Goal: Check status: Check status

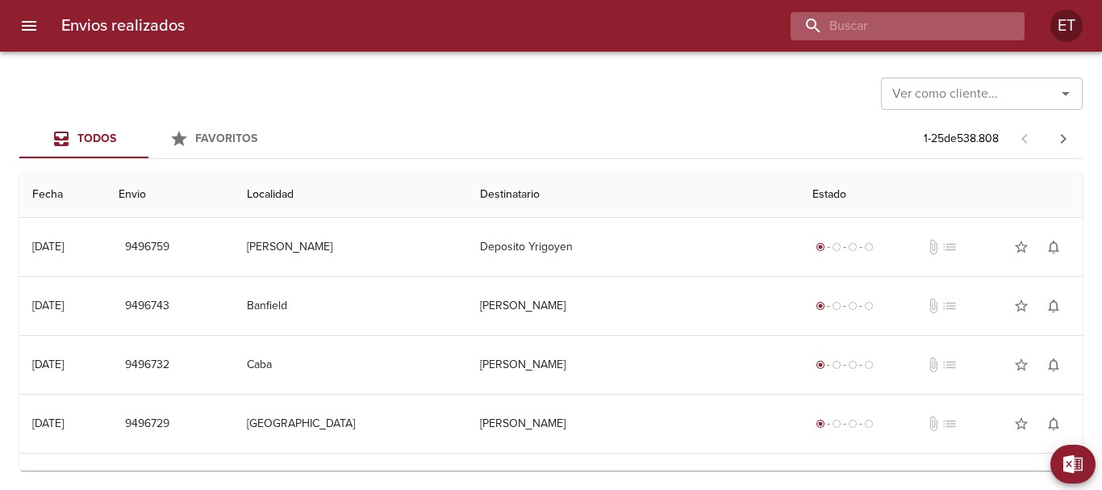
click at [917, 27] on input "buscar" at bounding box center [893, 26] width 206 height 28
type input "5220"
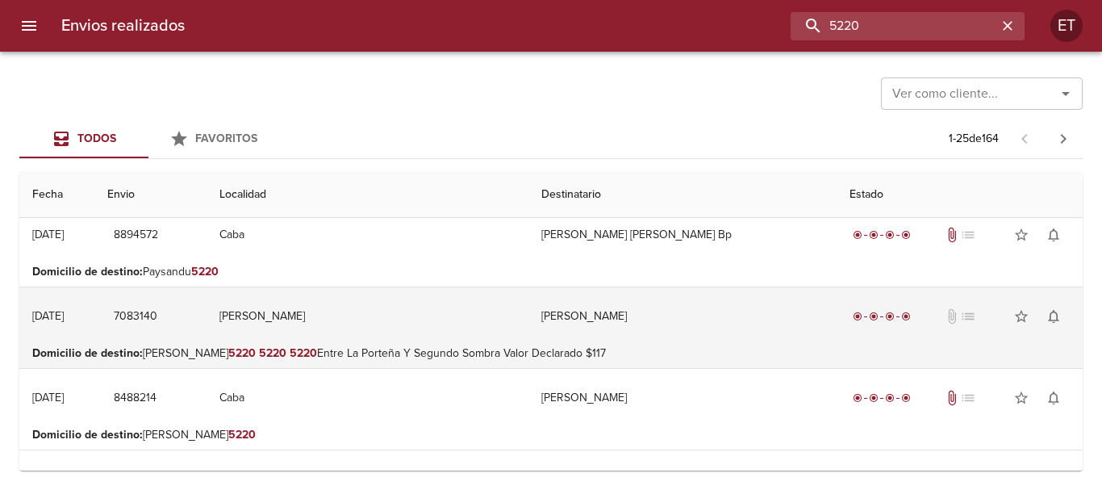
scroll to position [1739, 0]
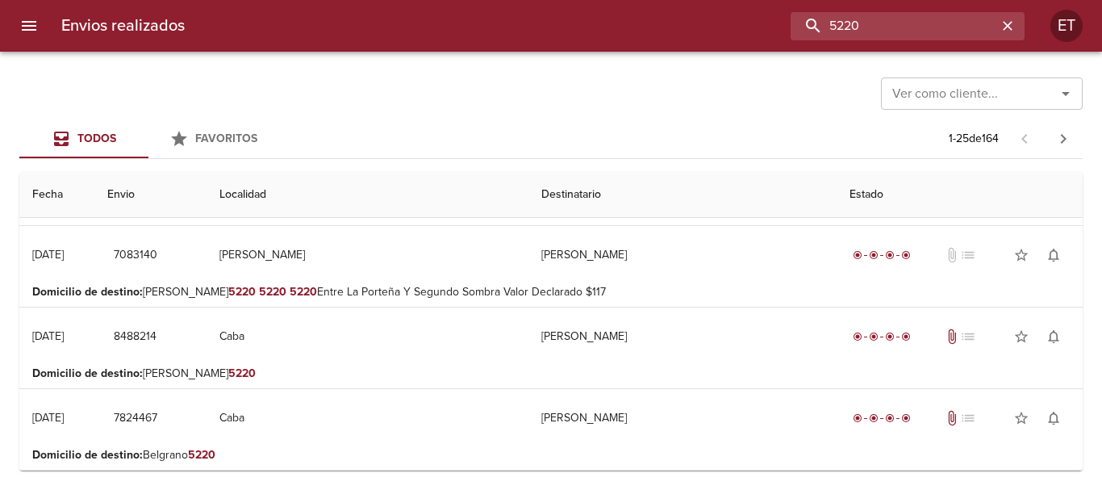
click at [951, 77] on div "Ver como cliente..." at bounding box center [982, 93] width 202 height 32
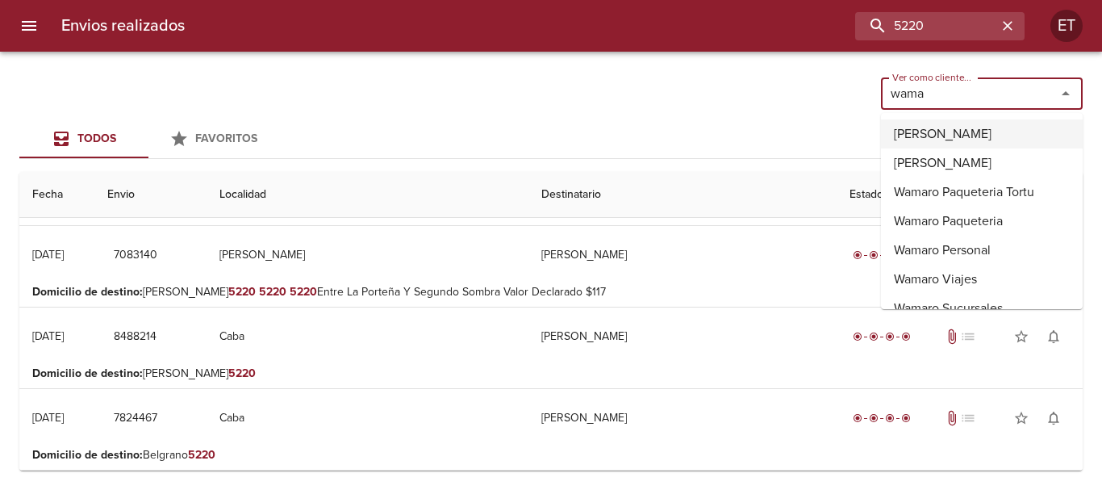
click at [925, 135] on li "Wamaro Sa" at bounding box center [982, 133] width 202 height 29
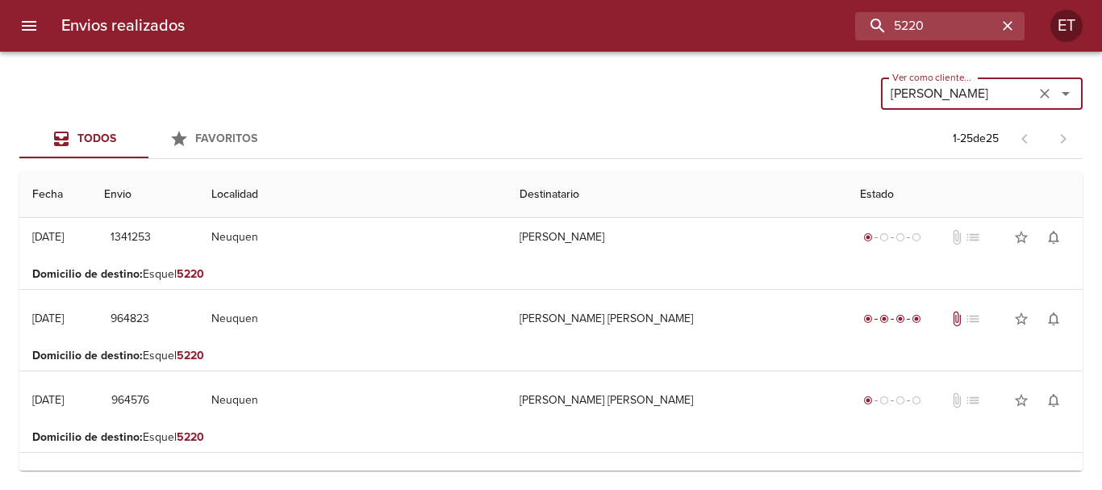
scroll to position [0, 0]
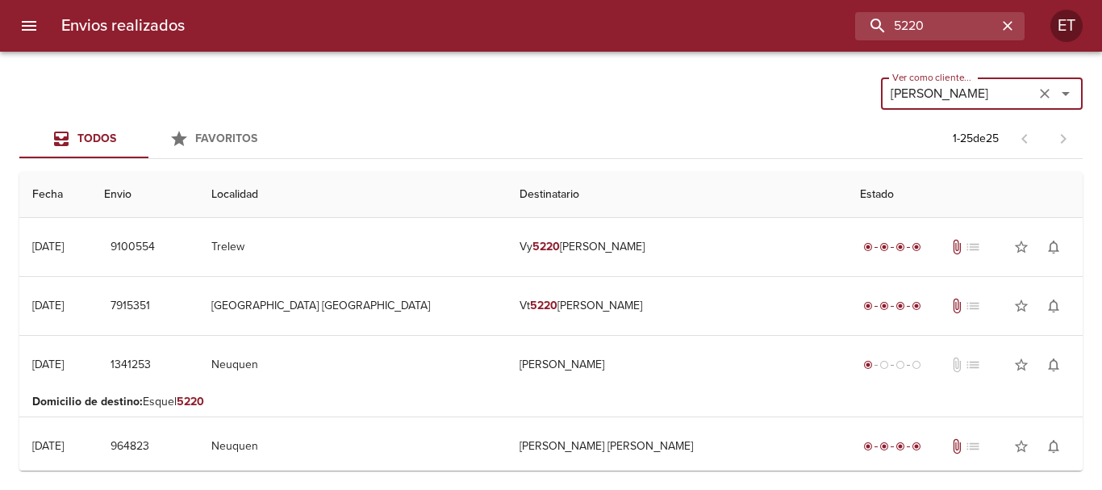
type input "Wamaro Sa"
click at [634, 71] on div "Ver como cliente... Wamaro Sa Ver como cliente..." at bounding box center [550, 92] width 1063 height 42
click at [1067, 95] on icon "Abrir" at bounding box center [1065, 93] width 19 height 19
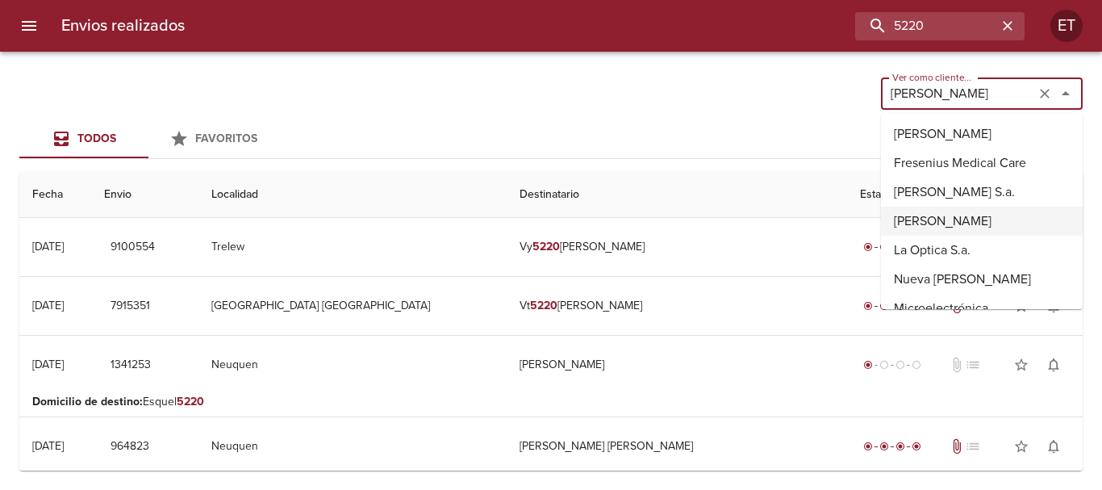
drag, startPoint x: 1034, startPoint y: 90, endPoint x: 1043, endPoint y: 90, distance: 8.9
click at [1036, 90] on button "Limpiar" at bounding box center [1044, 93] width 23 height 23
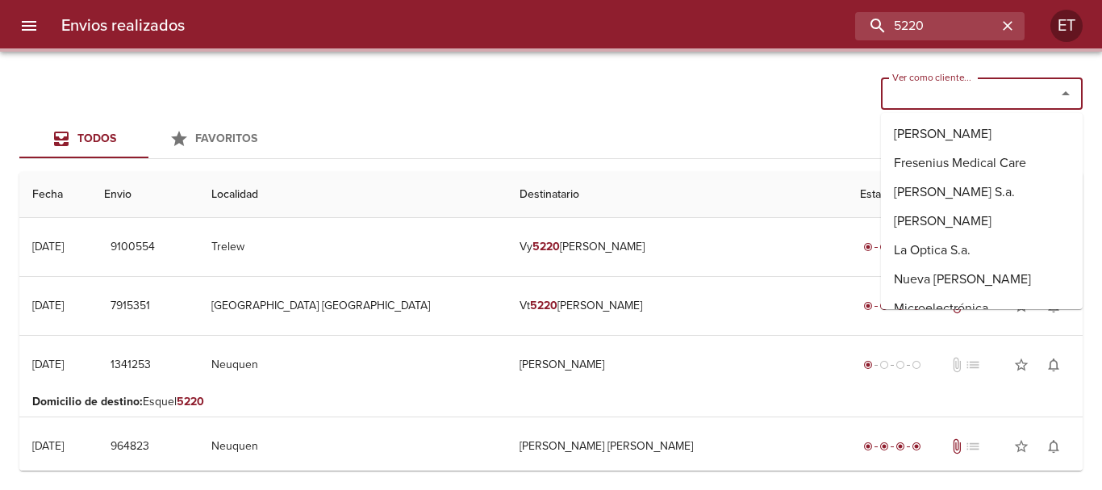
click at [1043, 90] on div at bounding box center [1054, 93] width 42 height 23
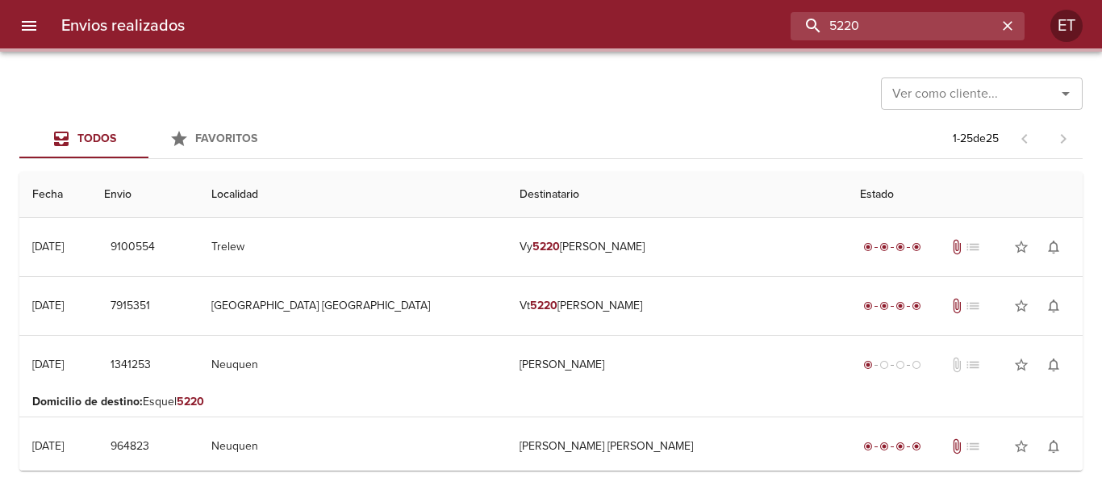
drag, startPoint x: 932, startPoint y: 17, endPoint x: 490, endPoint y: -25, distance: 444.0
click at [490, 0] on html "Envios realizados 5220 ET Ver como cliente... Ver como cliente... Todos Favorit…" at bounding box center [551, 0] width 1102 height 0
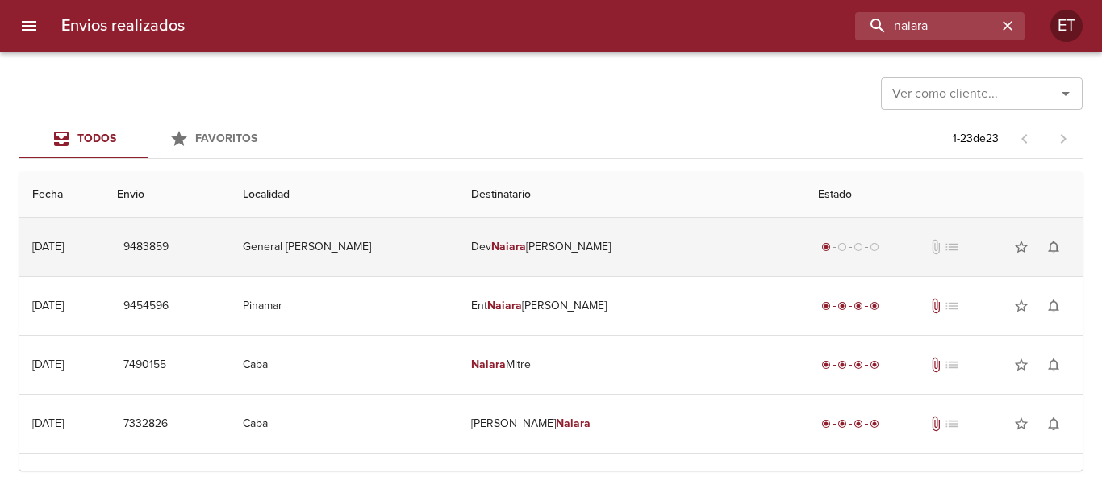
click at [805, 260] on td "radio_button_checked radio_button_unchecked radio_button_unchecked radio_button…" at bounding box center [943, 247] width 277 height 58
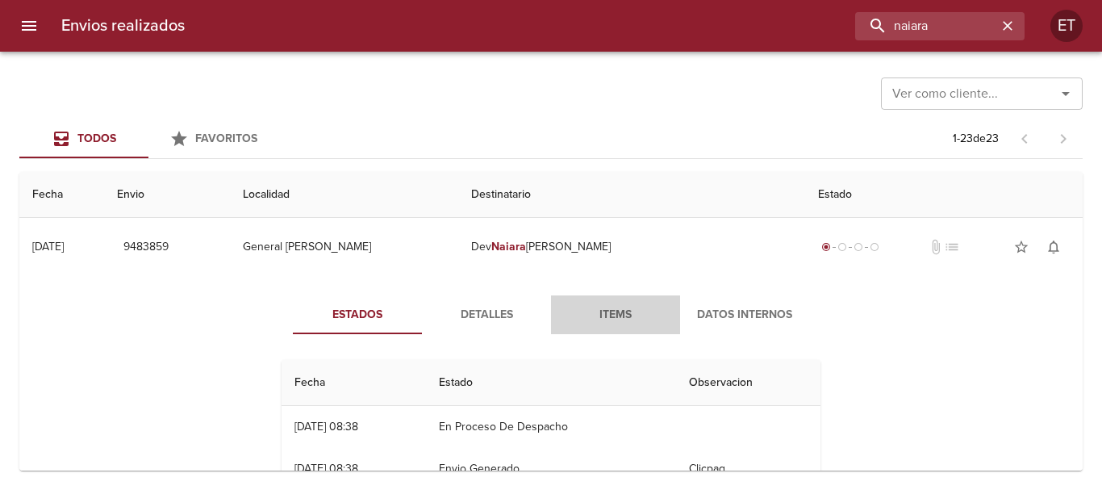
click at [613, 324] on span "Items" at bounding box center [616, 315] width 110 height 20
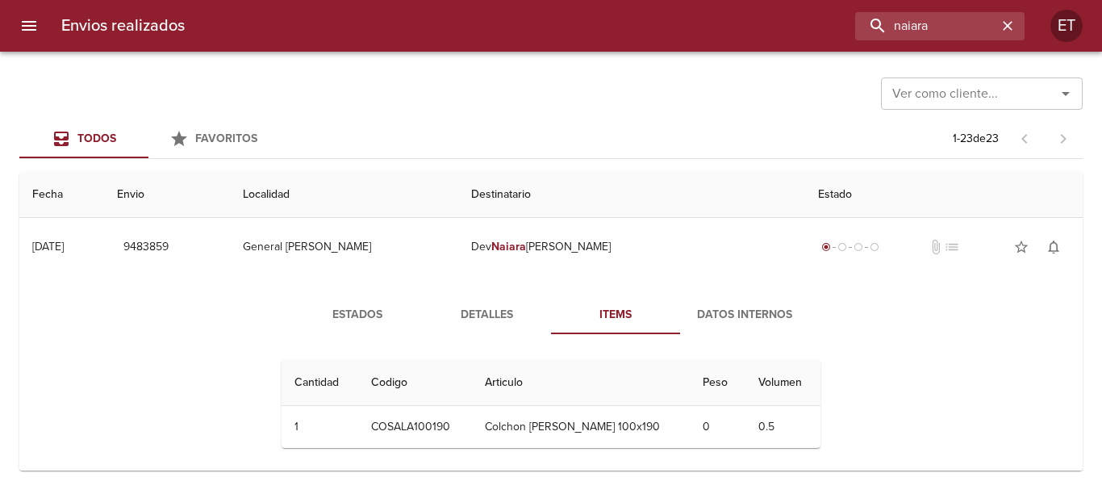
click at [469, 331] on button "Detalles" at bounding box center [486, 314] width 129 height 39
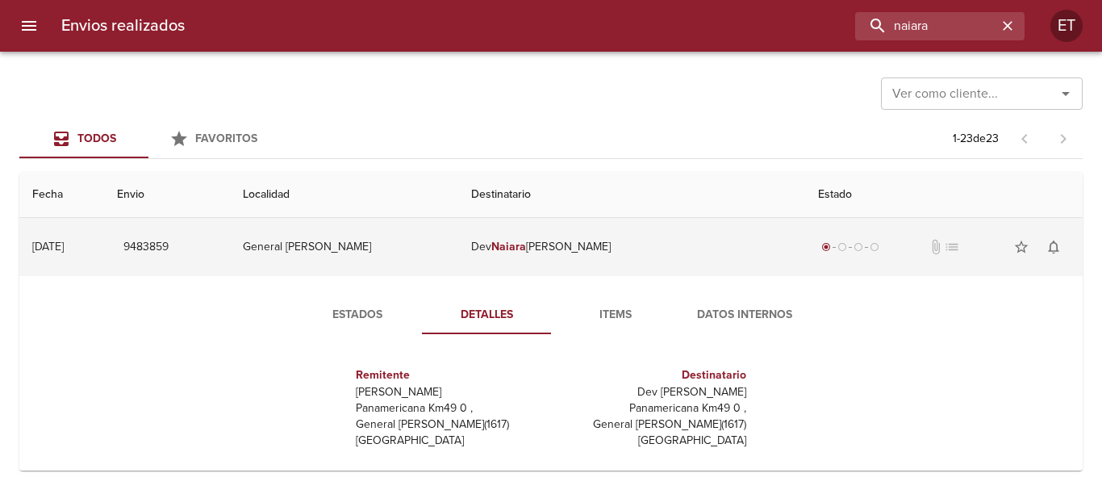
click at [572, 273] on td "Dev Naiara Korell" at bounding box center [632, 247] width 348 height 58
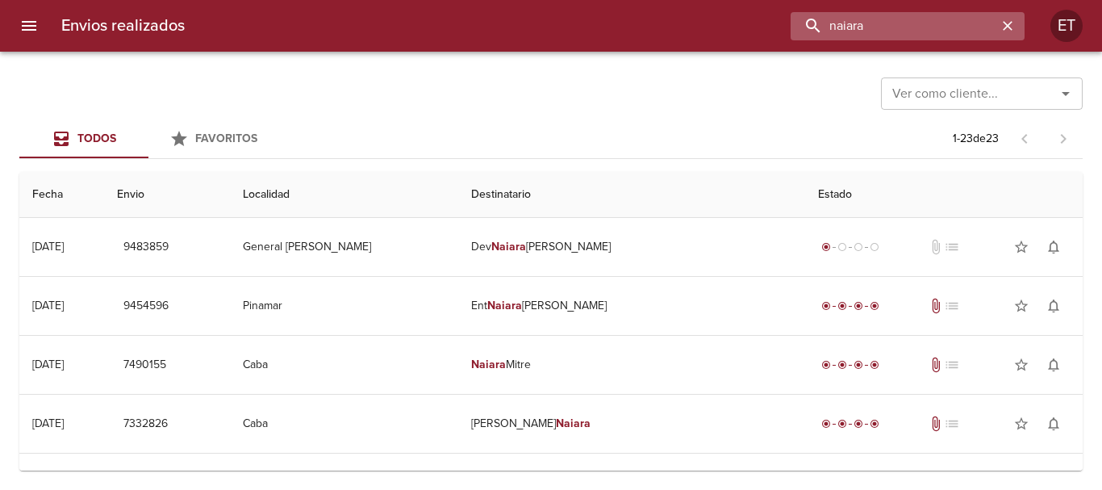
click at [940, 33] on input "naiara" at bounding box center [893, 26] width 206 height 28
paste input "9469827"
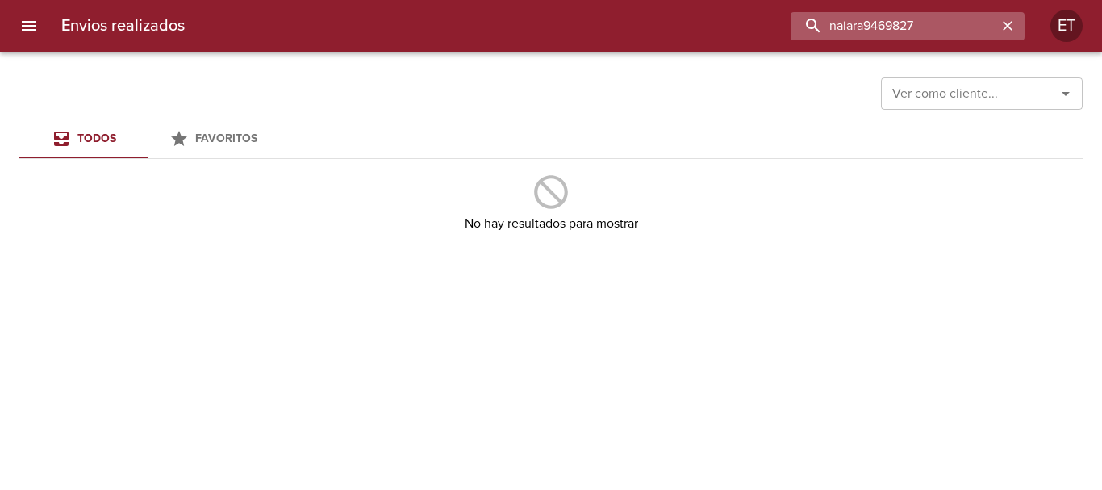
click at [928, 17] on input "naiara9469827" at bounding box center [893, 26] width 206 height 28
type input "emilia natalia barrera"
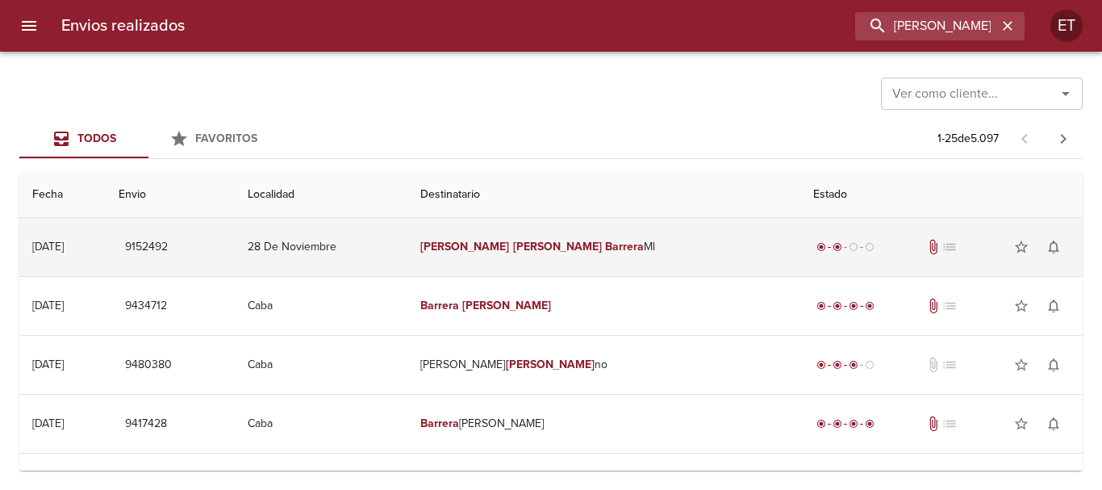
click at [644, 247] on td "Emilia Natalia Barrera Ml" at bounding box center [604, 247] width 394 height 58
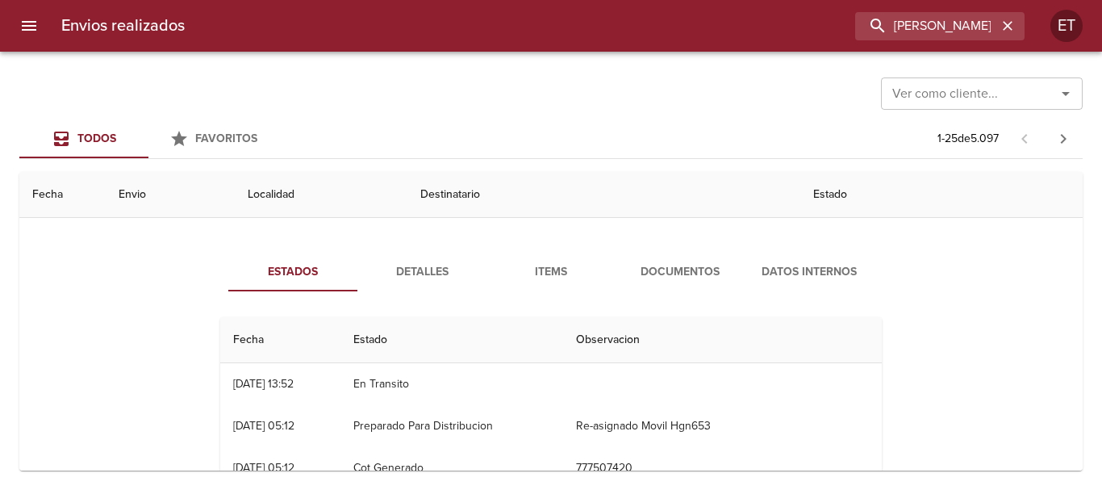
scroll to position [81, 0]
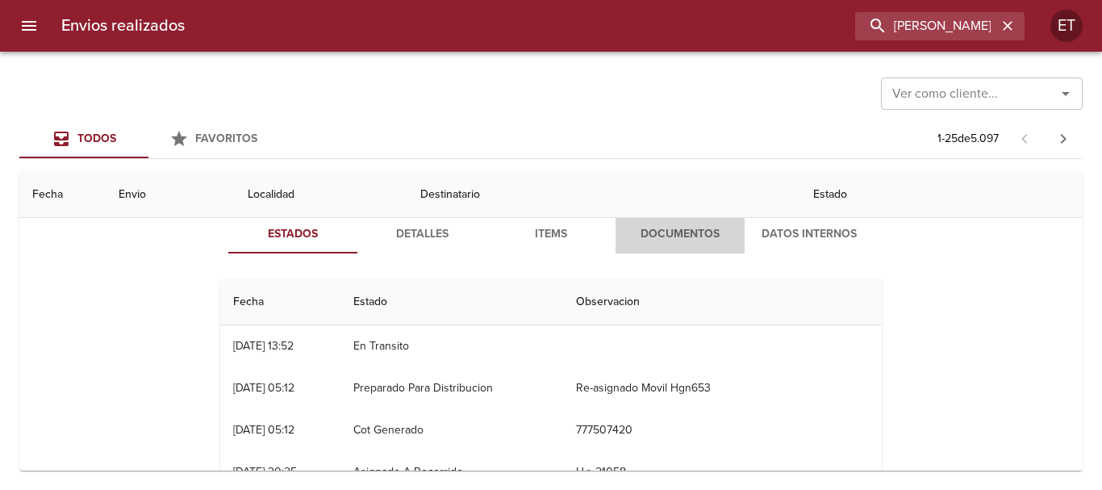
click at [661, 227] on span "Documentos" at bounding box center [680, 234] width 110 height 20
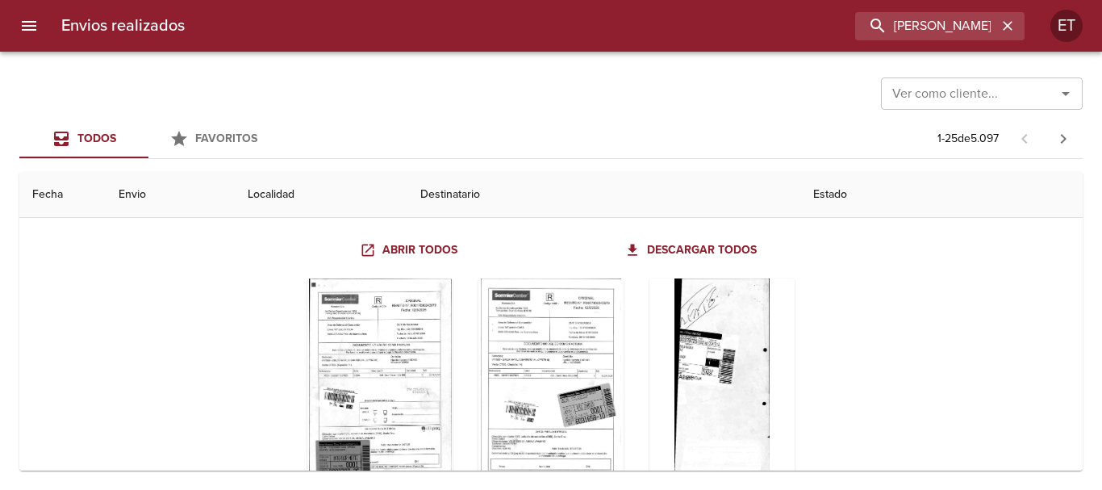
scroll to position [161, 0]
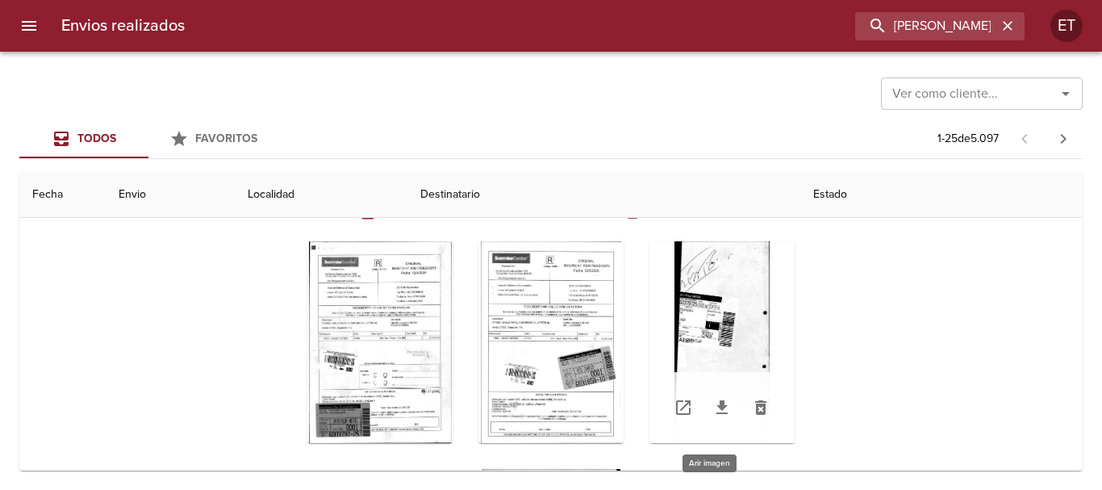
click at [707, 261] on div "Tabla de envíos del cliente" at bounding box center [721, 342] width 145 height 202
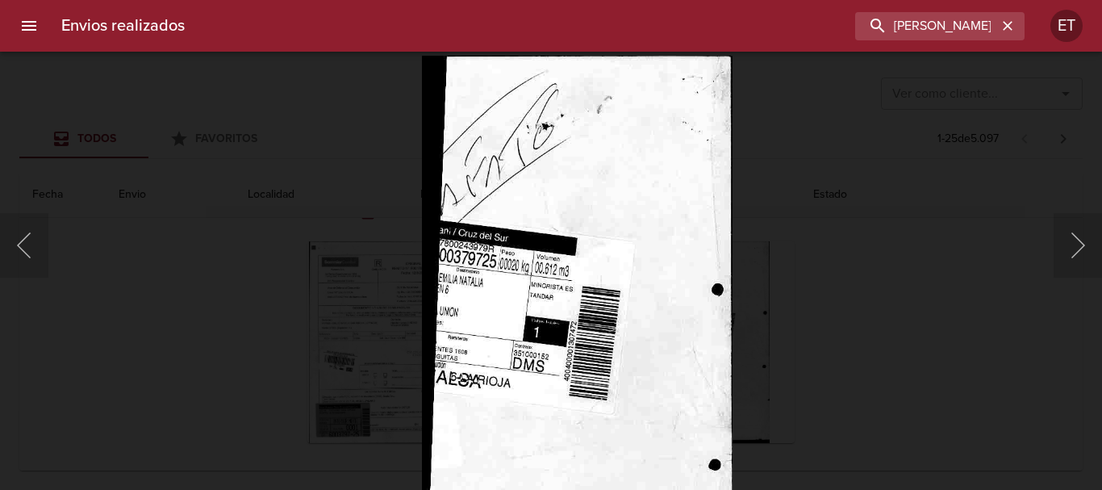
click at [540, 190] on img "Lightbox" at bounding box center [576, 386] width 311 height 660
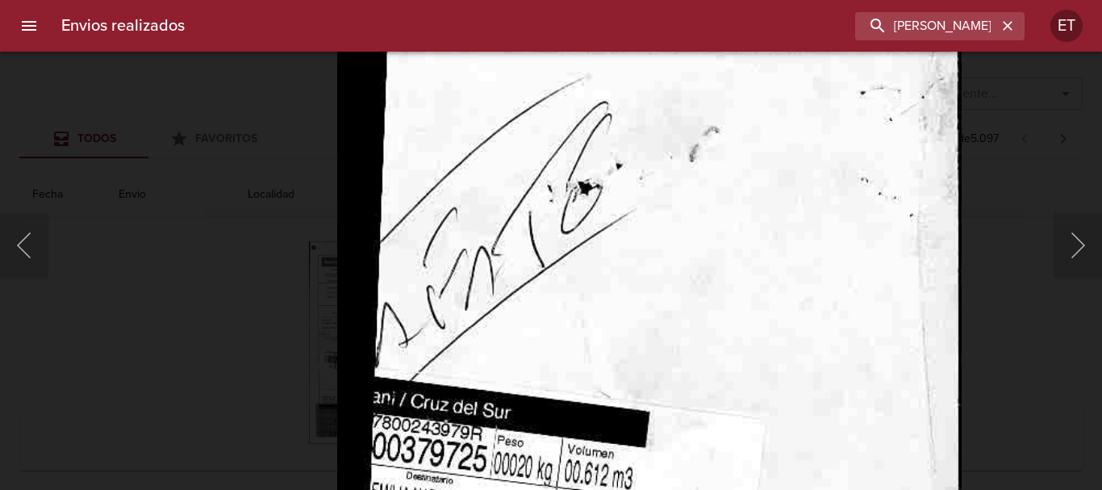
click at [1043, 318] on div "Lightbox" at bounding box center [551, 245] width 1102 height 490
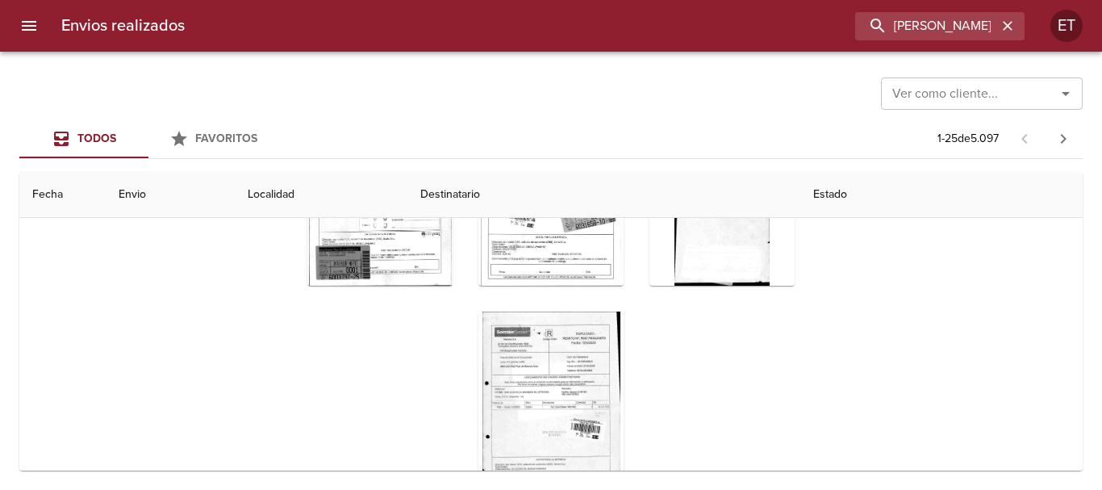
scroll to position [0, 0]
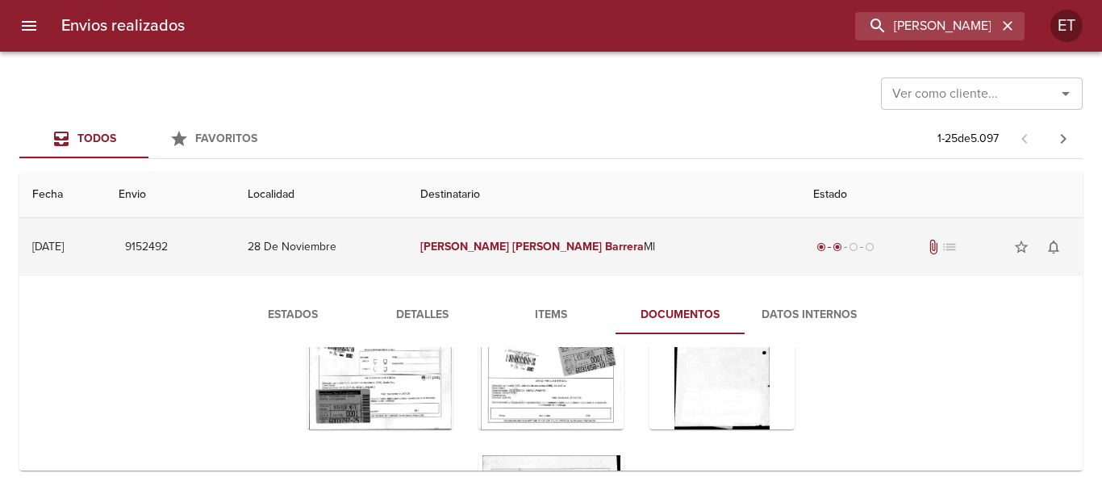
click at [544, 229] on td "Emilia Natalia Barrera Ml" at bounding box center [604, 247] width 394 height 58
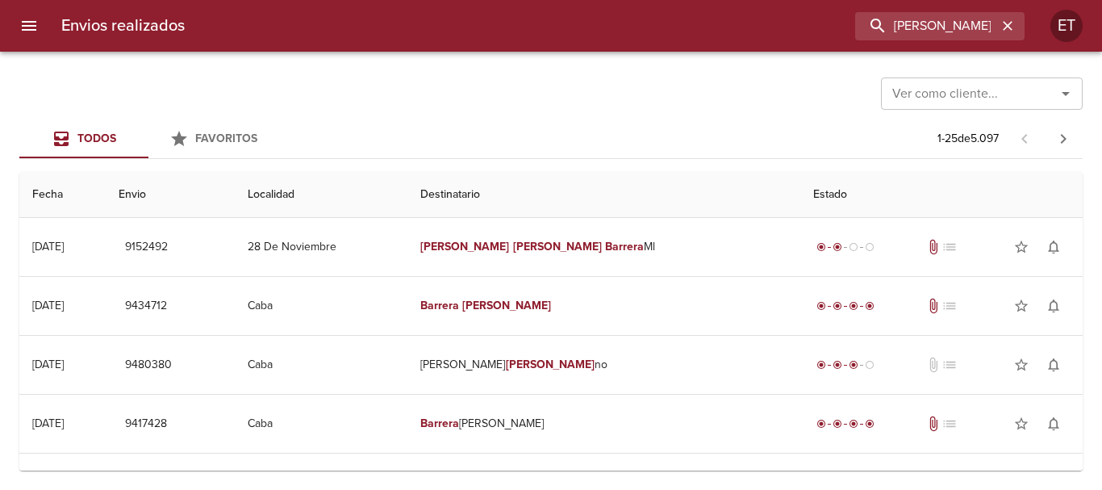
click at [581, 107] on div "Ver como cliente... Ver como cliente..." at bounding box center [550, 92] width 1063 height 42
click at [933, 33] on input "emilia natalia barrera" at bounding box center [893, 26] width 206 height 28
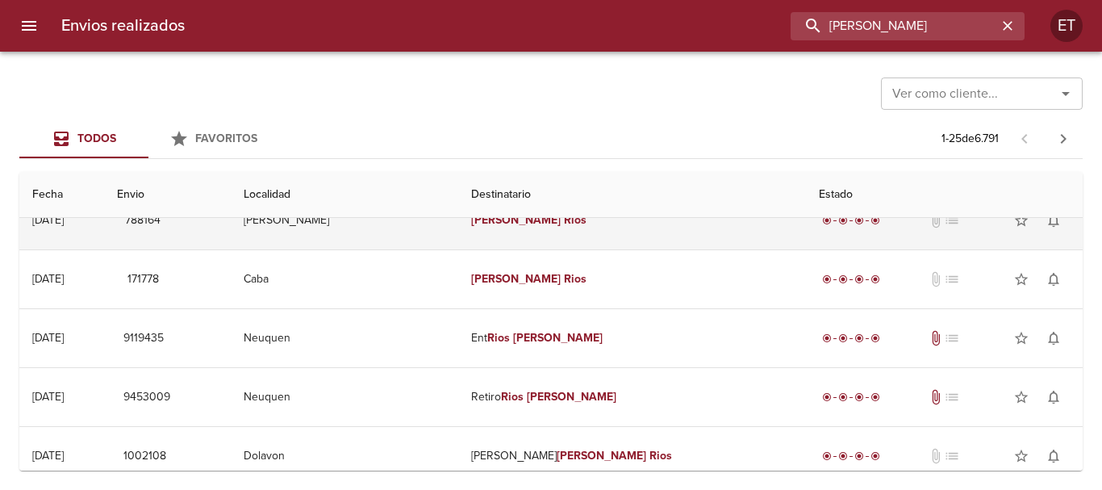
scroll to position [726, 0]
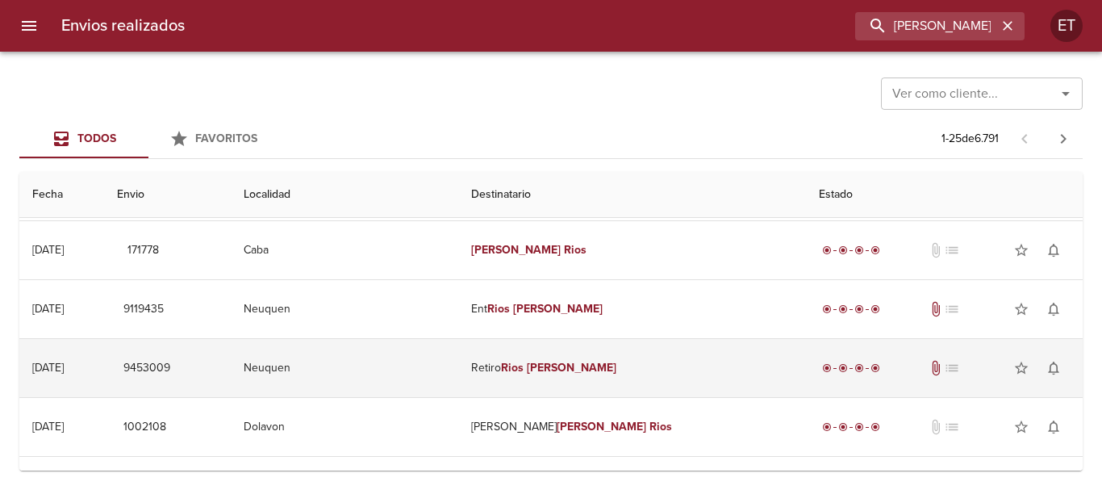
click at [582, 355] on td "Retiro Rios Cristian" at bounding box center [631, 368] width 347 height 58
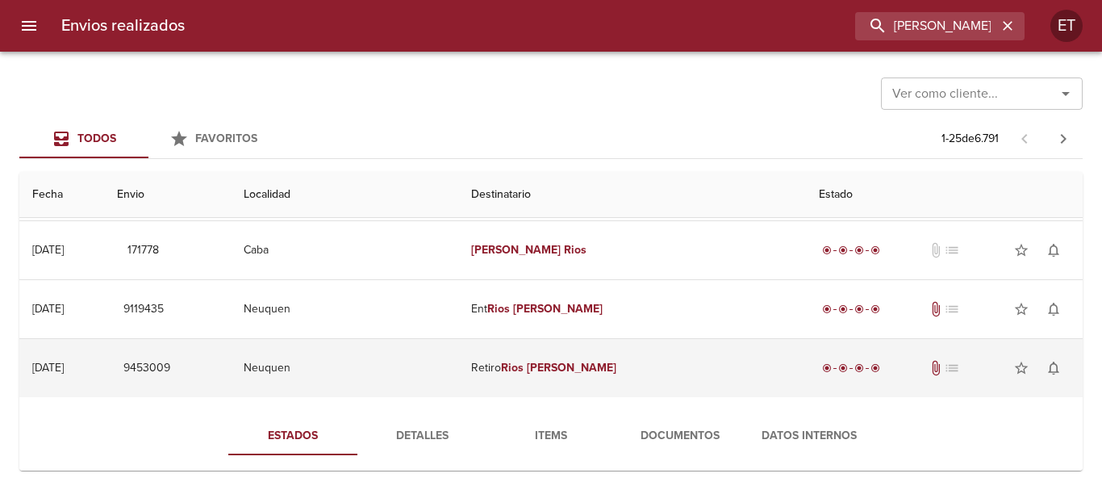
scroll to position [807, 0]
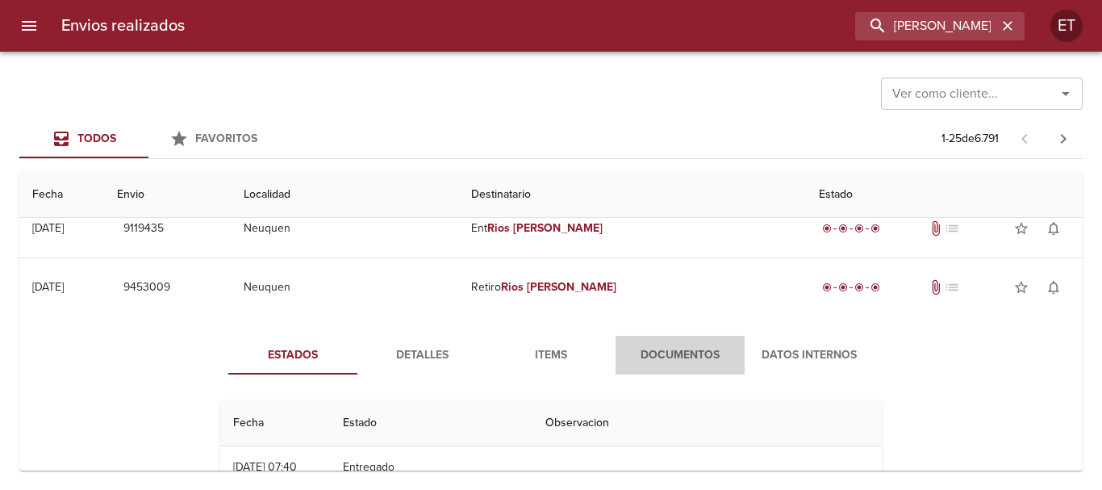
click at [686, 353] on span "Documentos" at bounding box center [680, 355] width 110 height 20
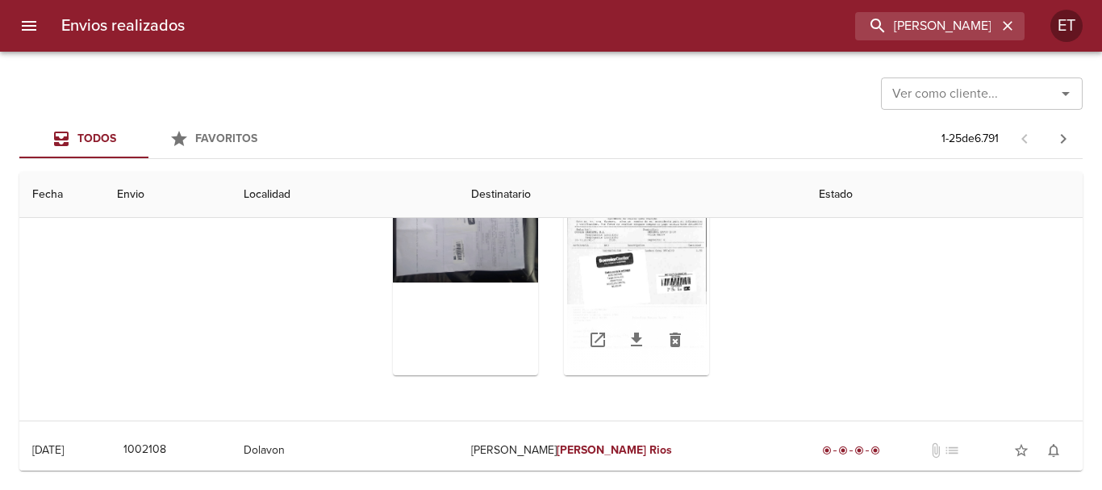
scroll to position [1049, 0]
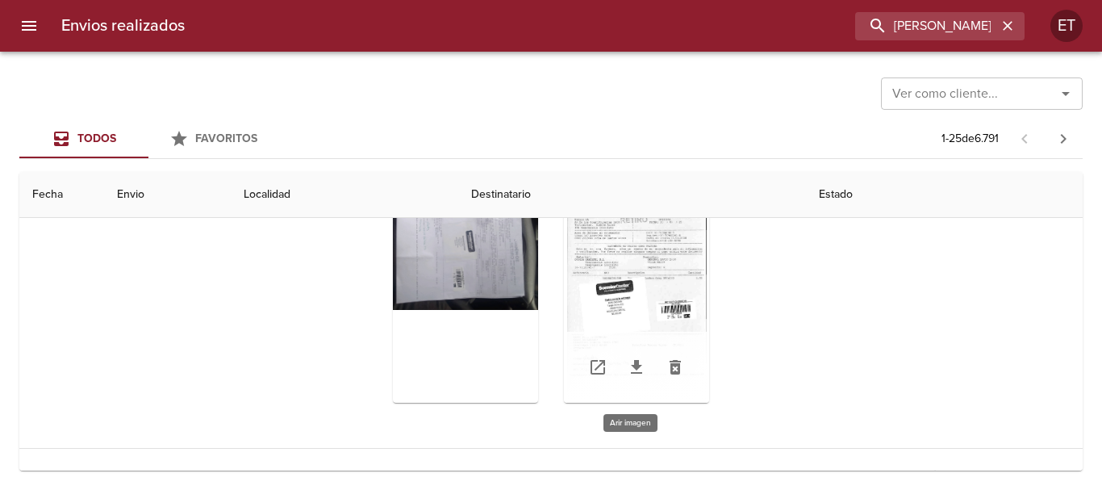
click at [645, 261] on div "Tabla de envíos del cliente" at bounding box center [636, 302] width 145 height 202
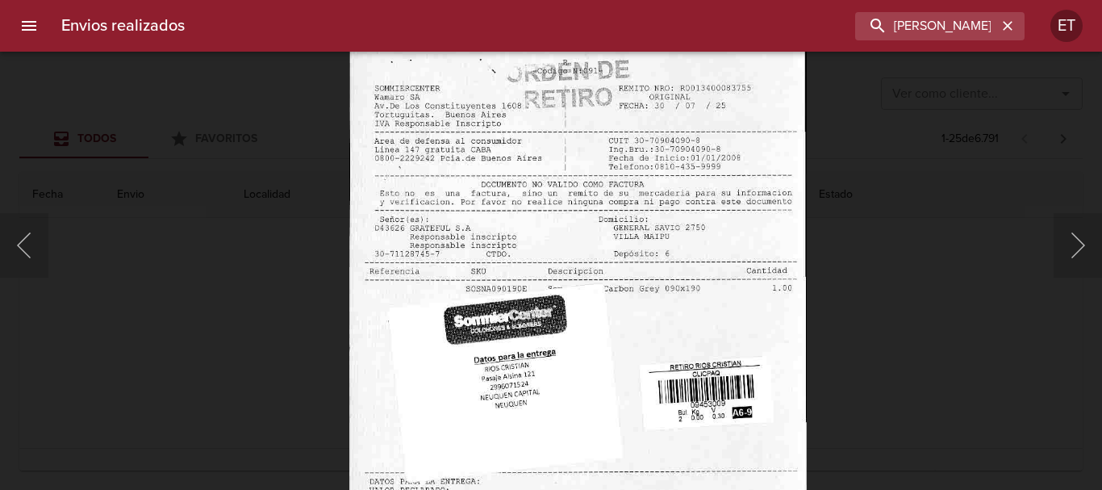
click at [549, 290] on img "Lightbox" at bounding box center [577, 366] width 457 height 660
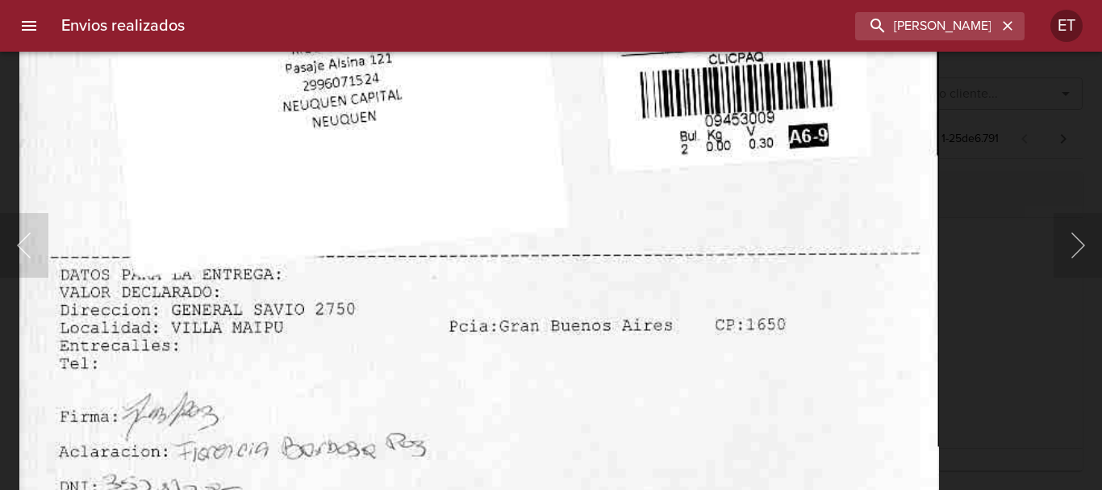
click at [685, 0] on html "Envios realizados rios cristian ET Ver como cliente... Ver como cliente... Todo…" at bounding box center [551, 0] width 1102 height 0
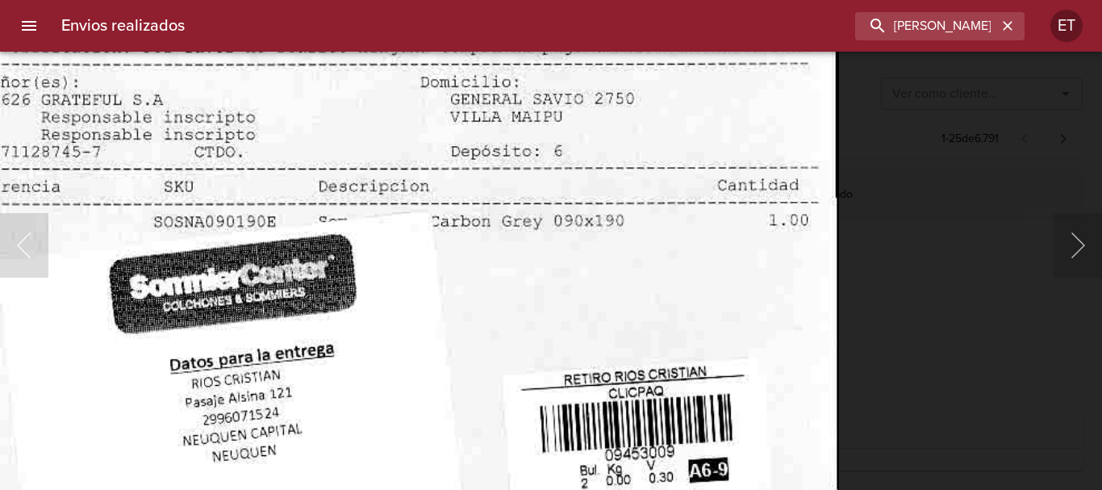
click at [543, 0] on html "Envios realizados rios cristian ET Ver como cliente... Ver como cliente... Todo…" at bounding box center [551, 0] width 1102 height 0
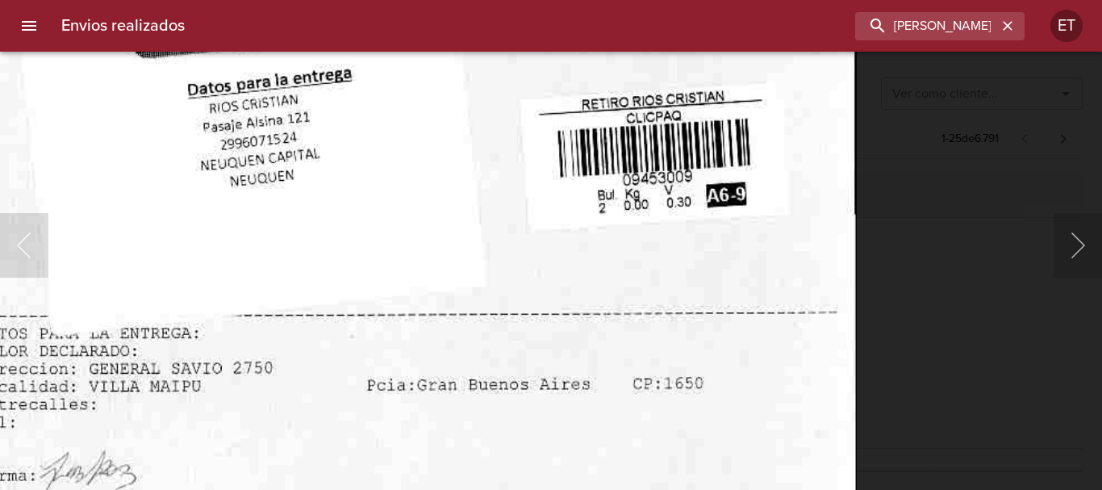
click at [582, 0] on body "Envios realizados rios cristian ET Ver como cliente... Ver como cliente... Todo…" at bounding box center [551, 0] width 1102 height 0
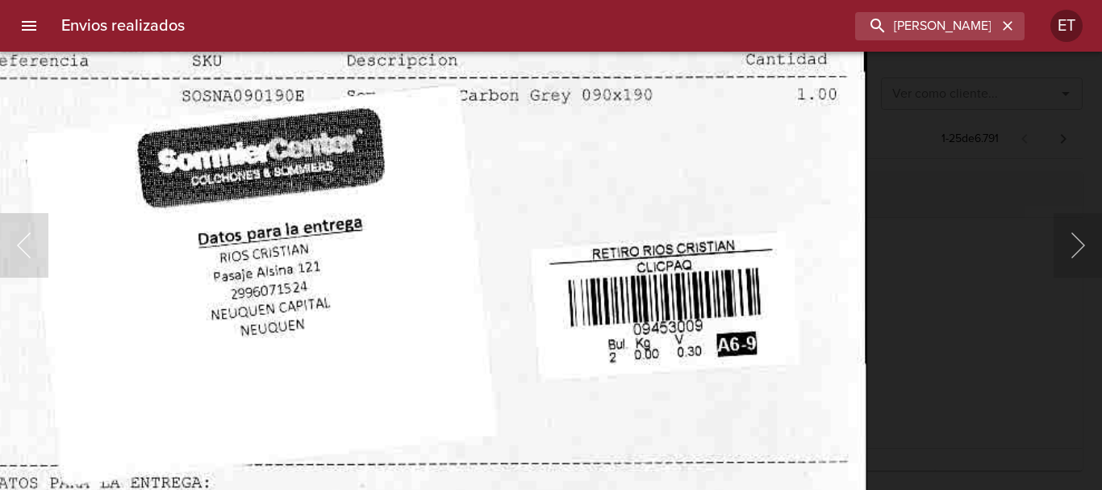
click at [709, 409] on img "Lightbox" at bounding box center [407, 251] width 919 height 1324
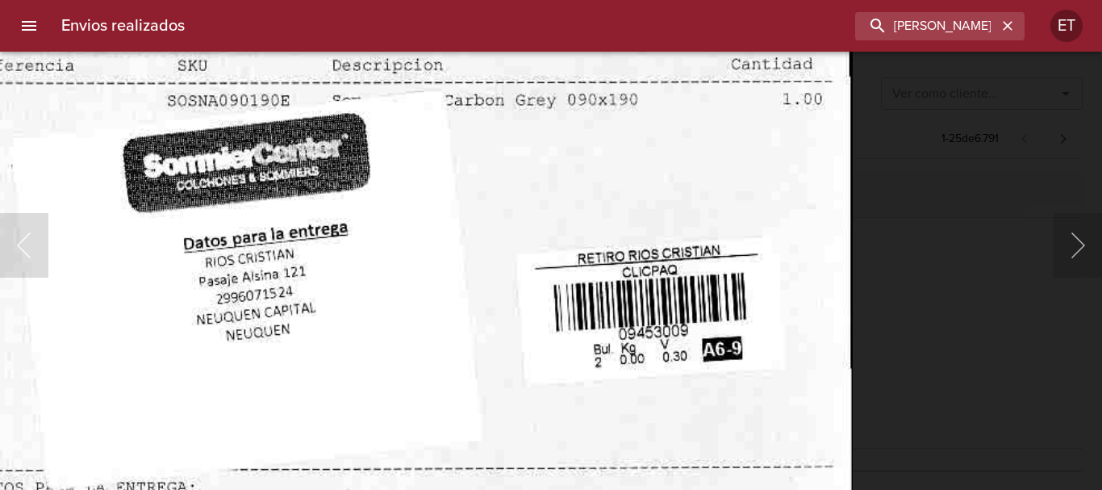
click at [669, 199] on img "Lightbox" at bounding box center [392, 256] width 919 height 1324
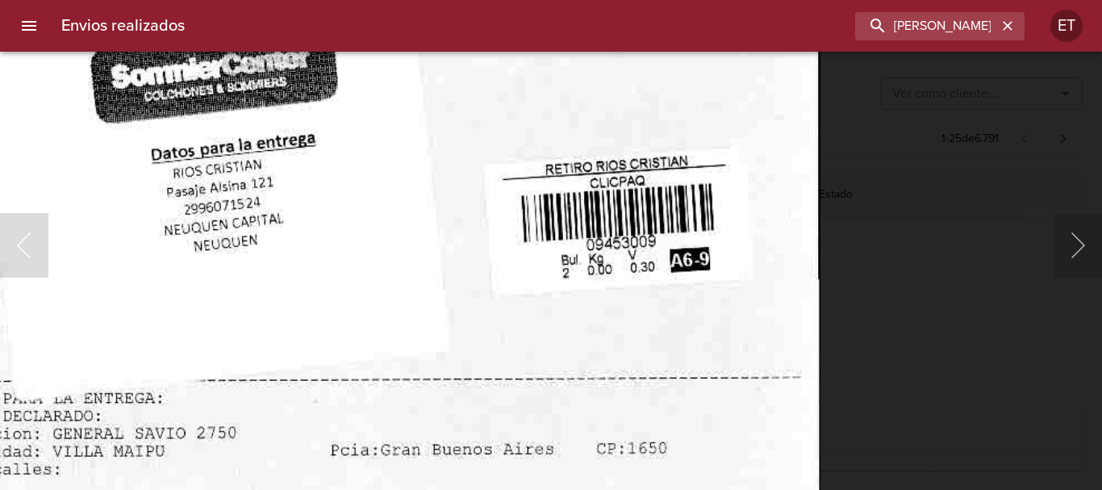
click at [638, 261] on img "Lightbox" at bounding box center [360, 167] width 919 height 1324
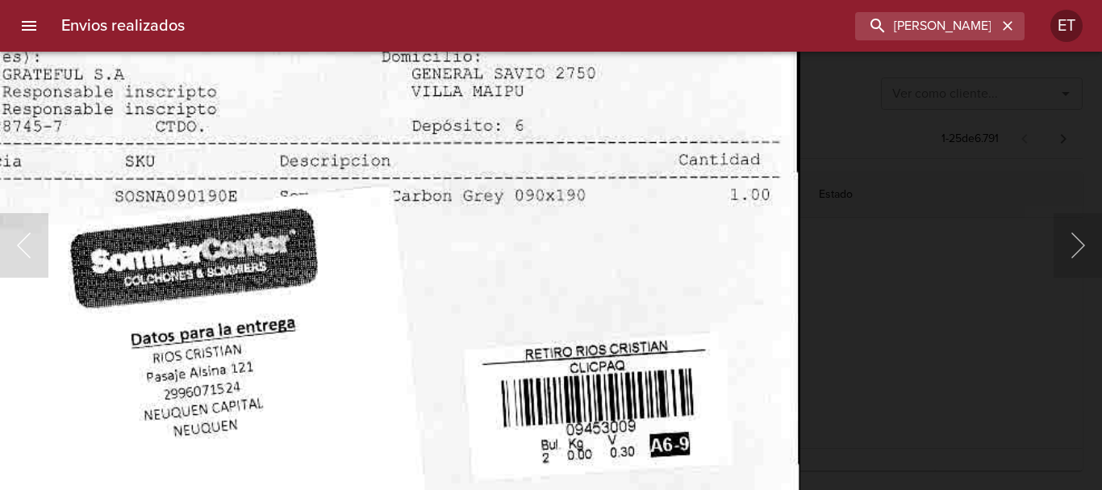
click at [711, 419] on img "Lightbox" at bounding box center [340, 351] width 919 height 1324
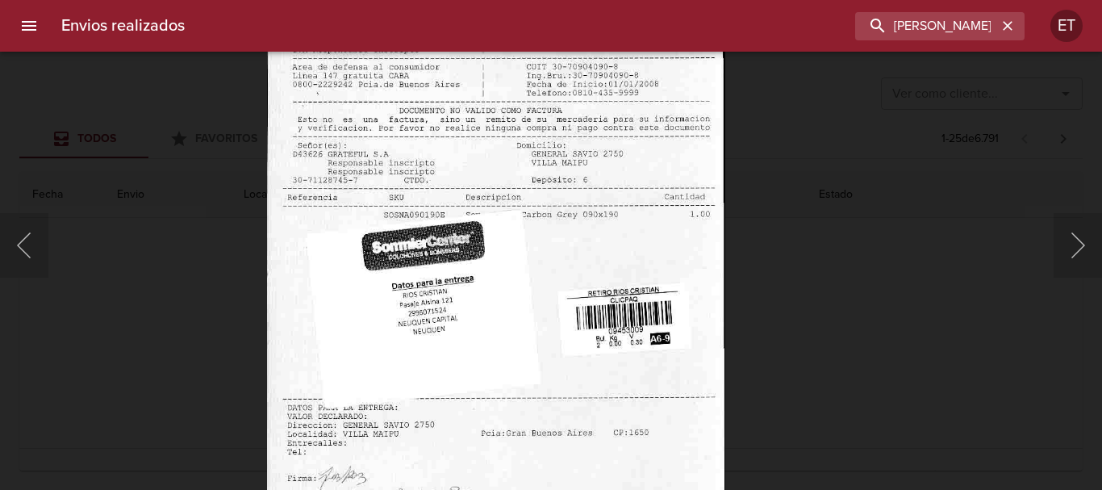
click at [607, 281] on img "Lightbox" at bounding box center [495, 293] width 457 height 660
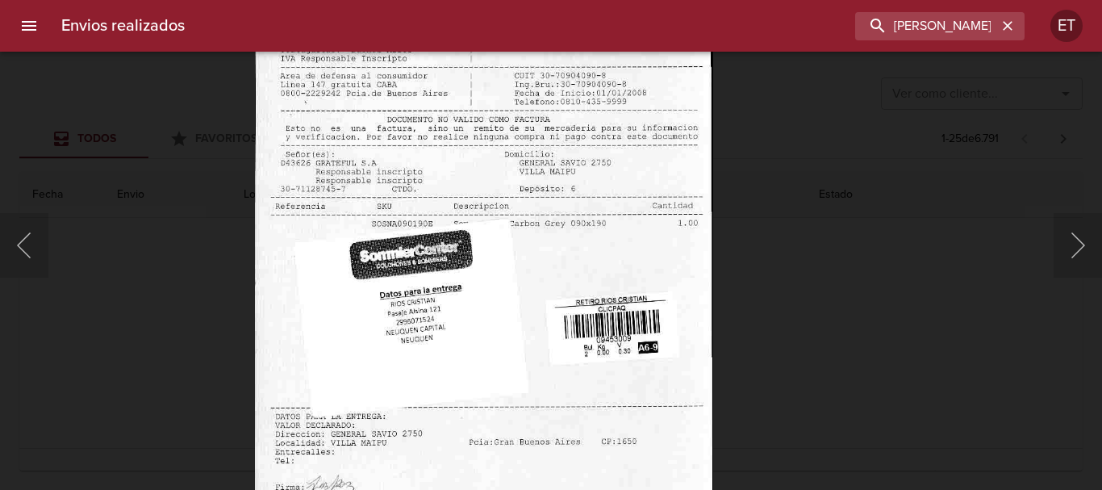
click at [590, 285] on img "Lightbox" at bounding box center [483, 302] width 457 height 660
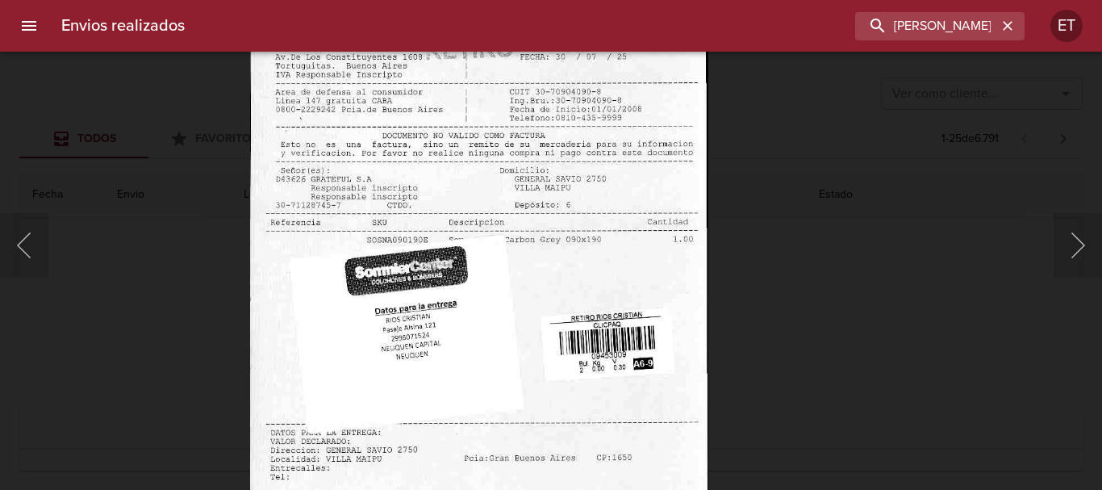
click at [636, 326] on img "Lightbox" at bounding box center [478, 318] width 457 height 660
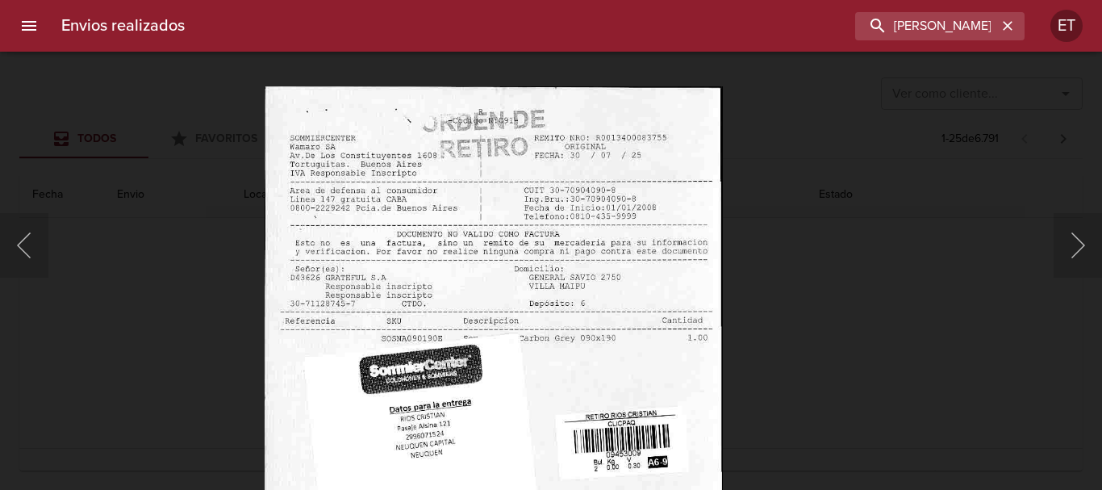
click at [602, 0] on html "Envios realizados rios cristian ET Ver como cliente... Ver como cliente... Todo…" at bounding box center [551, 0] width 1102 height 0
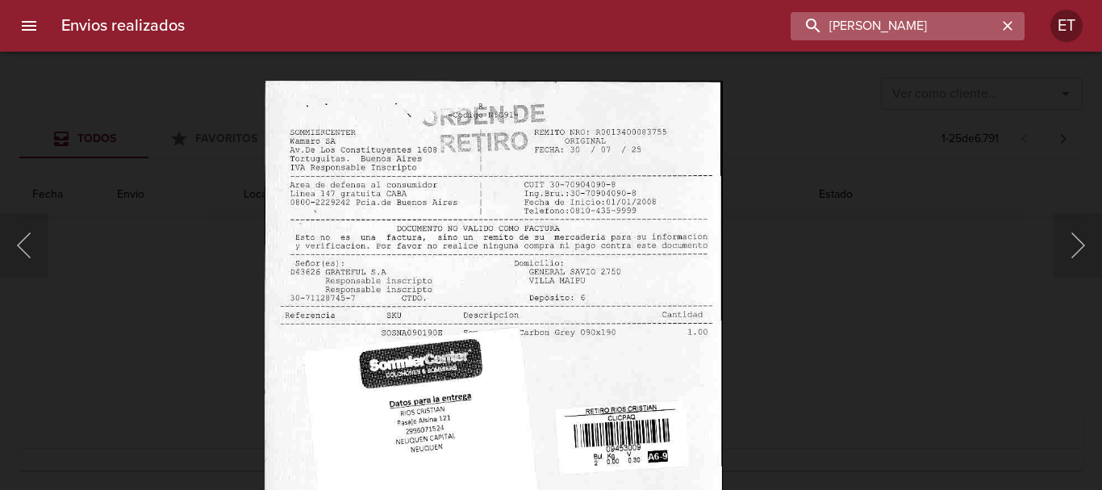
click at [892, 33] on input "rios cristian" at bounding box center [893, 26] width 206 height 28
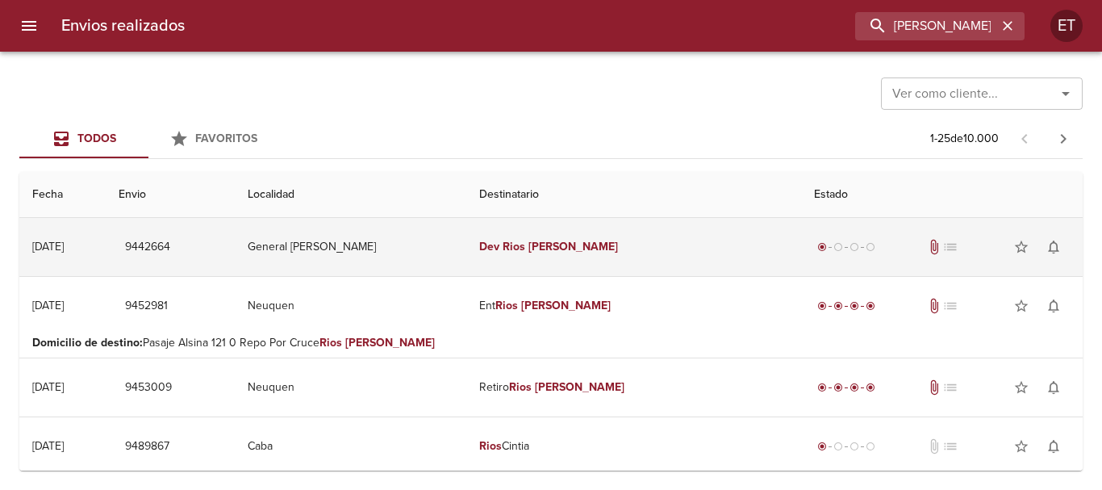
click at [540, 267] on td "Dev Rios Cristian" at bounding box center [633, 247] width 335 height 58
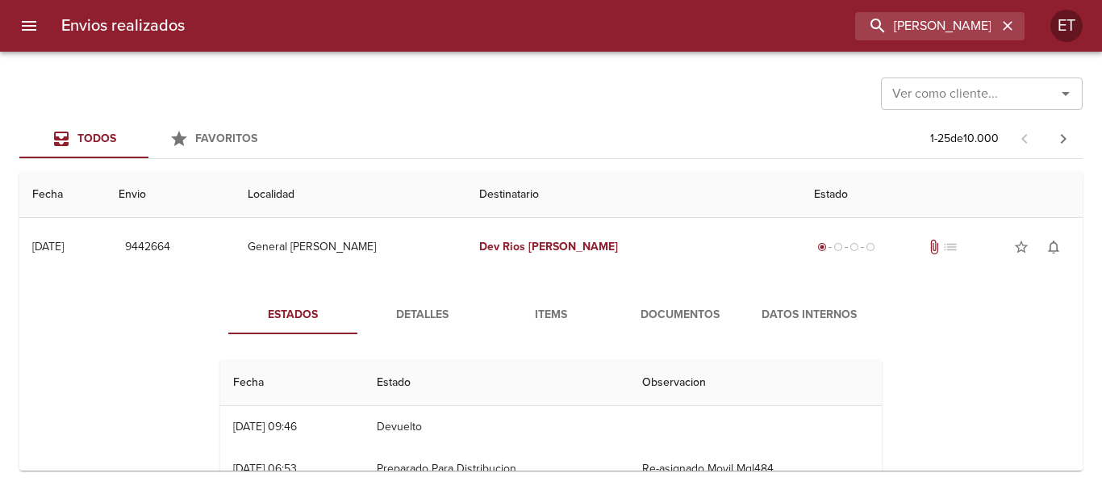
click at [615, 317] on button "Documentos" at bounding box center [679, 314] width 129 height 39
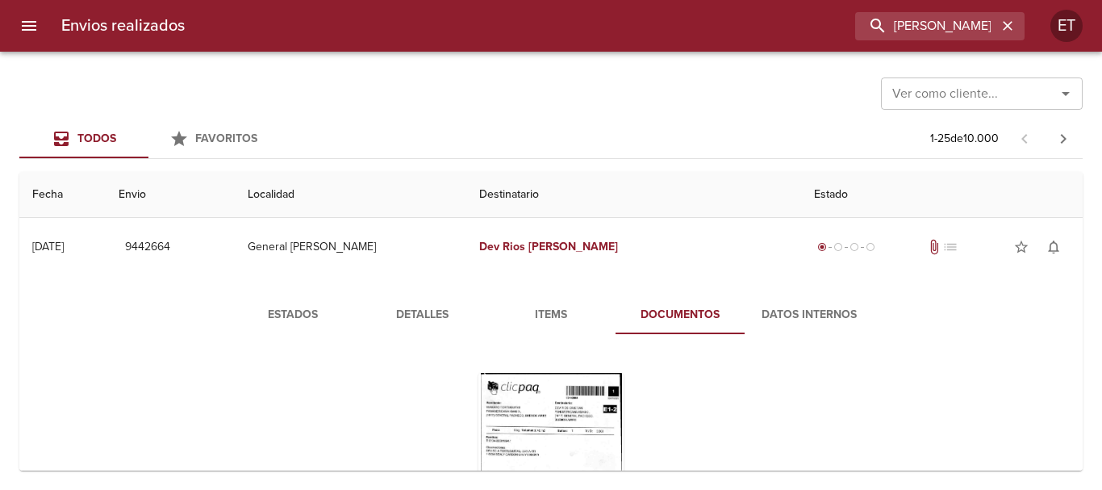
scroll to position [81, 0]
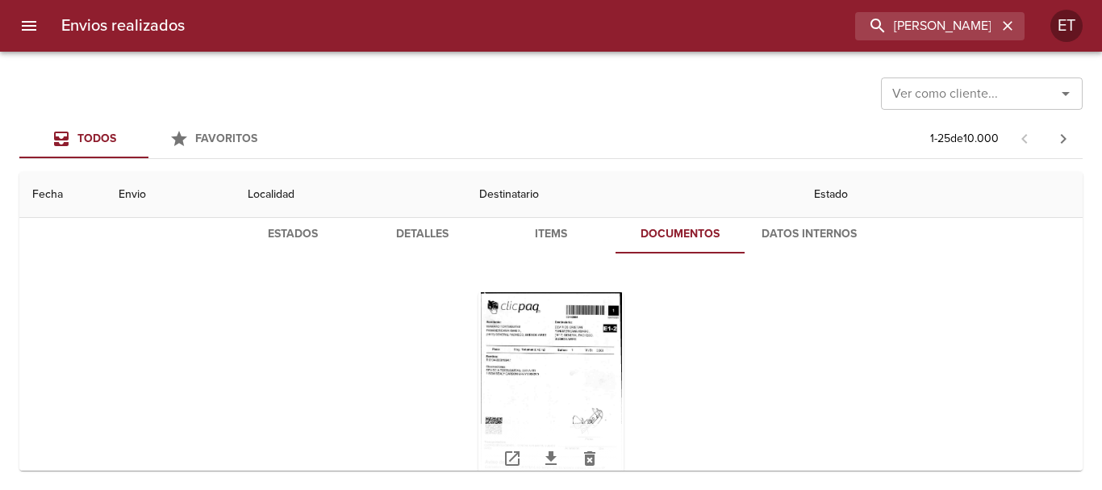
click at [582, 336] on div "Tabla de envíos del cliente" at bounding box center [550, 393] width 145 height 202
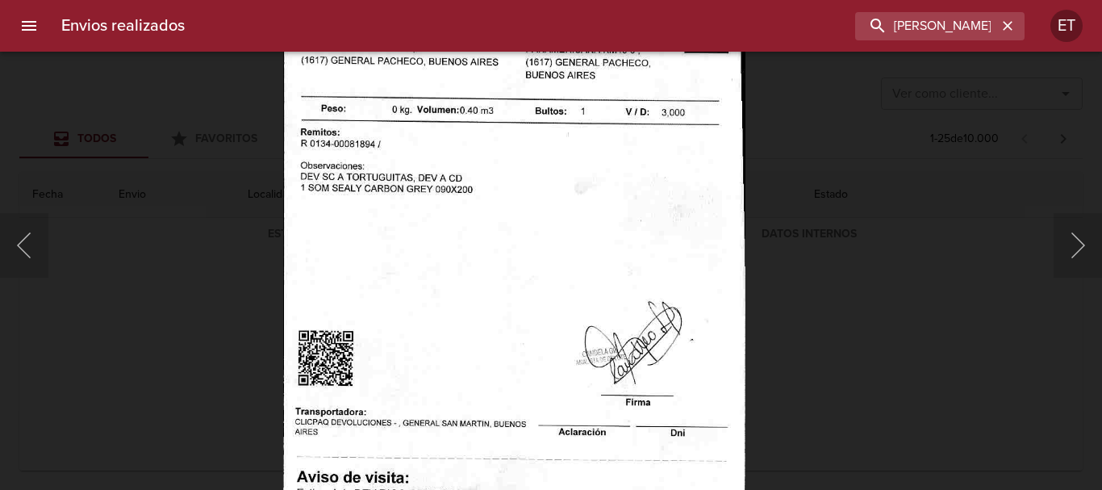
click at [902, 340] on div "Lightbox" at bounding box center [551, 245] width 1102 height 490
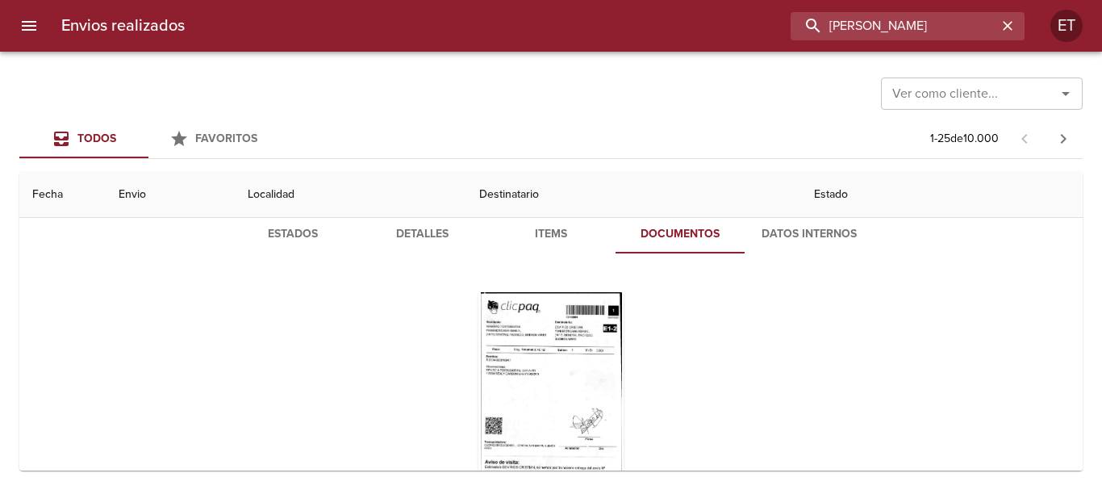
drag, startPoint x: 919, startPoint y: 25, endPoint x: 760, endPoint y: 19, distance: 159.0
click at [760, 19] on div "dev rios cristian" at bounding box center [611, 26] width 827 height 28
type input "ret rios cristian"
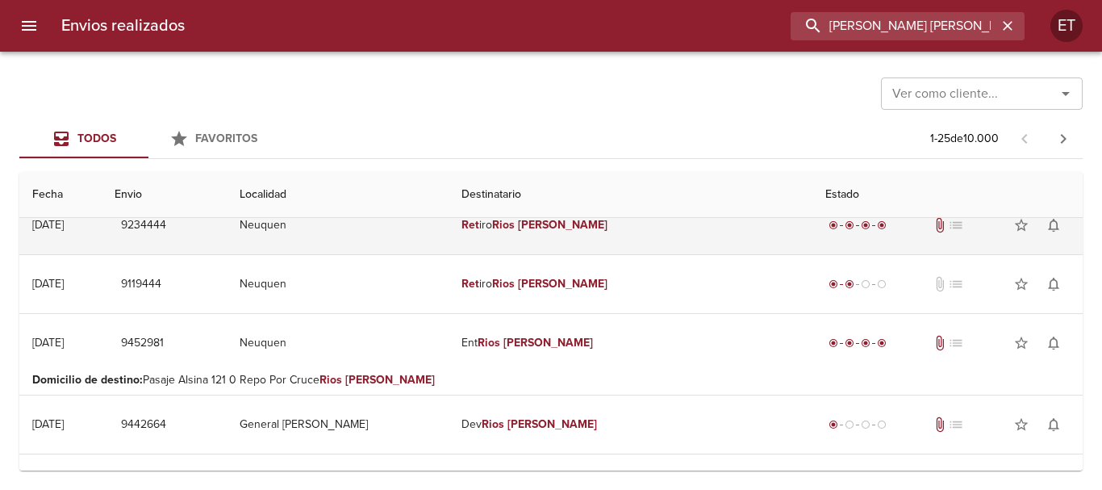
scroll to position [0, 0]
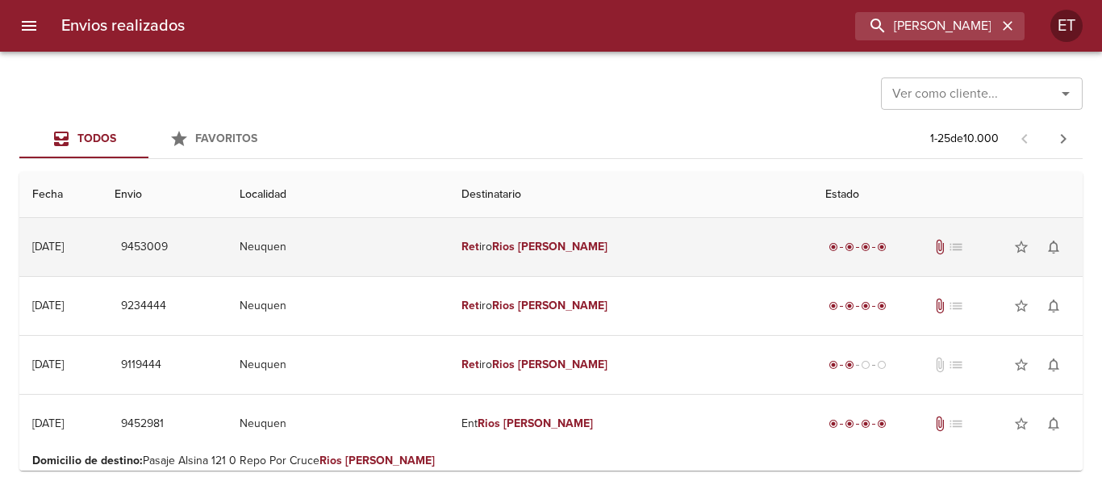
click at [532, 231] on td "Ret iro Rios Cristian" at bounding box center [630, 247] width 364 height 58
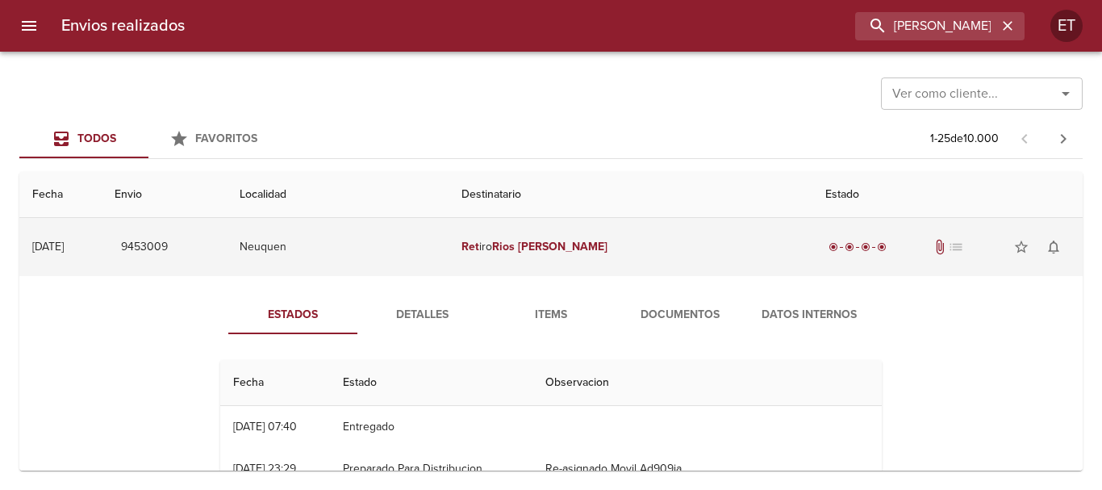
click at [627, 236] on td "Ret iro Rios Cristian" at bounding box center [630, 247] width 364 height 58
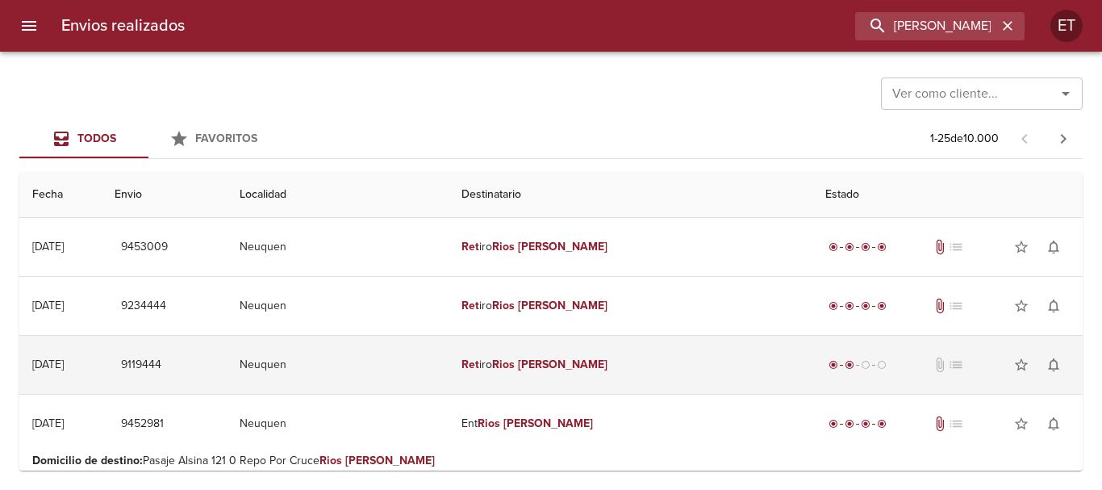
click at [588, 349] on td "Ret iro Rios Cristian" at bounding box center [630, 365] width 364 height 58
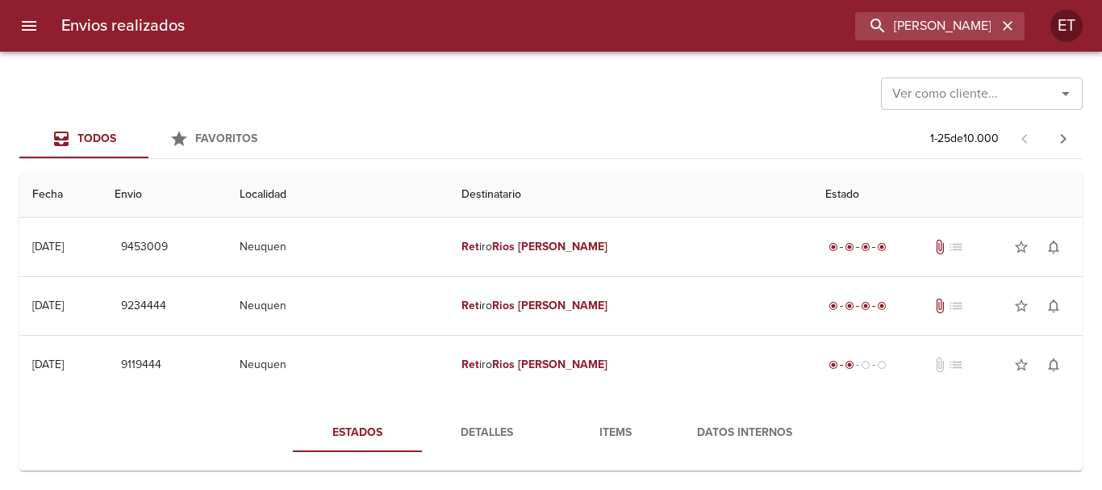
scroll to position [161, 0]
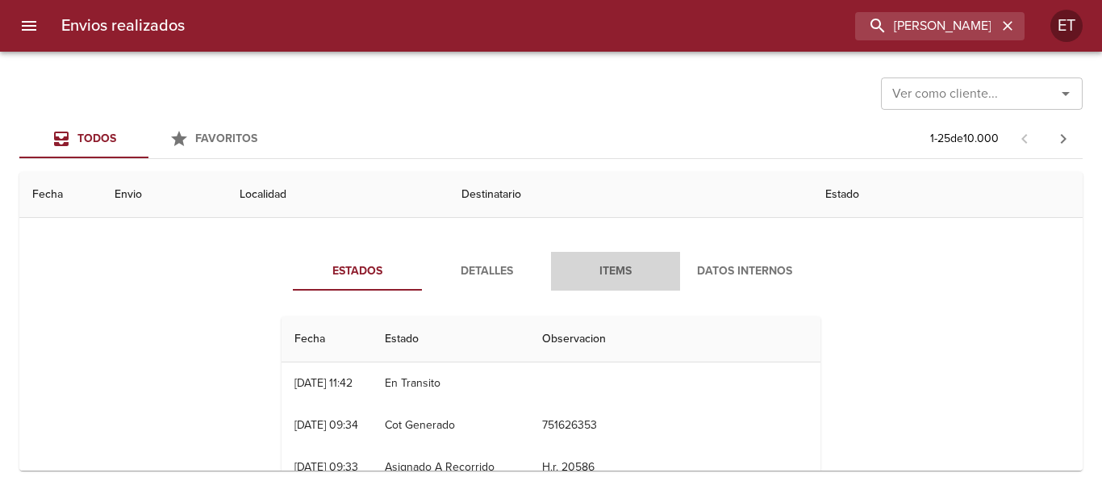
click at [586, 270] on span "Items" at bounding box center [616, 271] width 110 height 20
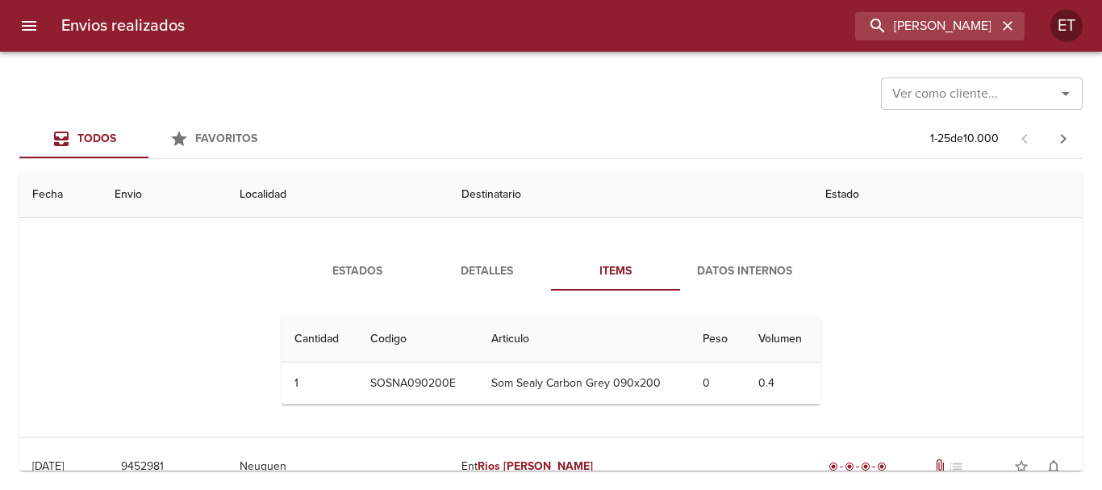
click at [484, 261] on span "Detalles" at bounding box center [486, 271] width 110 height 20
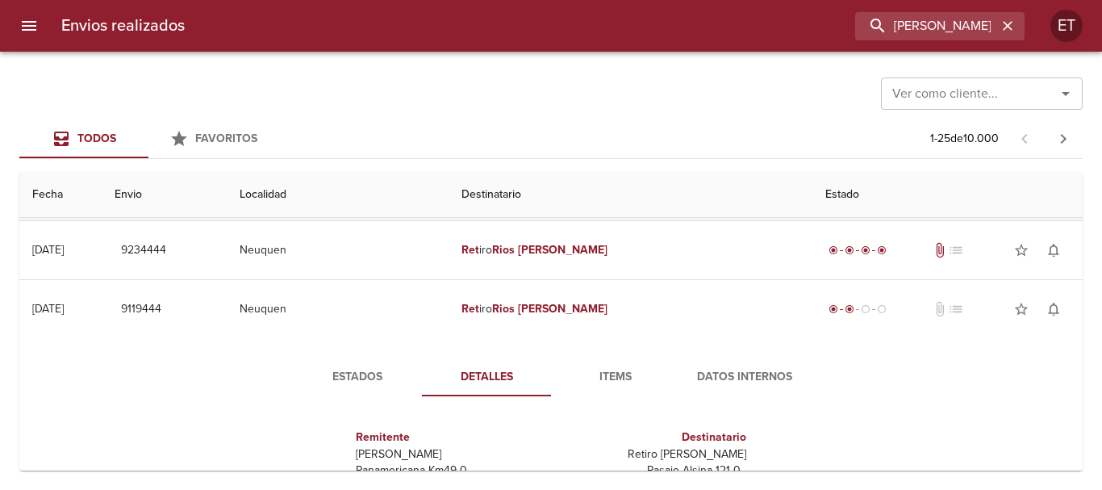
scroll to position [0, 0]
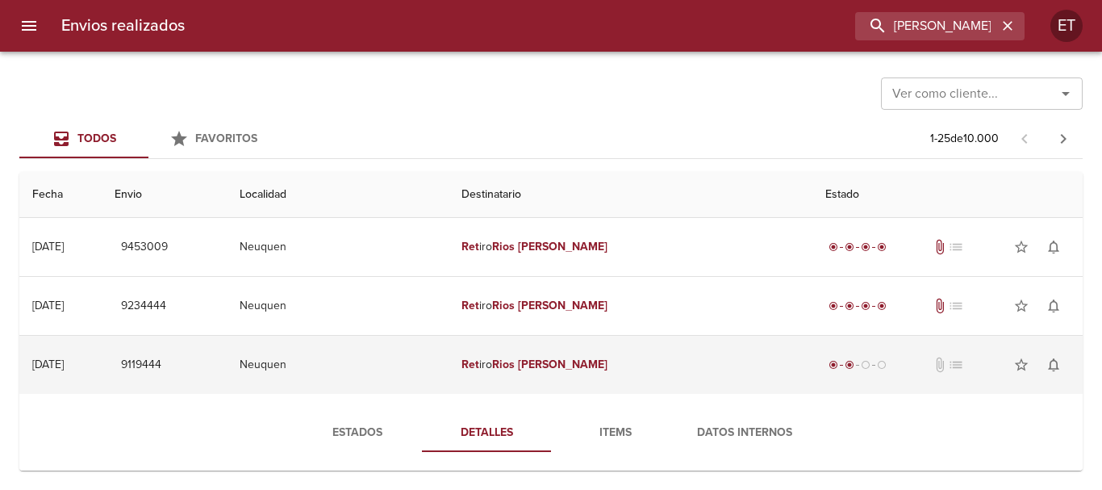
click at [575, 357] on em "Cristian" at bounding box center [563, 364] width 90 height 14
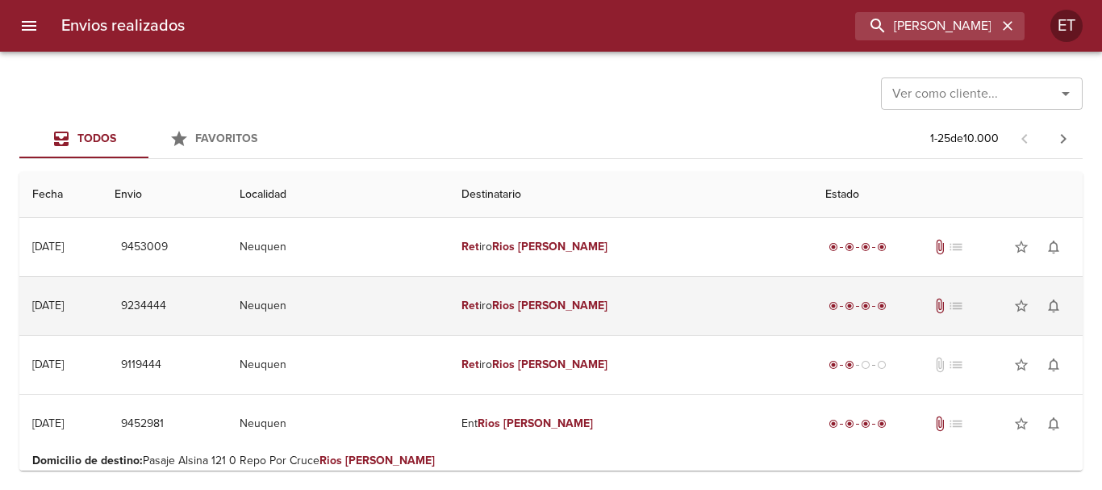
click at [559, 297] on td "Ret iro Rios Cristian" at bounding box center [630, 306] width 364 height 58
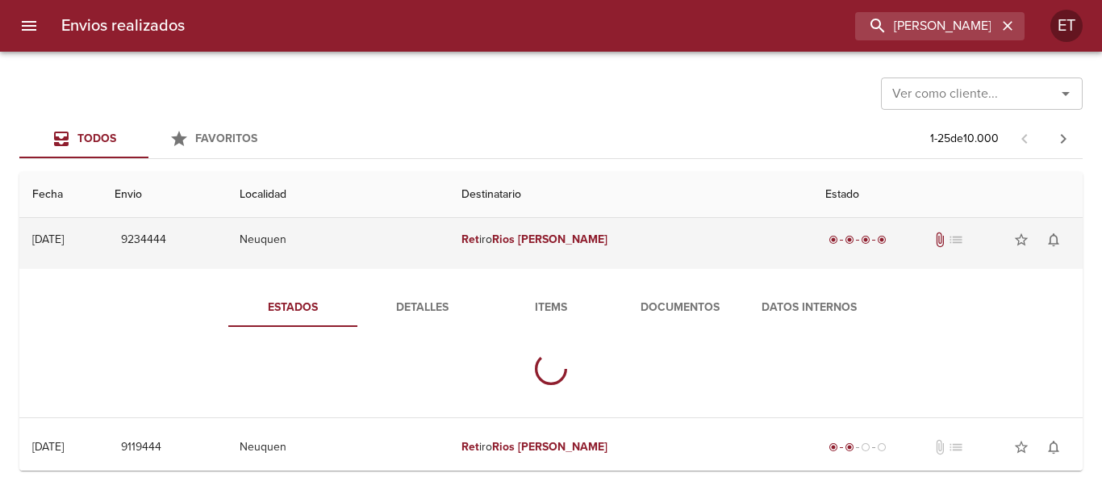
scroll to position [81, 0]
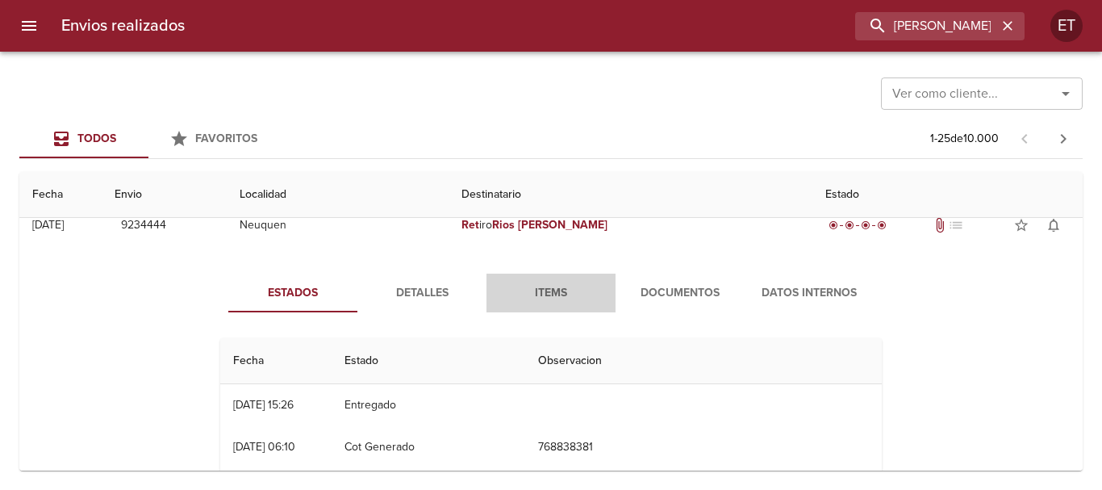
click at [527, 305] on button "Items" at bounding box center [550, 292] width 129 height 39
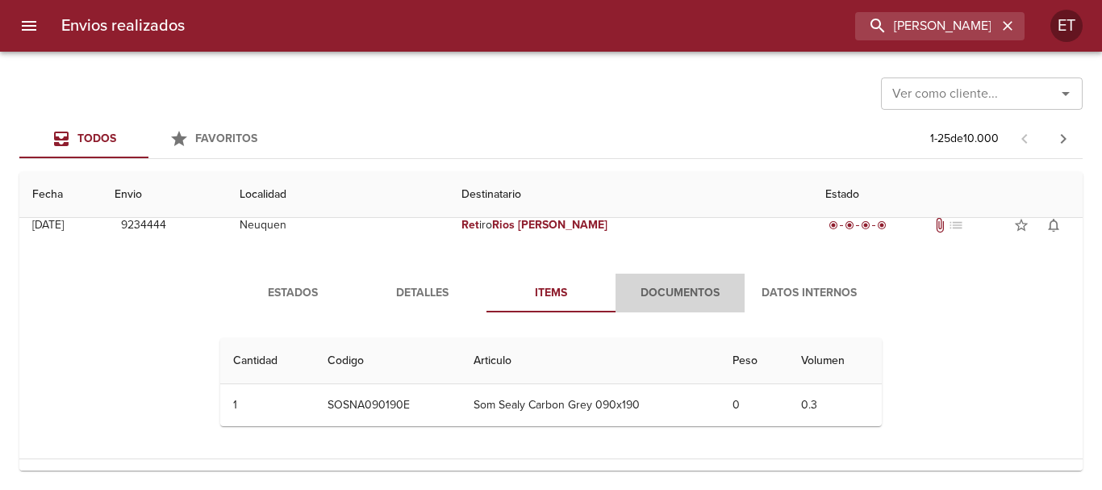
click at [632, 306] on button "Documentos" at bounding box center [679, 292] width 129 height 39
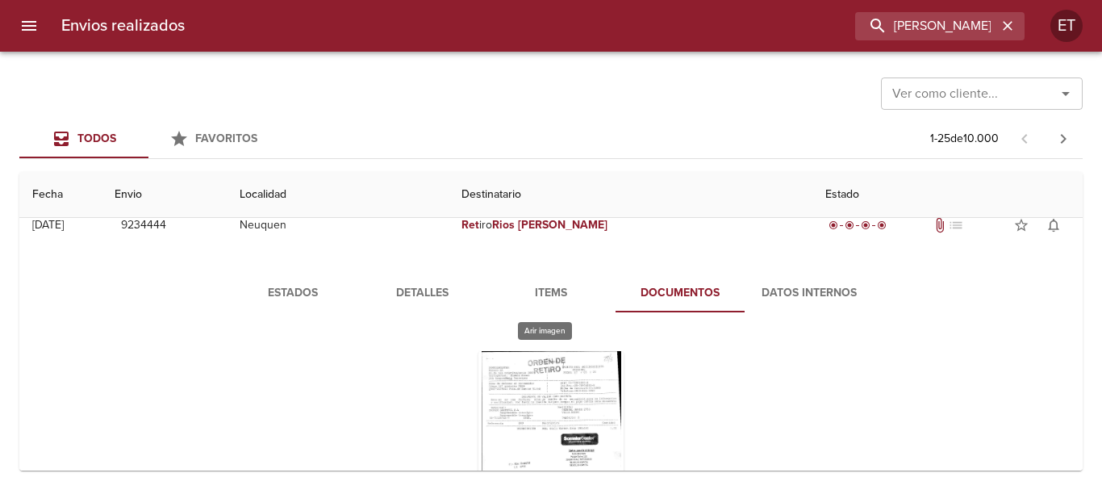
click at [524, 402] on div "Tabla de envíos del cliente" at bounding box center [550, 452] width 145 height 202
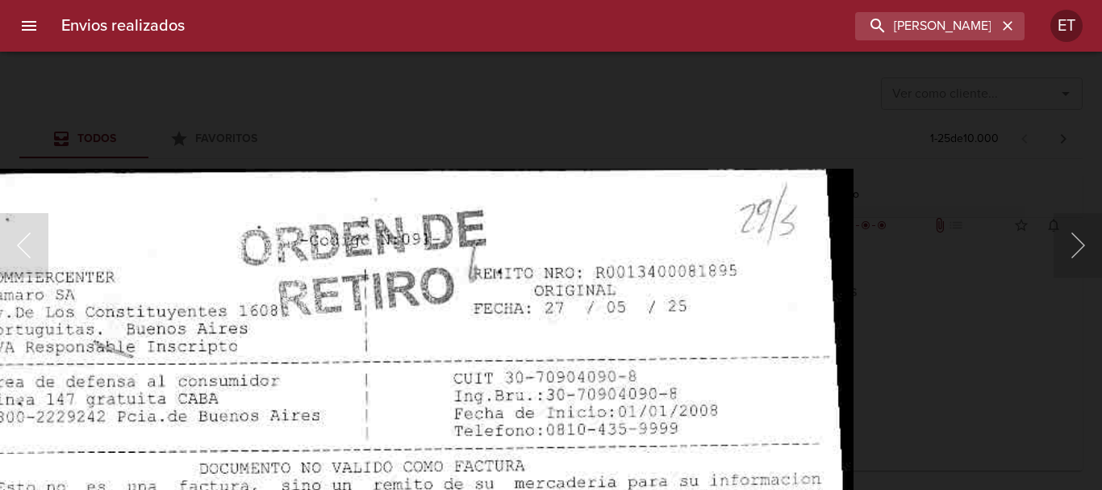
drag, startPoint x: 936, startPoint y: 365, endPoint x: 923, endPoint y: 353, distance: 18.3
click at [936, 365] on div "Lightbox" at bounding box center [551, 245] width 1102 height 490
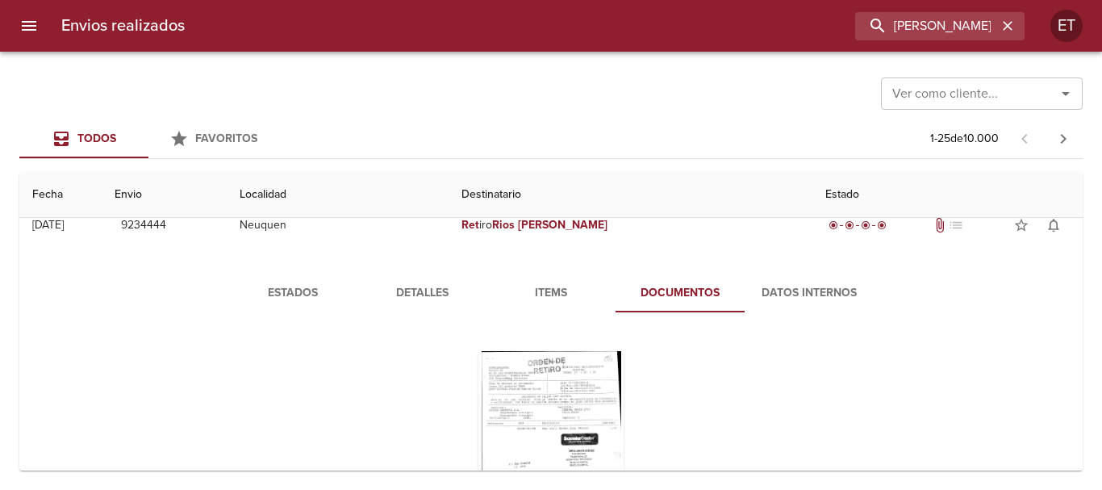
scroll to position [0, 0]
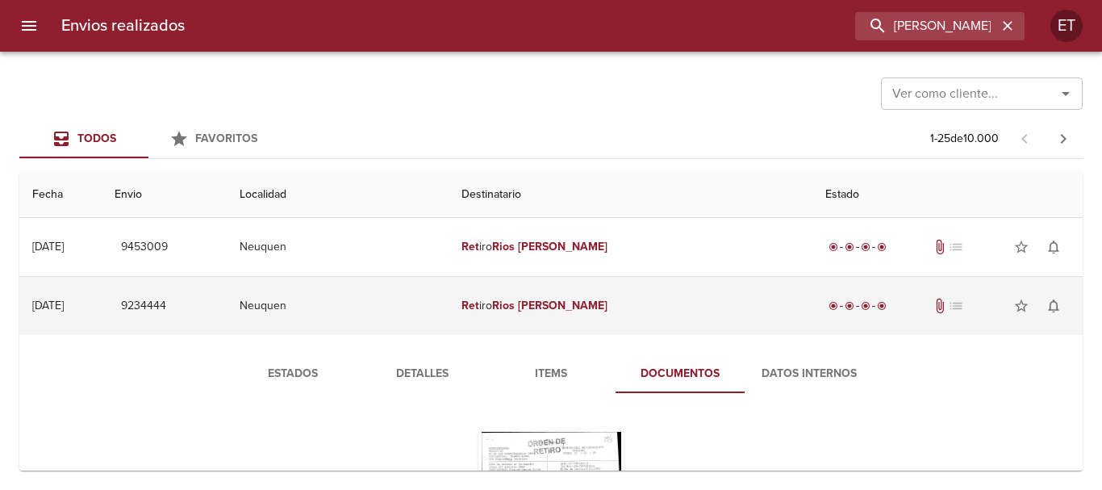
click at [590, 323] on td "Ret iro Rios Cristian" at bounding box center [630, 306] width 364 height 58
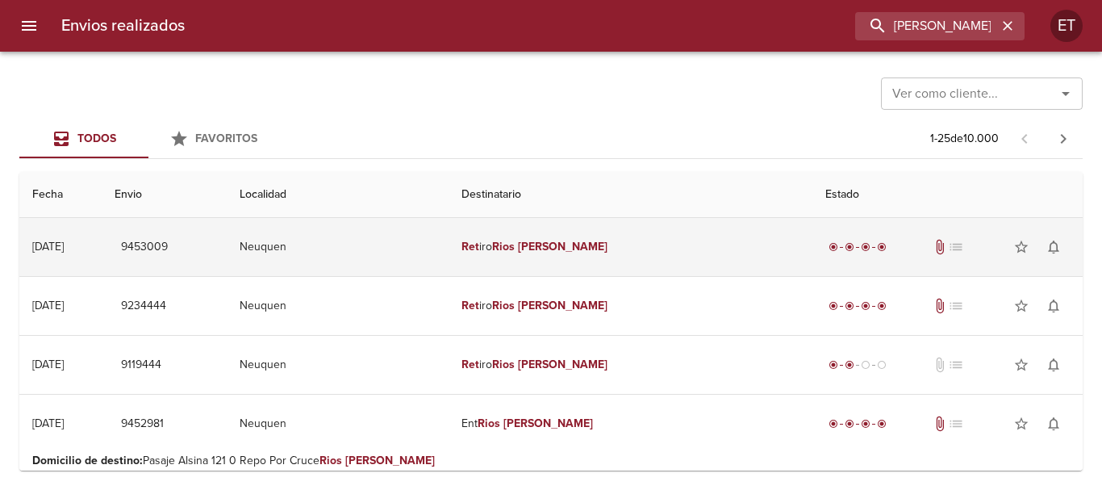
click at [580, 258] on td "Ret iro Rios Cristian" at bounding box center [630, 247] width 364 height 58
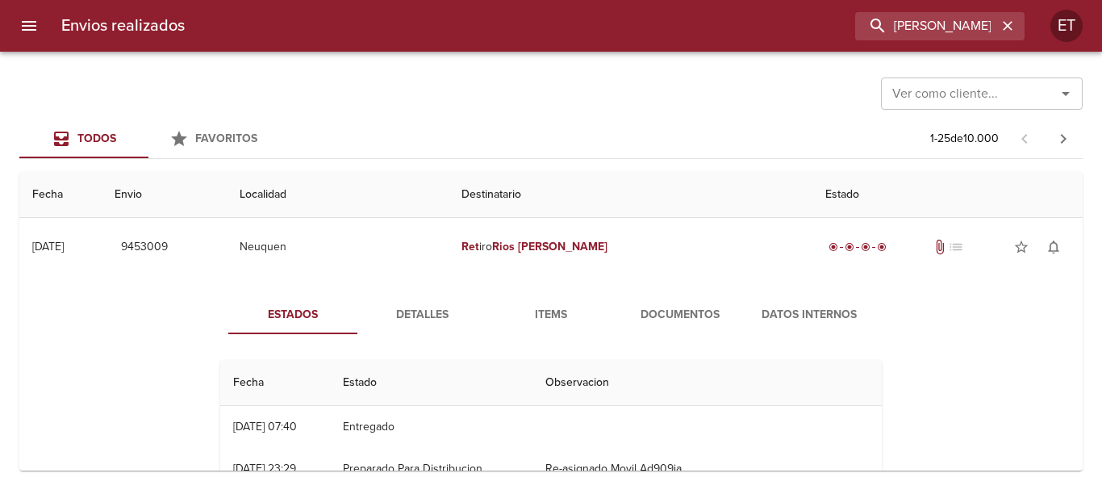
click at [667, 317] on span "Documentos" at bounding box center [680, 315] width 110 height 20
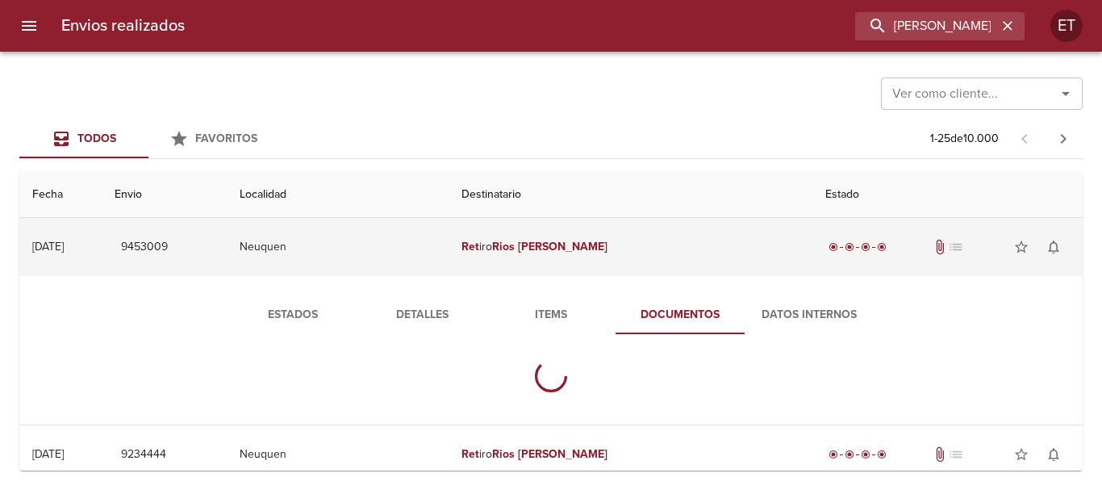
click at [602, 258] on td "Ret iro Rios Cristian" at bounding box center [630, 247] width 364 height 58
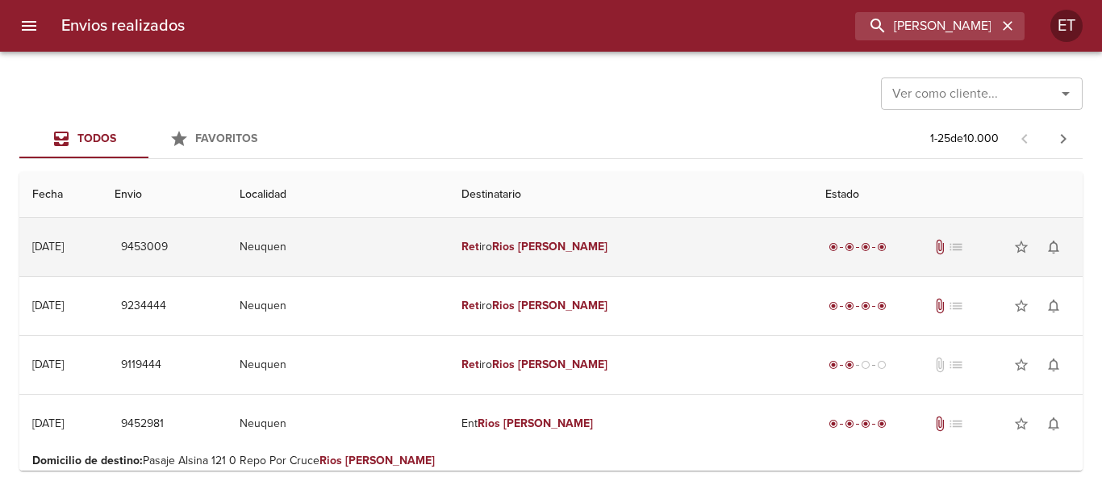
click at [602, 258] on td "Ret iro Rios Cristian" at bounding box center [630, 247] width 364 height 58
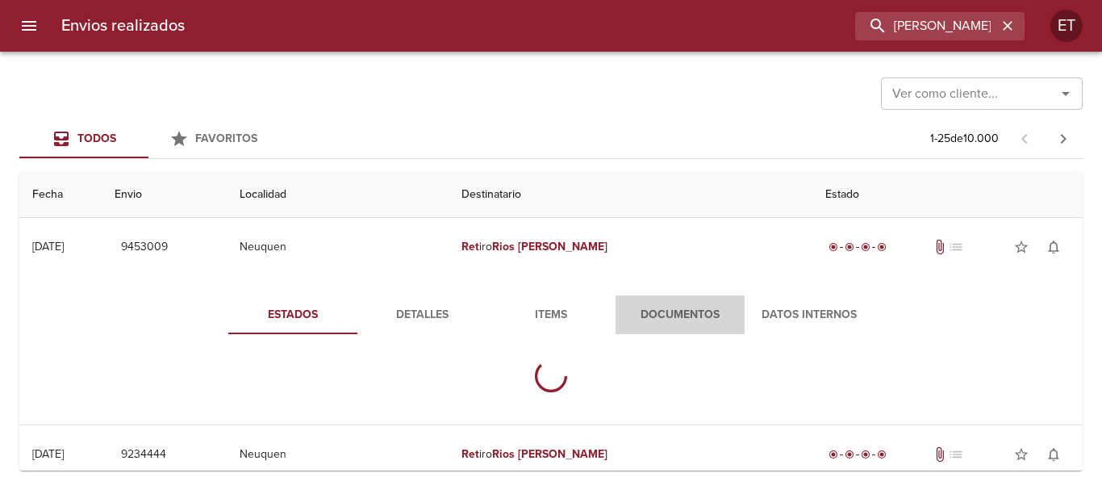
click at [625, 323] on span "Documentos" at bounding box center [680, 315] width 110 height 20
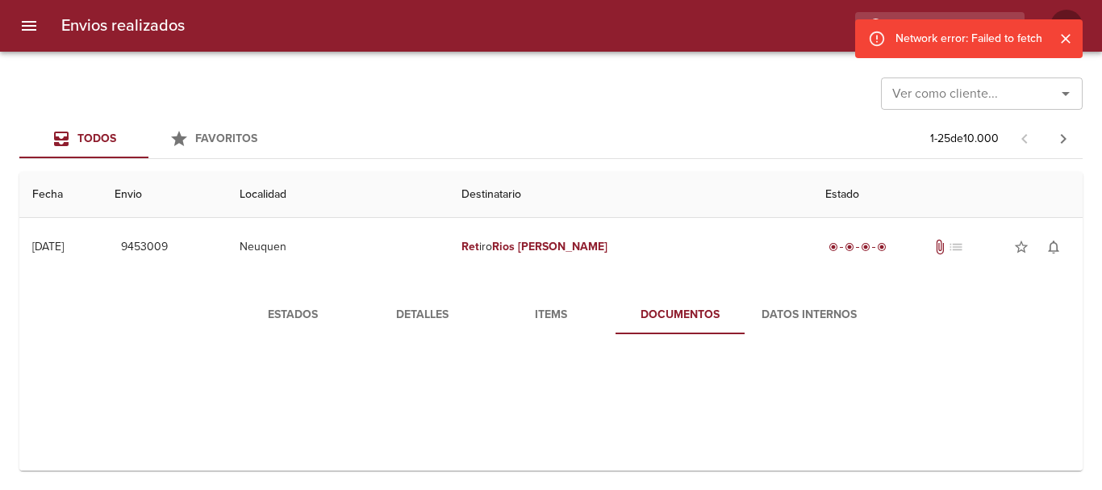
click at [528, 317] on span "Items" at bounding box center [551, 315] width 110 height 20
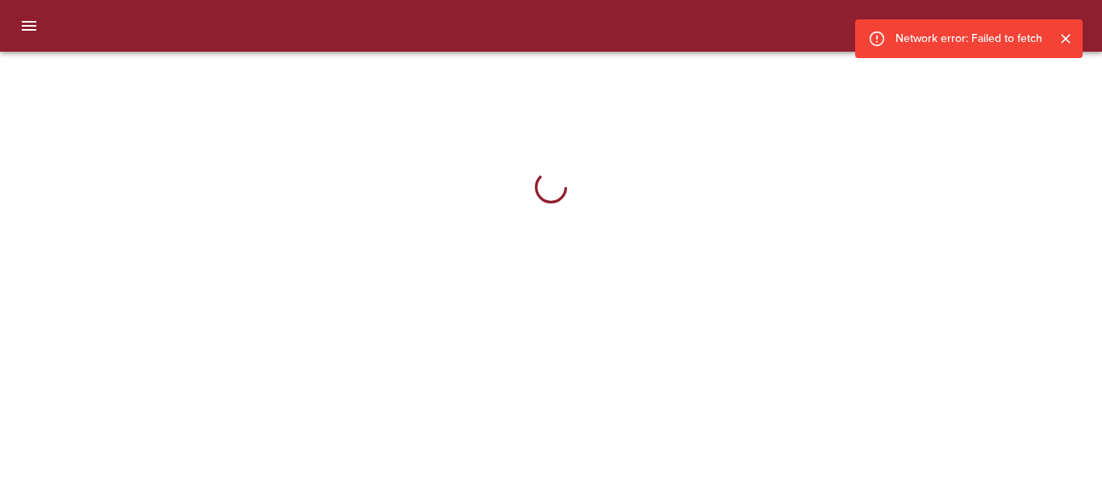
click at [1069, 37] on icon "Cerrar" at bounding box center [1065, 39] width 16 height 16
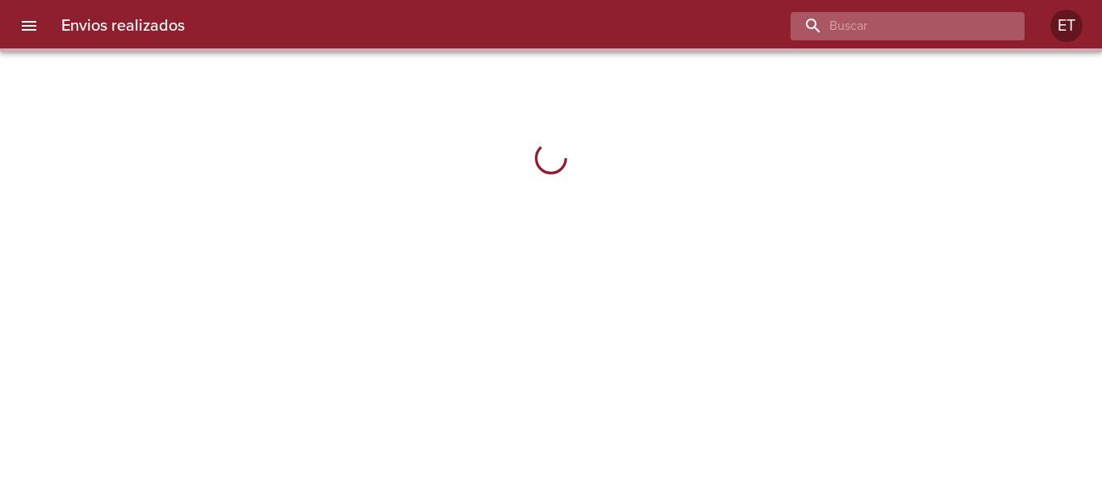
click at [963, 15] on input "buscar" at bounding box center [893, 26] width 206 height 28
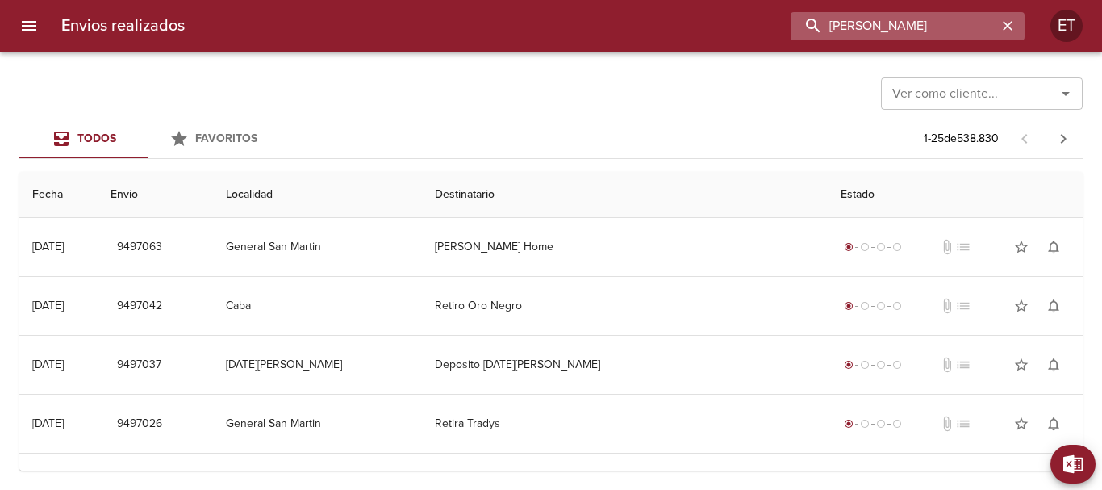
type input "[PERSON_NAME]"
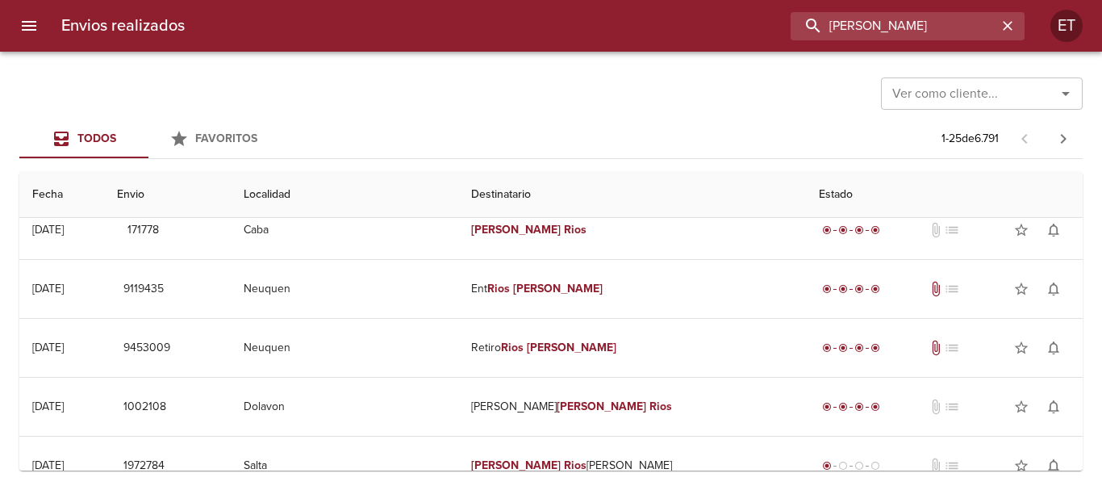
scroll to position [807, 0]
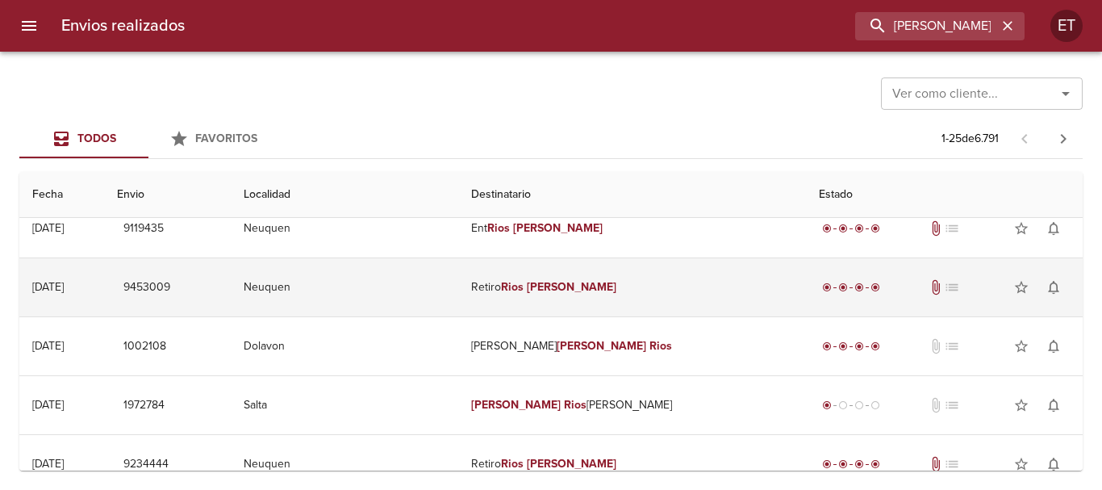
click at [558, 283] on td "Retiro Rios Cristian" at bounding box center [631, 287] width 347 height 58
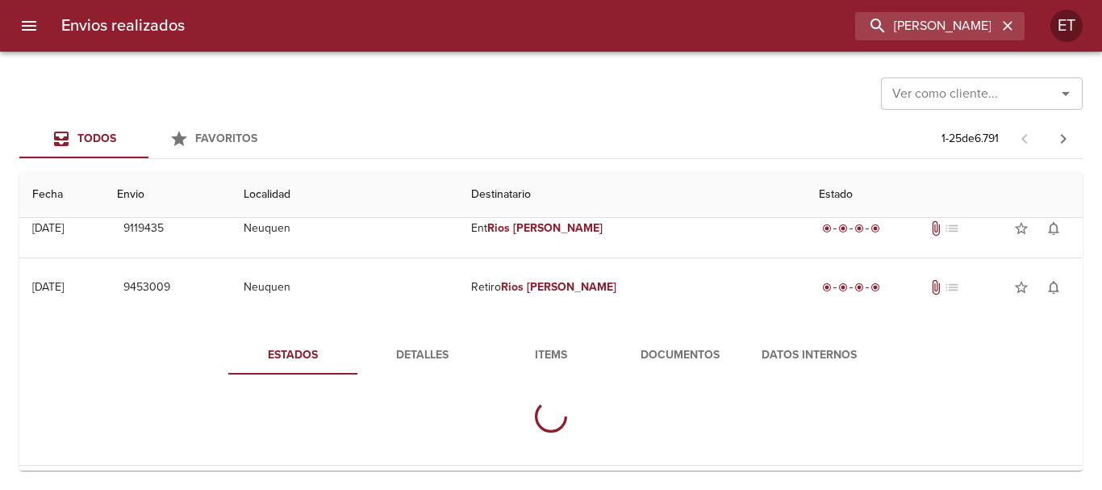
click at [663, 348] on span "Documentos" at bounding box center [680, 355] width 110 height 20
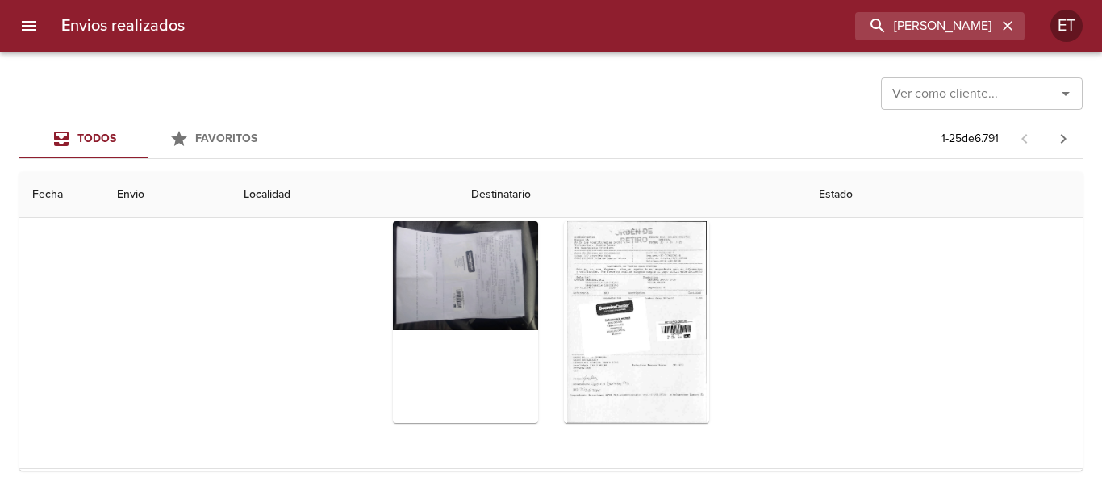
scroll to position [1049, 0]
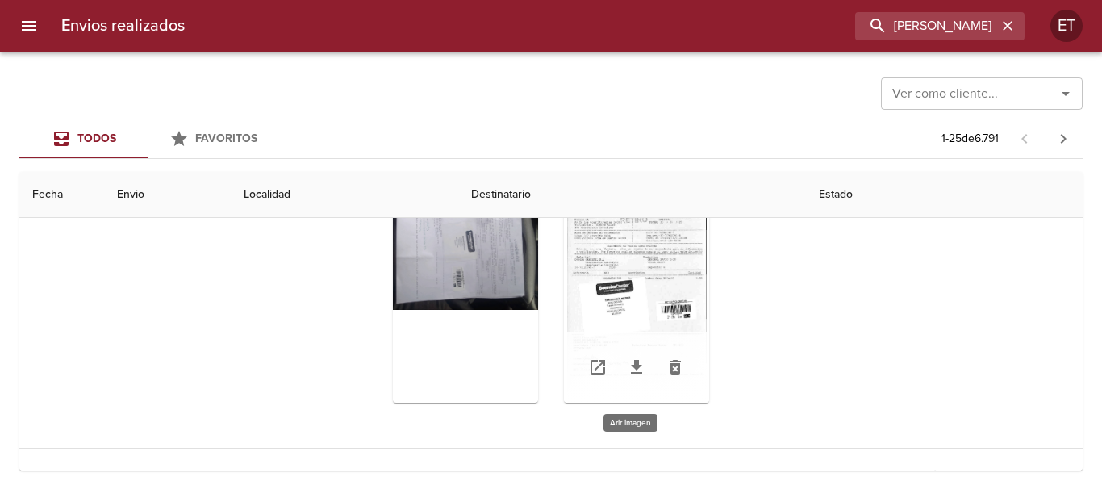
click at [643, 222] on div "Tabla de envíos del cliente" at bounding box center [636, 302] width 145 height 202
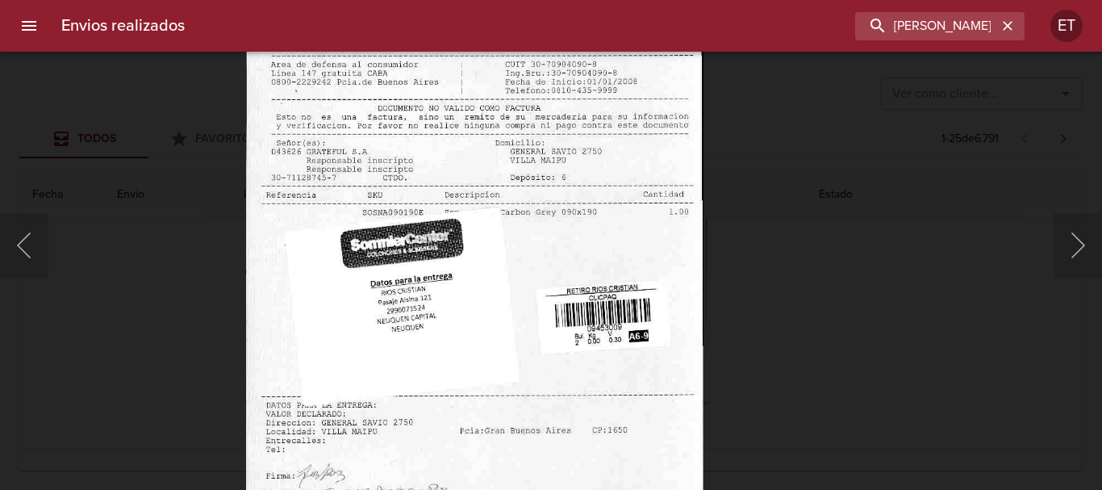
click at [603, 313] on img "Lightbox" at bounding box center [473, 290] width 457 height 660
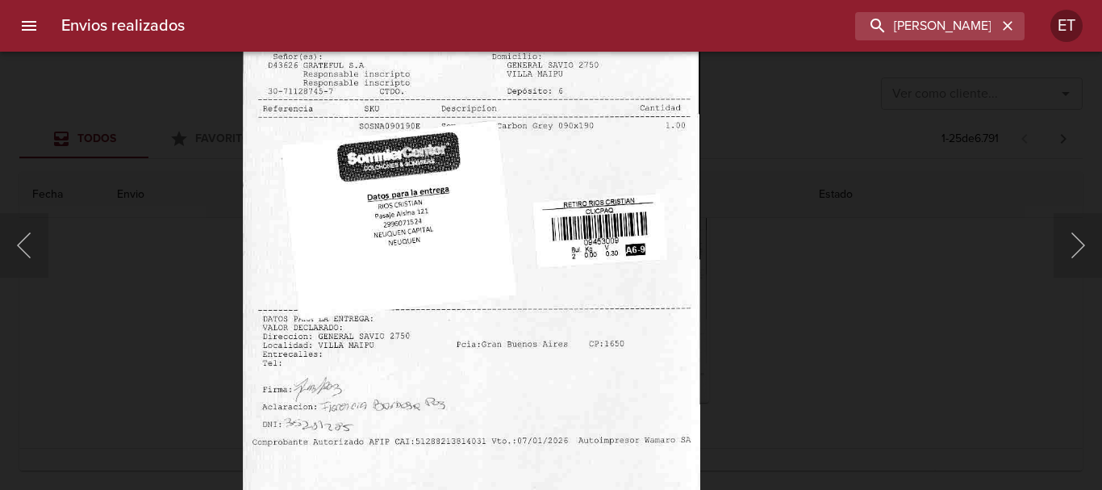
click at [601, 0] on body "Envios realizados rios cristian ET Ver como cliente... Ver como cliente... Todo…" at bounding box center [551, 0] width 1102 height 0
click at [819, 299] on div "Lightbox" at bounding box center [551, 245] width 1102 height 490
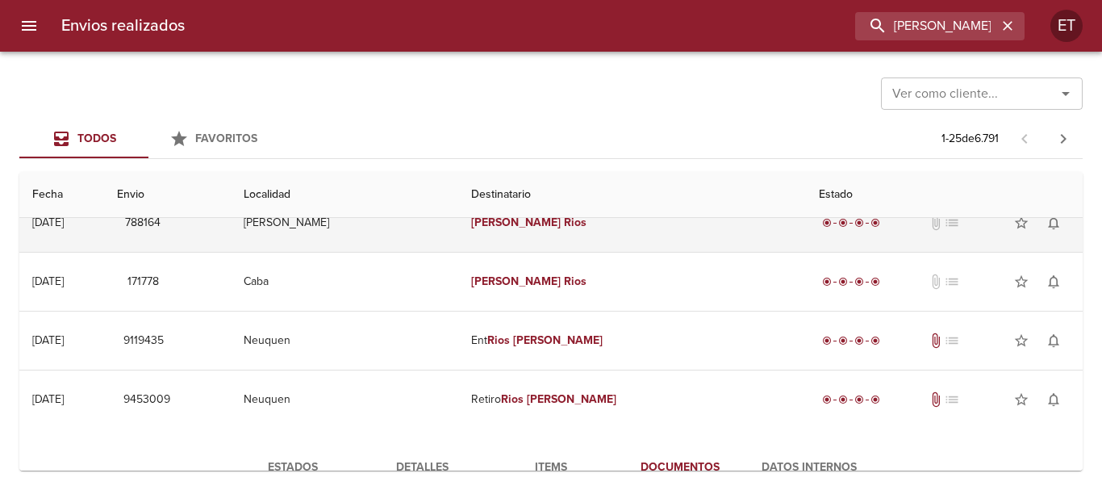
scroll to position [645, 0]
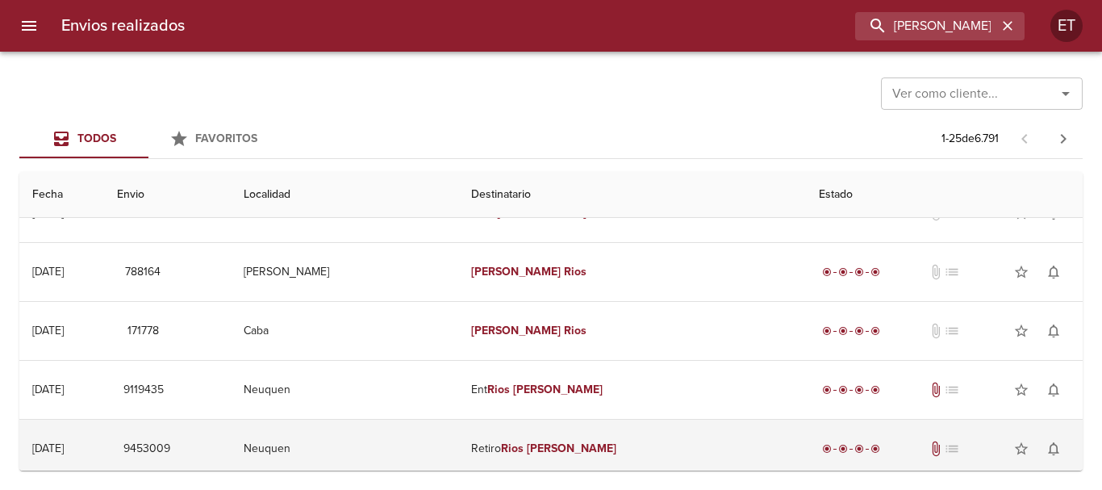
click at [552, 442] on td "Retiro Rios Cristian" at bounding box center [631, 448] width 347 height 58
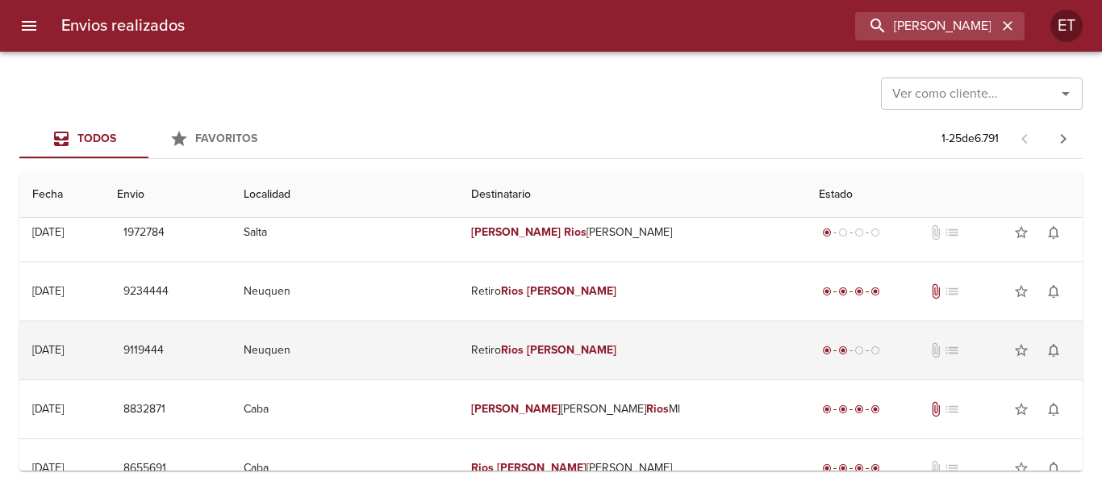
scroll to position [968, 0]
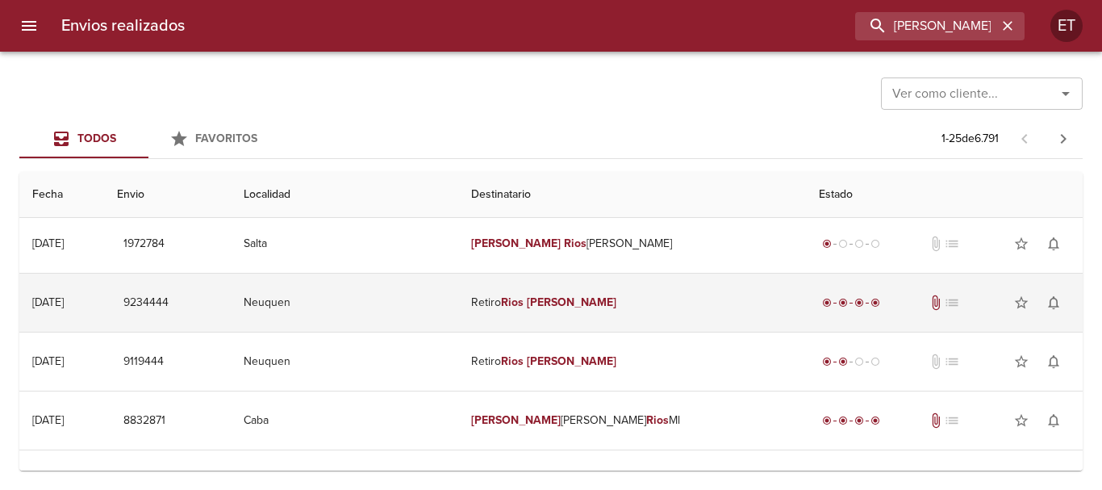
click at [561, 305] on td "Retiro Rios Cristian" at bounding box center [631, 302] width 347 height 58
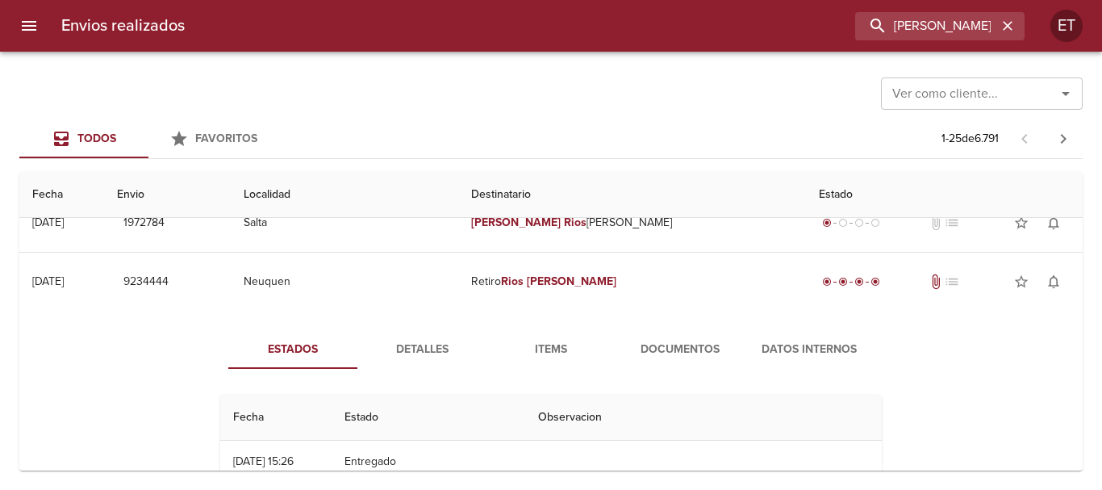
scroll to position [1049, 0]
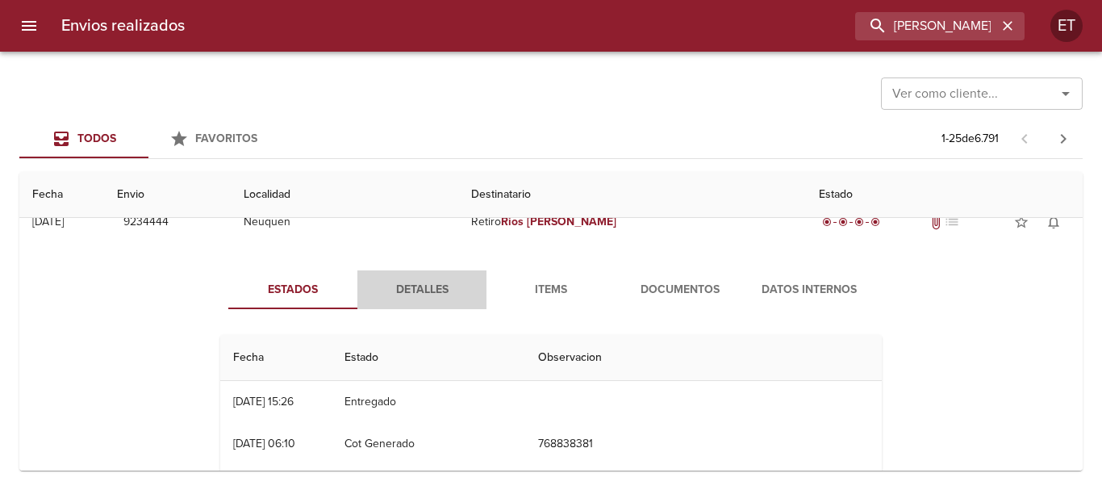
click at [445, 298] on span "Detalles" at bounding box center [422, 290] width 110 height 20
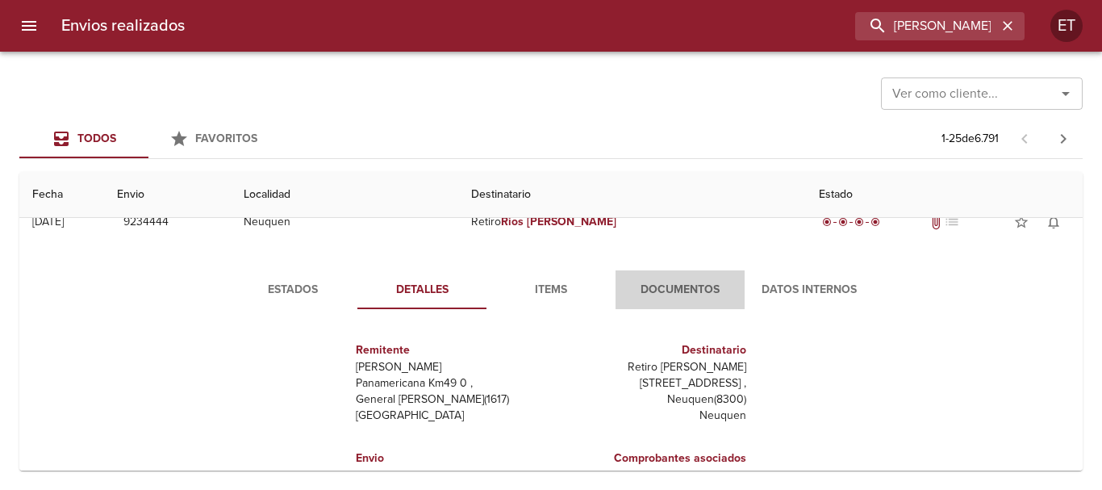
click at [652, 273] on button "Documentos" at bounding box center [679, 289] width 129 height 39
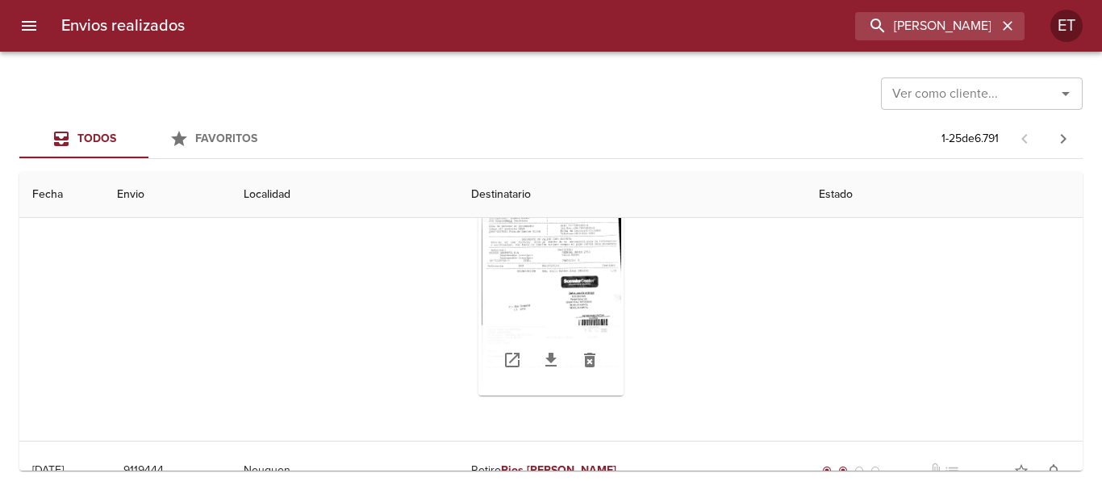
scroll to position [1210, 0]
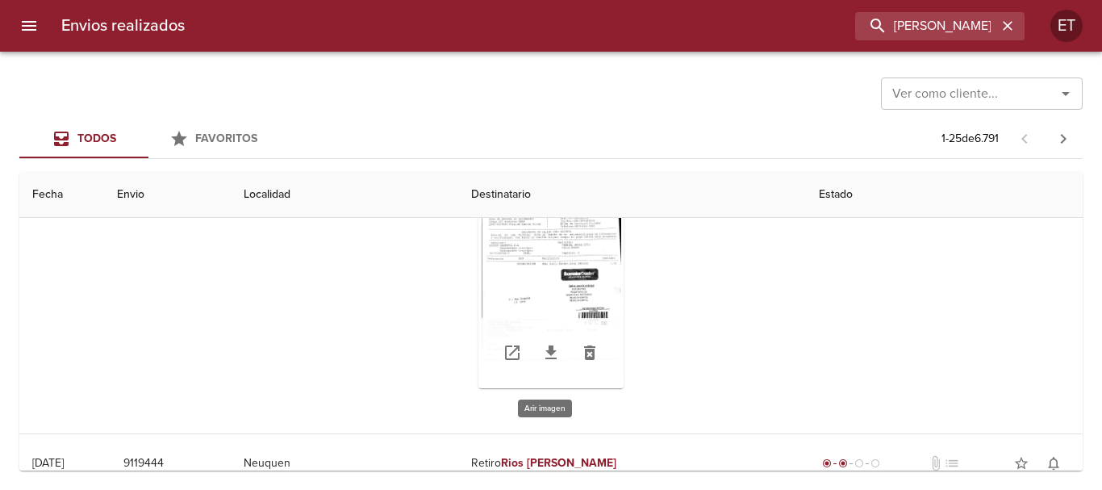
click at [502, 231] on div "Tabla de envíos del cliente" at bounding box center [550, 287] width 145 height 202
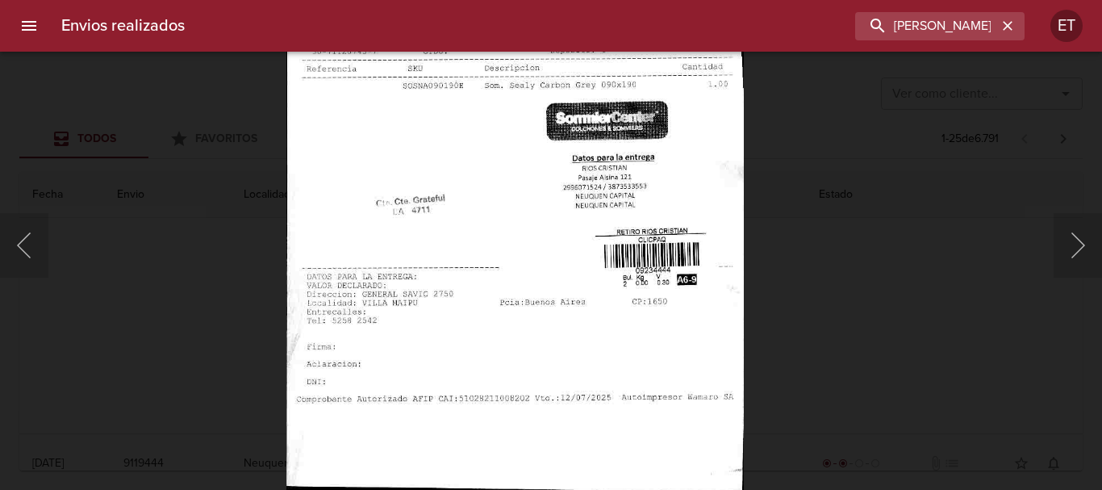
click at [546, 121] on img "Lightbox" at bounding box center [514, 162] width 457 height 660
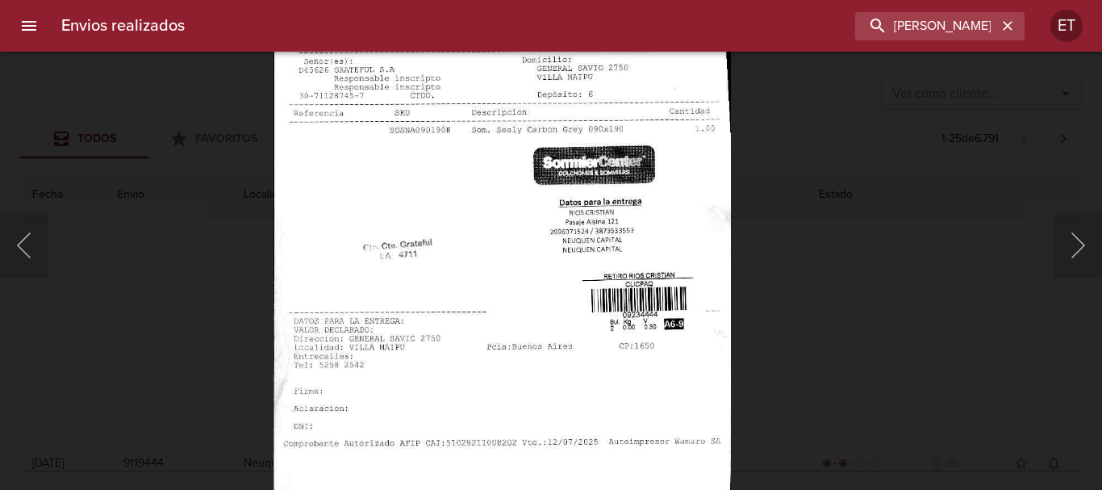
click at [596, 245] on img "Lightbox" at bounding box center [501, 207] width 457 height 660
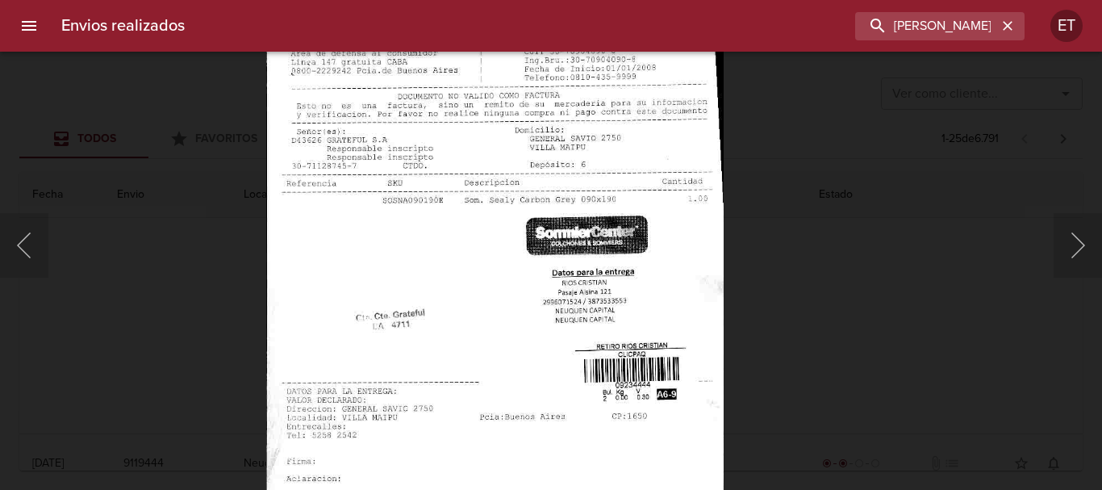
click at [757, 306] on div "Lightbox" at bounding box center [551, 245] width 1102 height 490
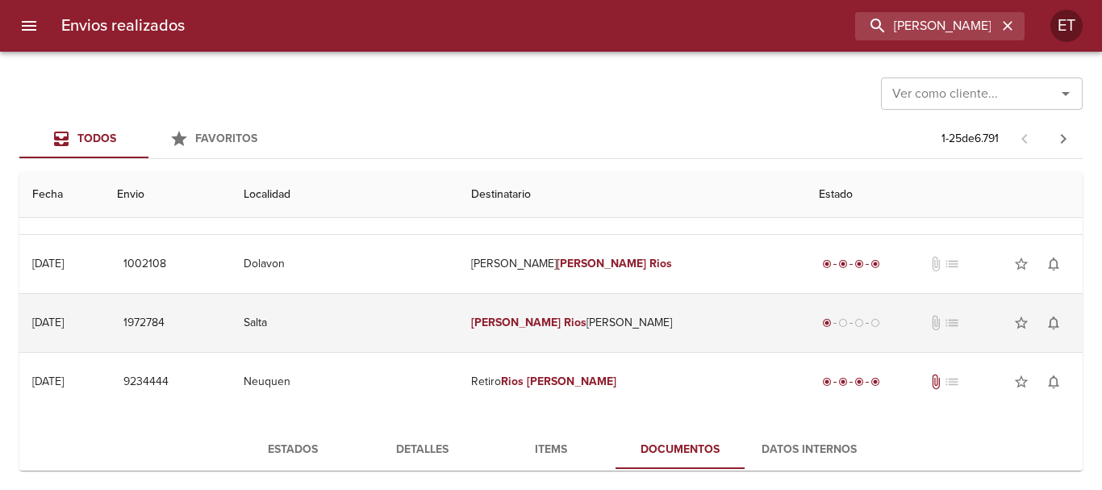
scroll to position [887, 0]
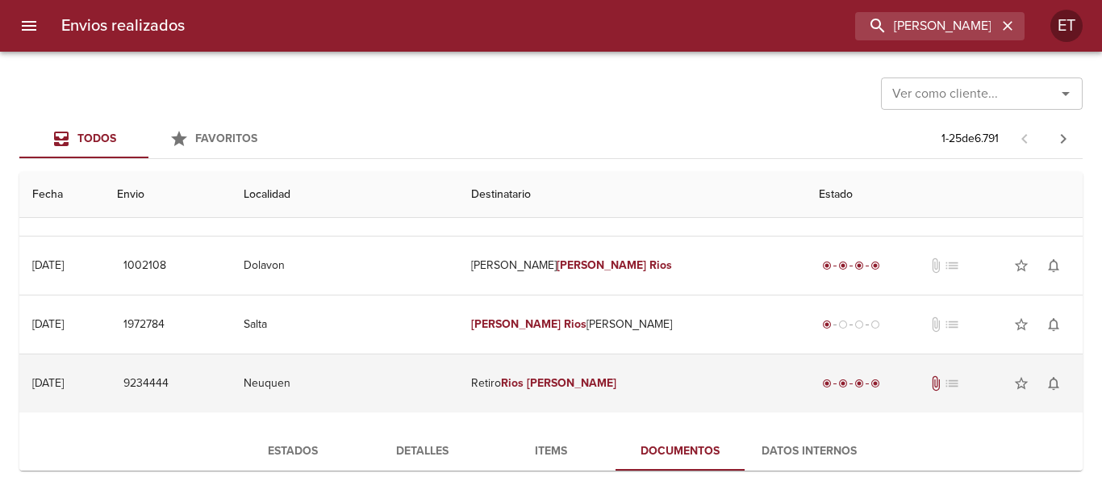
click at [527, 384] on td "Retiro Rios Cristian" at bounding box center [631, 383] width 347 height 58
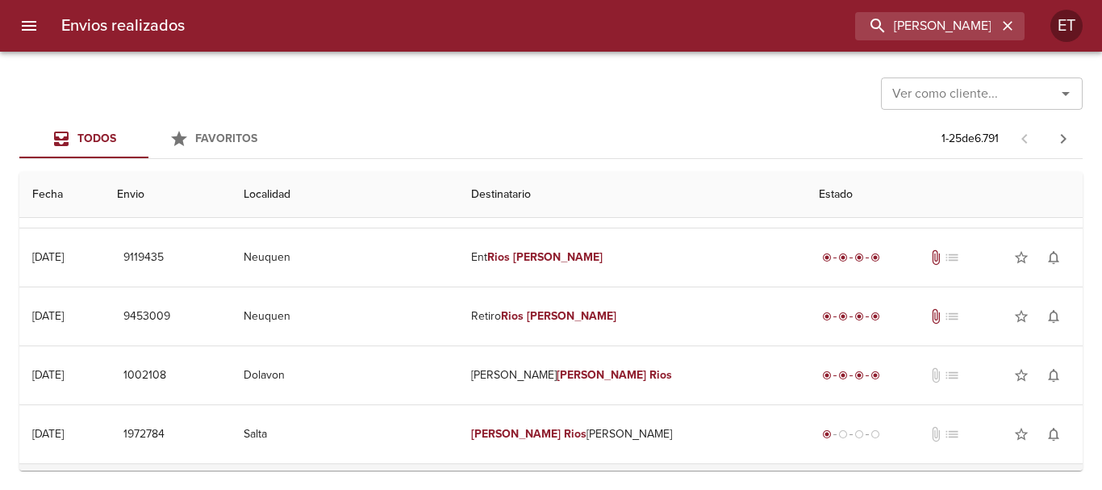
scroll to position [726, 0]
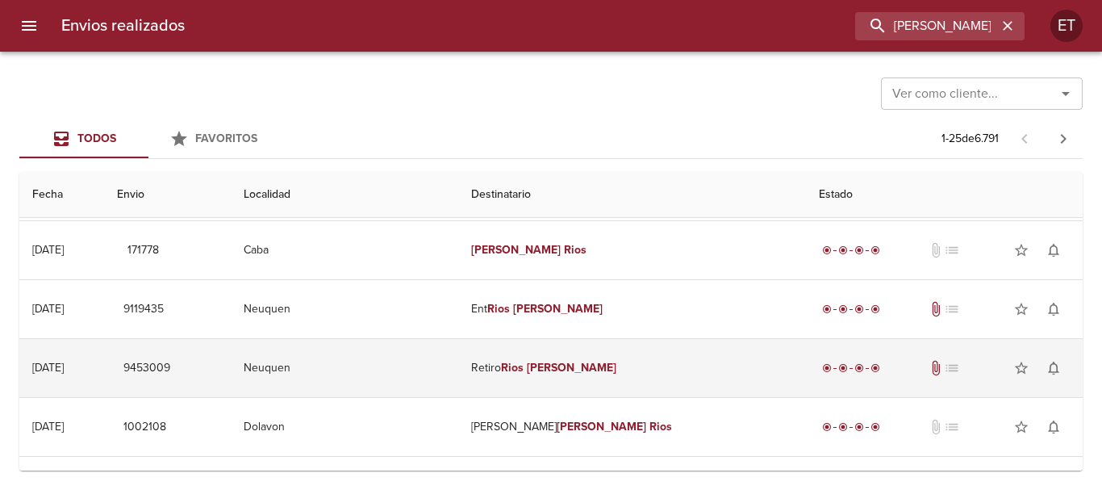
click at [551, 361] on td "Retiro Rios Cristian" at bounding box center [631, 368] width 347 height 58
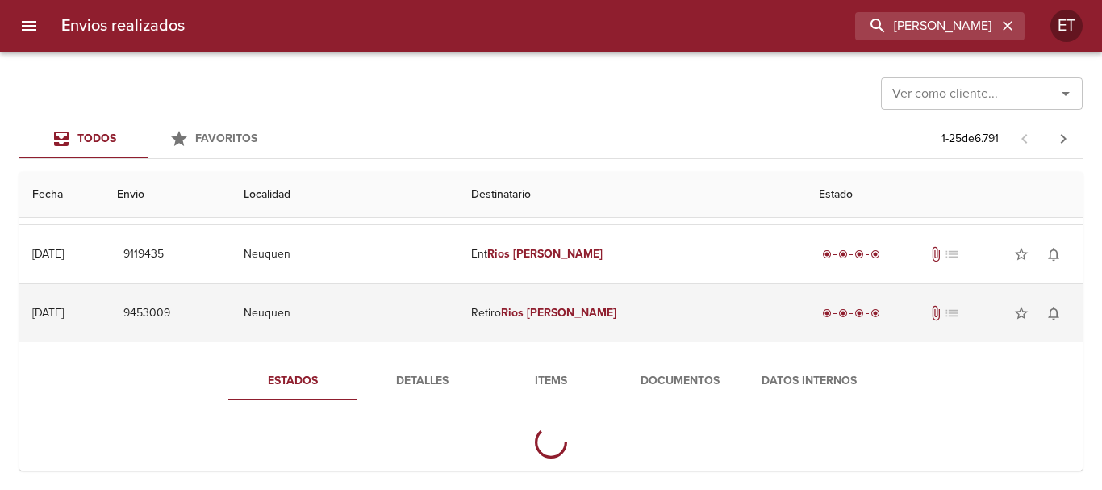
scroll to position [807, 0]
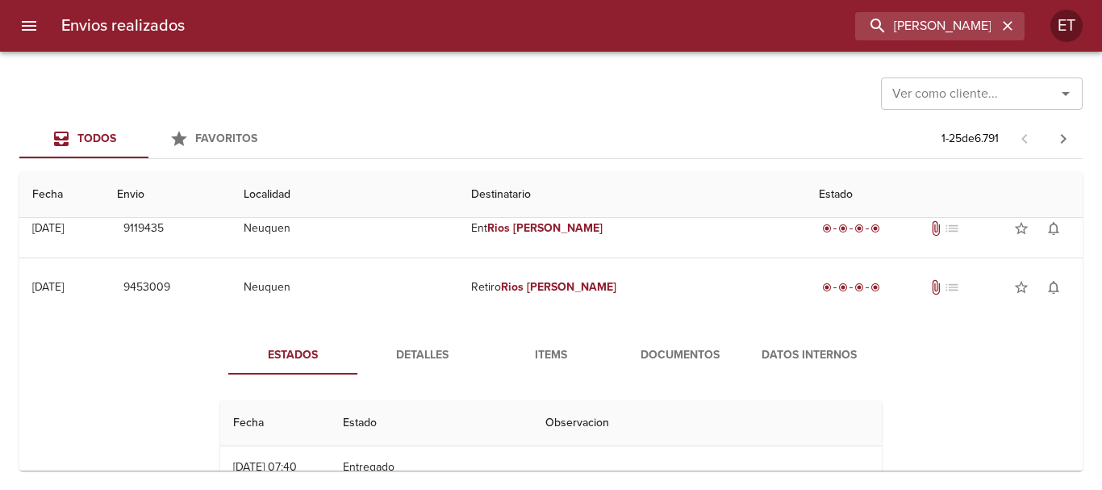
click at [692, 356] on span "Documentos" at bounding box center [680, 355] width 110 height 20
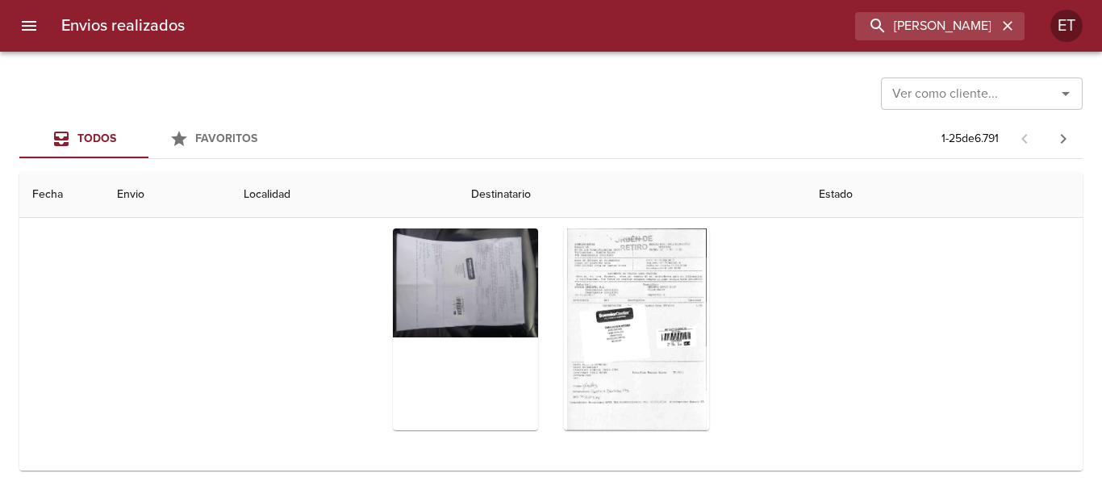
scroll to position [1049, 0]
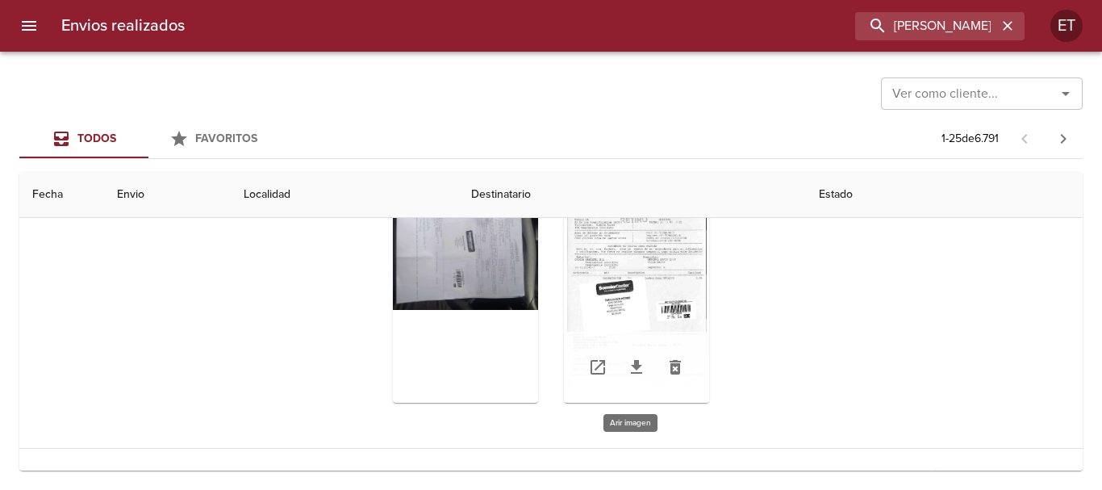
click at [638, 255] on div "Tabla de envíos del cliente" at bounding box center [636, 302] width 145 height 202
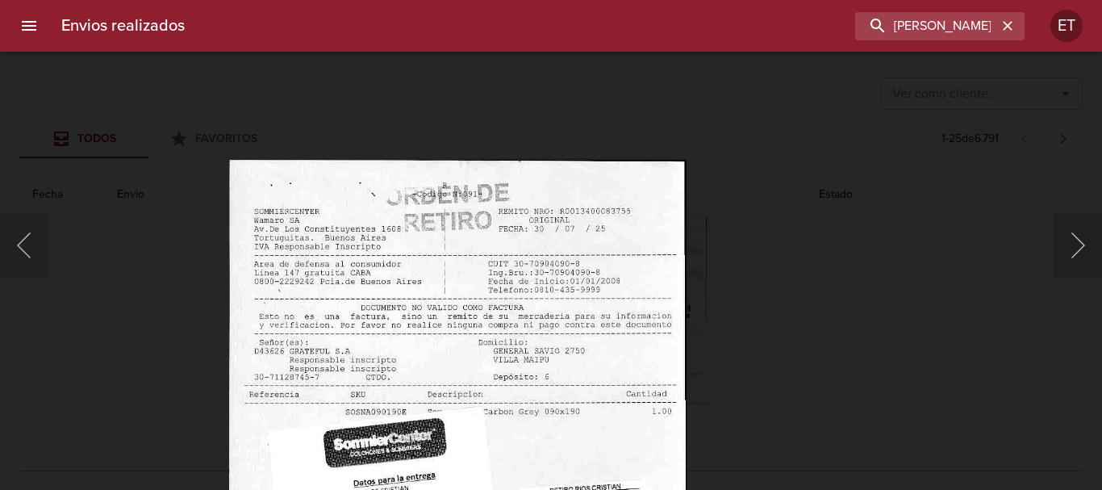
click at [612, 376] on img "Lightbox" at bounding box center [456, 490] width 457 height 660
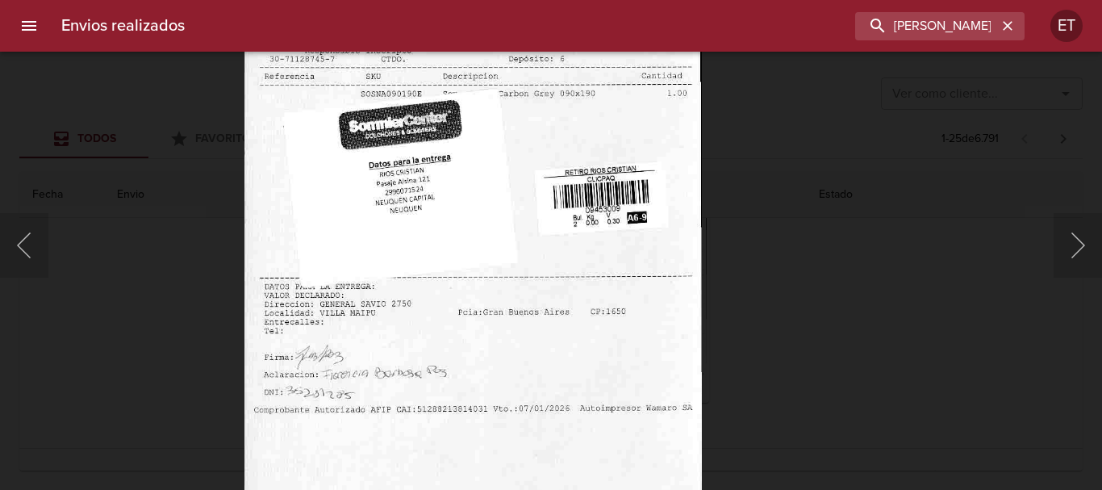
click at [640, 0] on html "Envios realizados rios cristian ET Ver como cliente... Ver como cliente... Todo…" at bounding box center [551, 0] width 1102 height 0
click at [886, 314] on div "Lightbox" at bounding box center [551, 245] width 1102 height 490
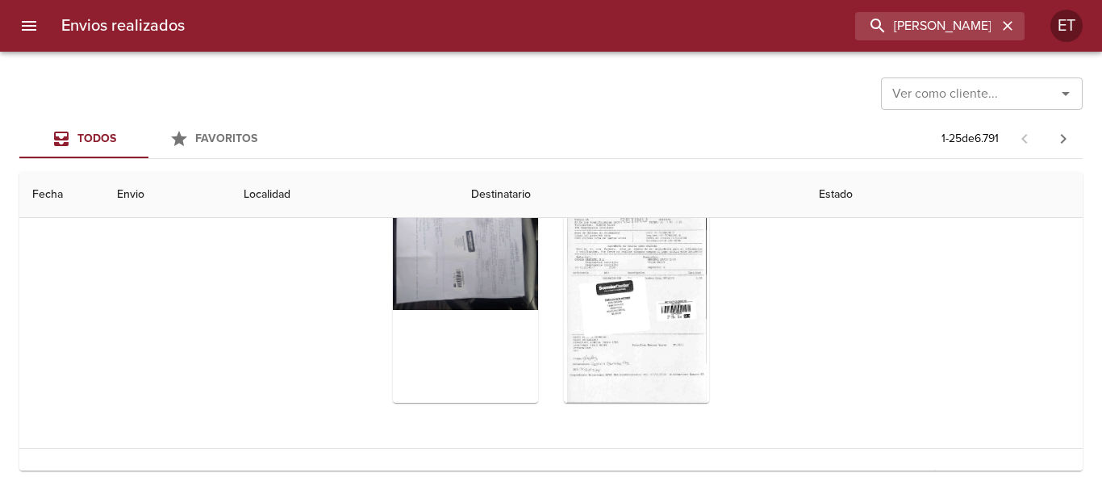
click at [886, 314] on div "Lightbox" at bounding box center [551, 245] width 1102 height 490
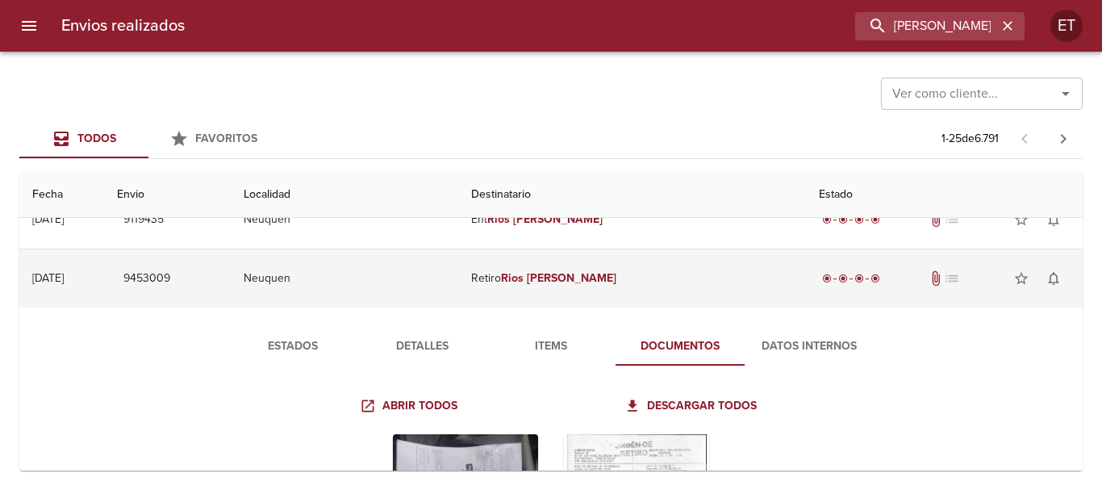
scroll to position [807, 0]
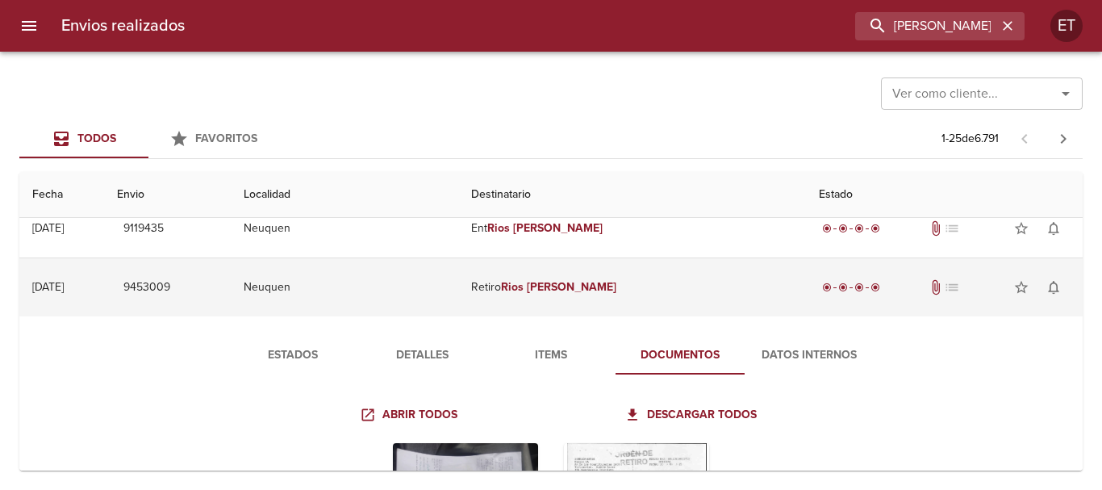
click at [543, 288] on td "Retiro Rios Cristian" at bounding box center [631, 287] width 347 height 58
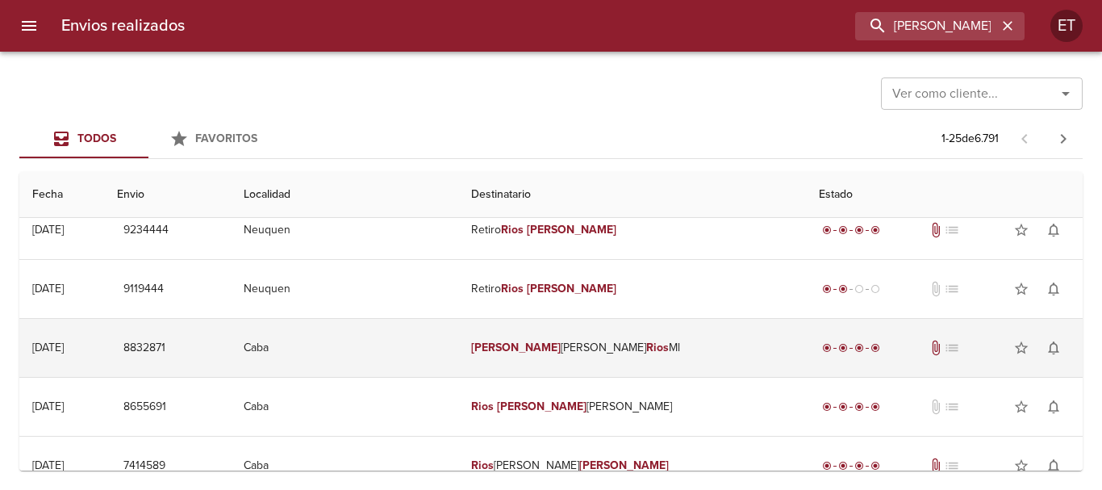
scroll to position [1049, 0]
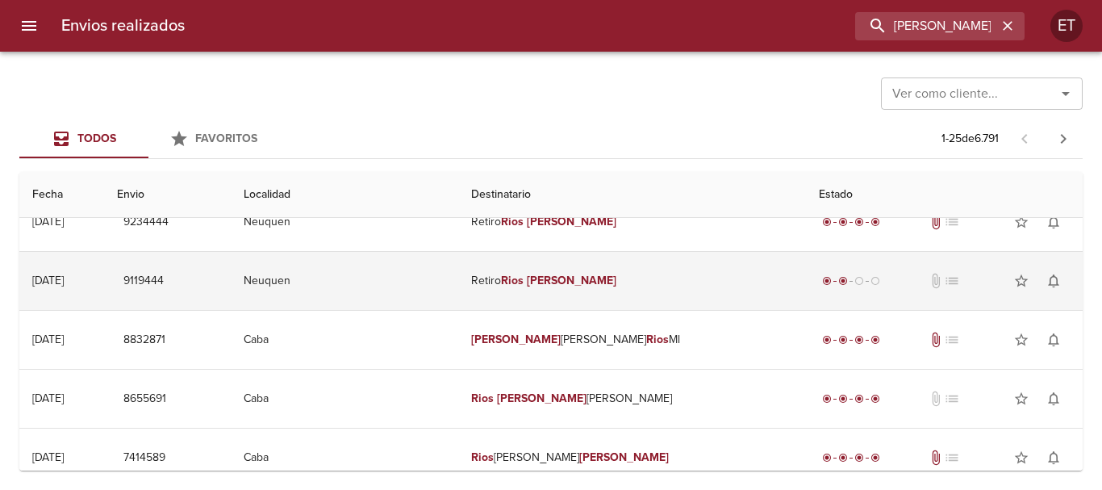
click at [602, 290] on td "Retiro Rios Cristian" at bounding box center [631, 281] width 347 height 58
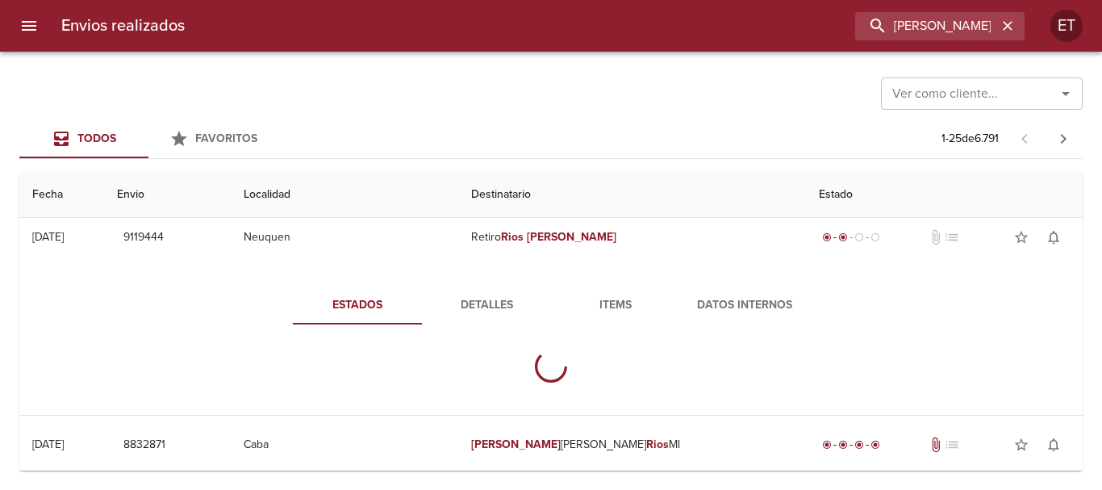
scroll to position [1129, 0]
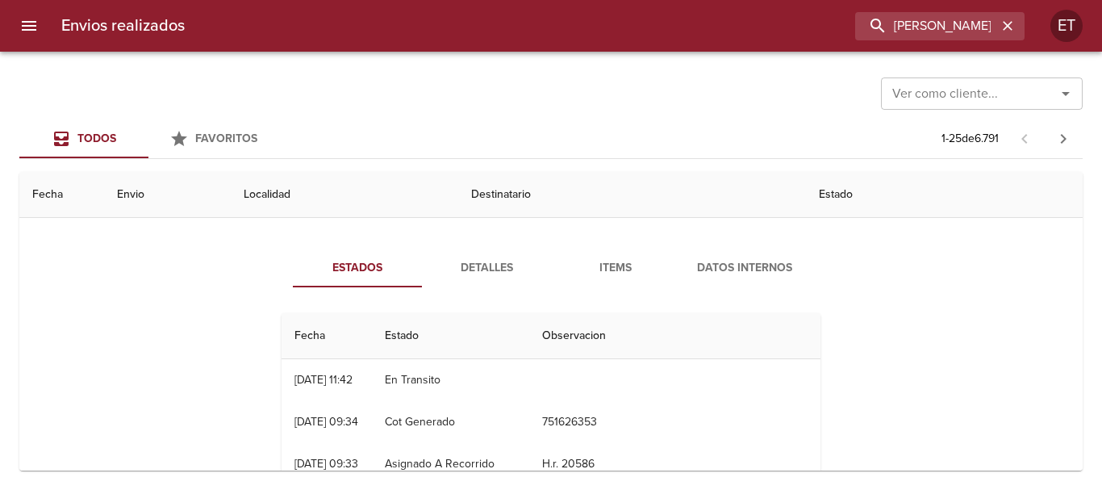
click at [604, 276] on span "Items" at bounding box center [616, 268] width 110 height 20
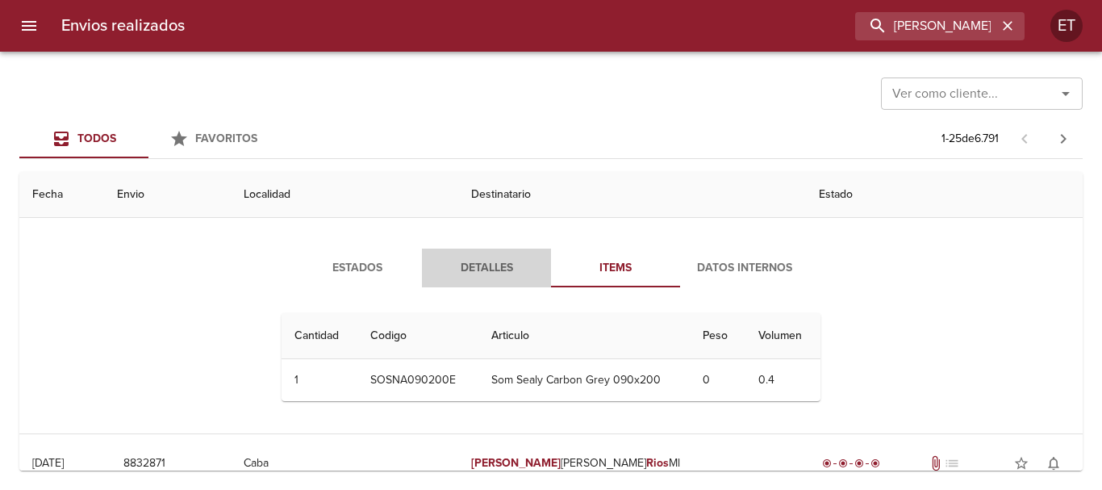
click at [468, 266] on span "Detalles" at bounding box center [486, 268] width 110 height 20
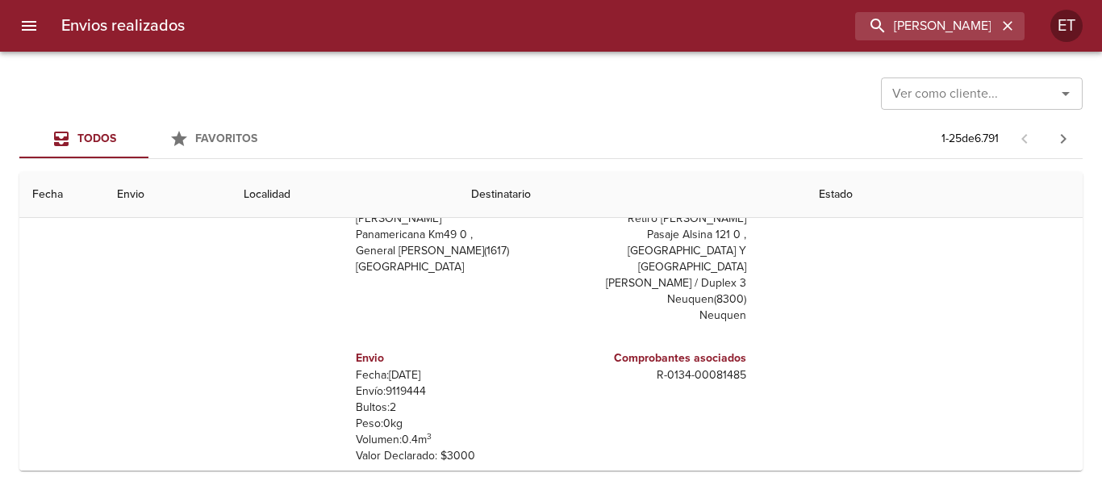
scroll to position [1049, 0]
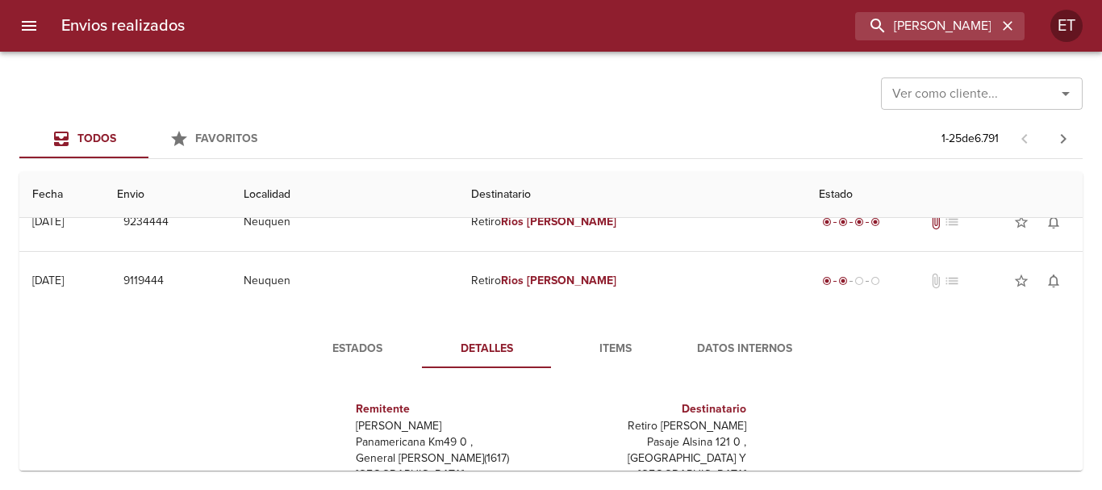
click at [344, 347] on span "Estados" at bounding box center [357, 349] width 110 height 20
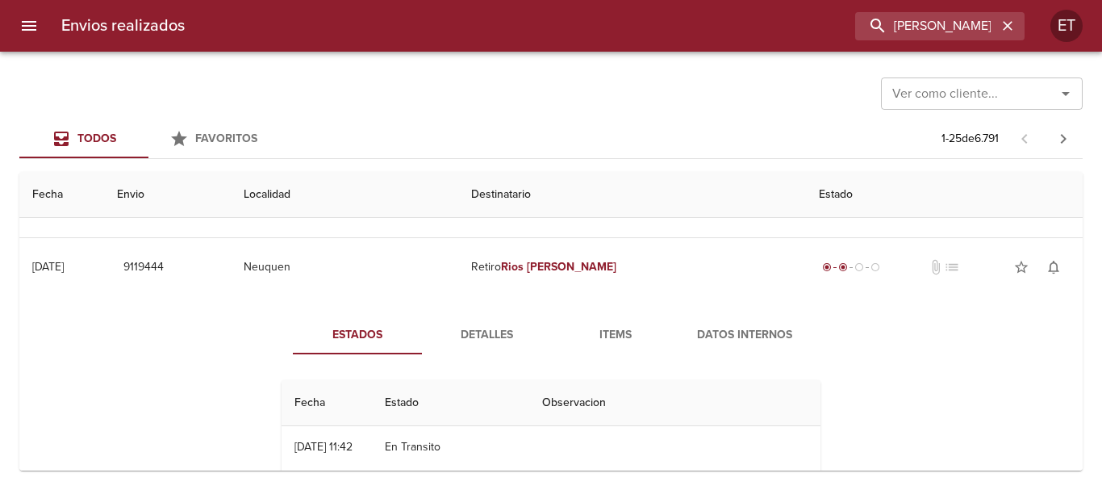
scroll to position [968, 0]
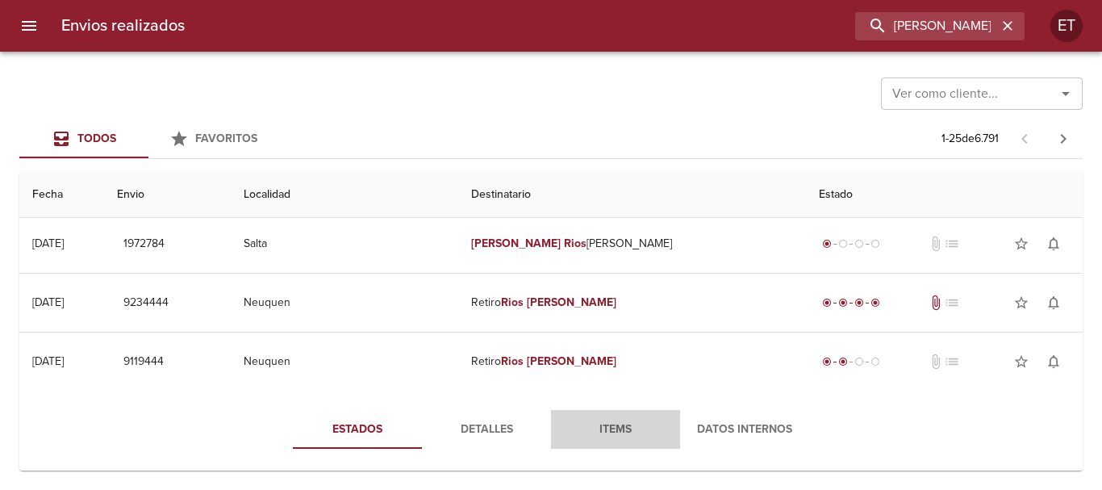
click at [590, 426] on span "Items" at bounding box center [616, 429] width 110 height 20
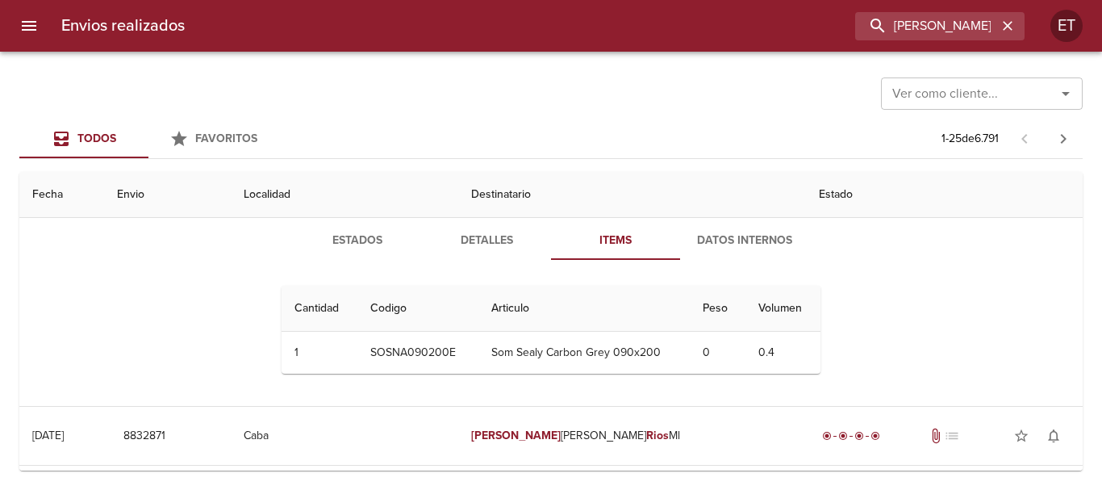
scroll to position [1049, 0]
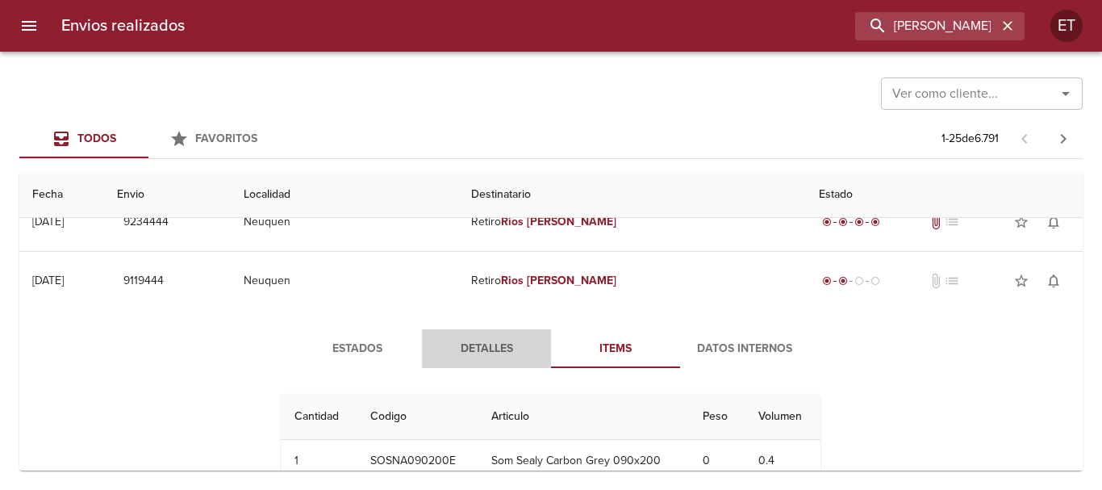
click at [459, 356] on span "Detalles" at bounding box center [486, 349] width 110 height 20
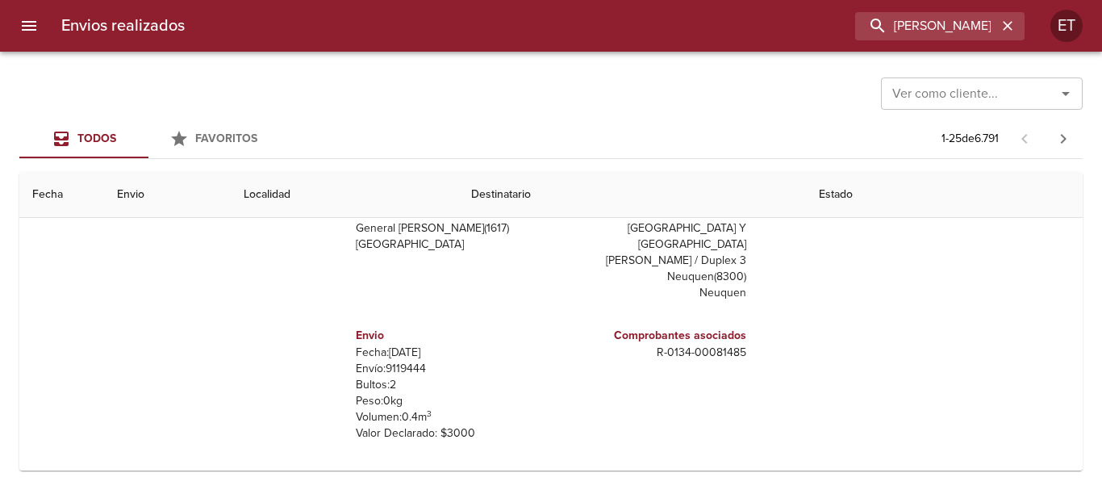
scroll to position [1290, 0]
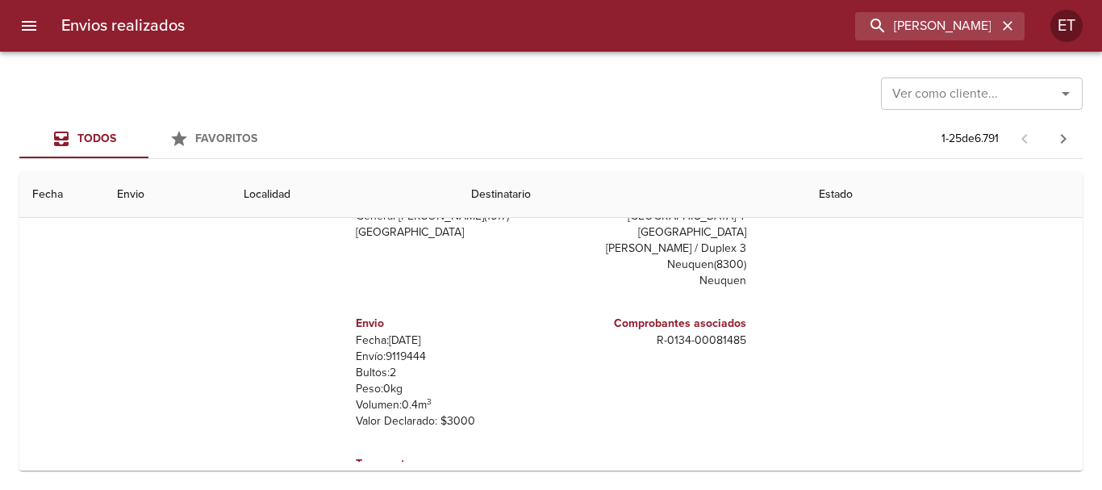
click at [698, 332] on p "R - 0134 - 00081485" at bounding box center [651, 340] width 189 height 16
copy p "R - 0134 - 00081485"
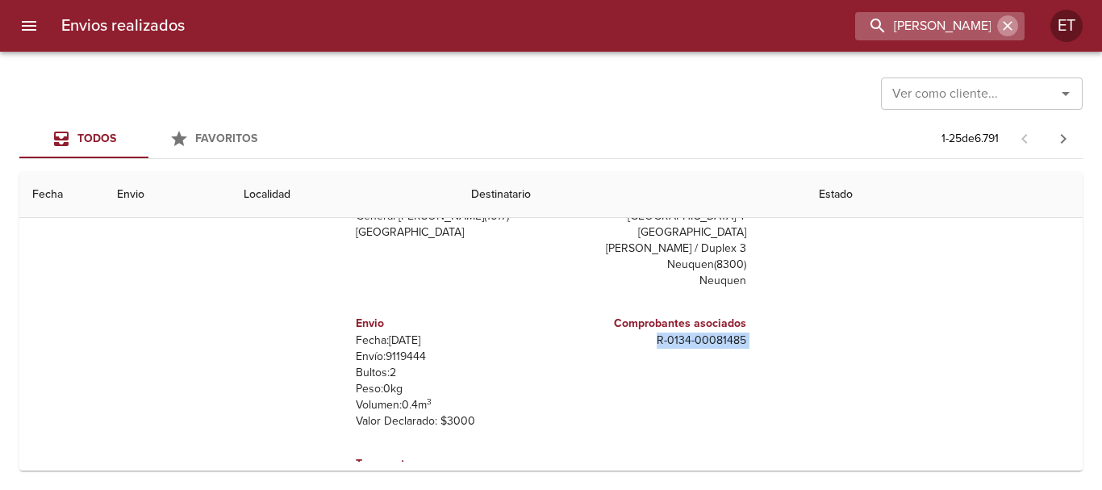
click at [1007, 25] on icon "button" at bounding box center [1008, 26] width 10 height 10
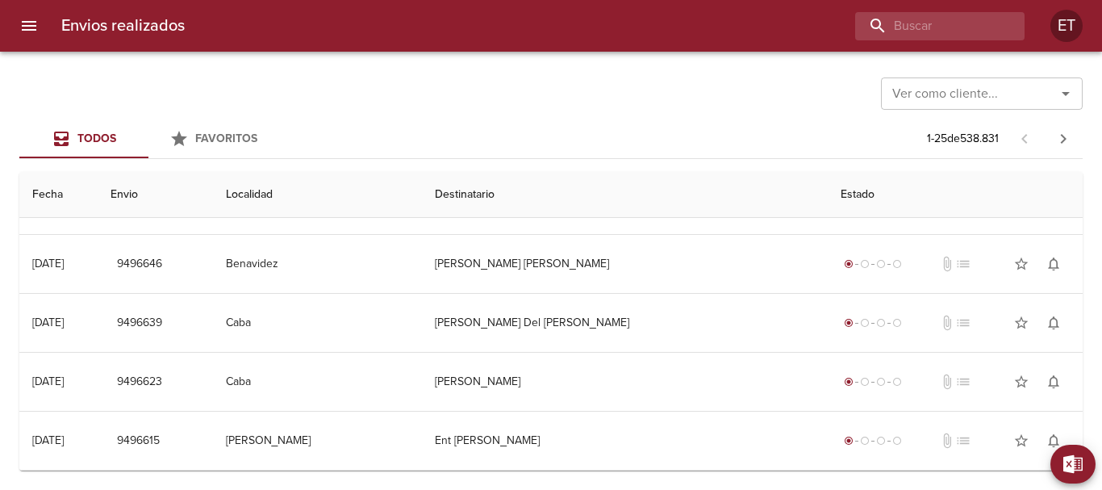
scroll to position [0, 0]
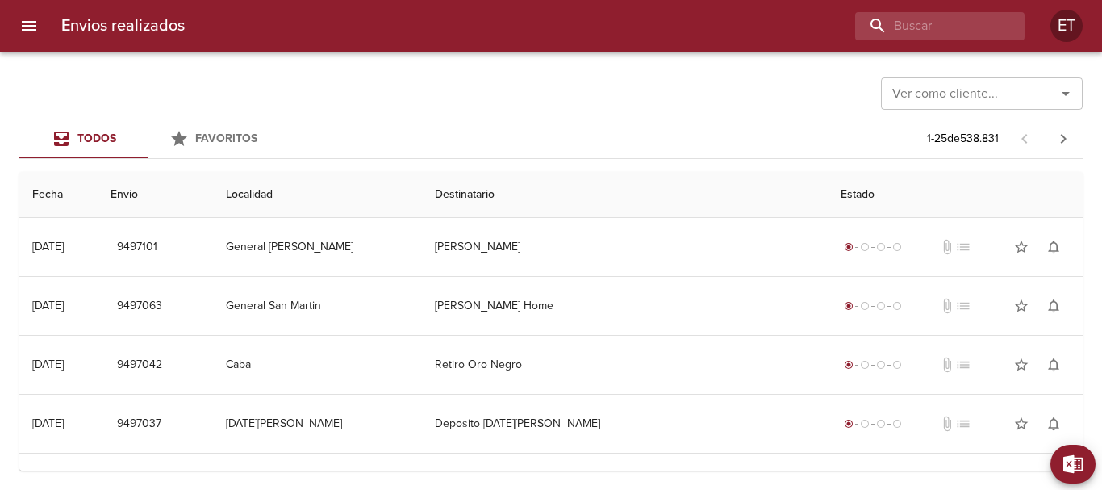
click at [627, 77] on div "Ver como cliente... Ver como cliente..." at bounding box center [550, 92] width 1063 height 42
